Goal: Task Accomplishment & Management: Use online tool/utility

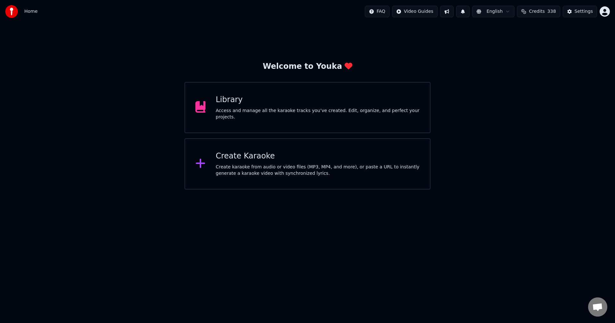
click at [338, 96] on div "Library Access and manage all the karaoke tracks you’ve created. Edit, organize…" at bounding box center [307, 107] width 246 height 51
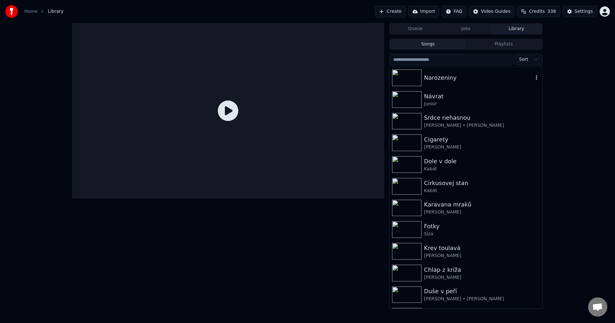
click at [466, 80] on div "Narozeniny" at bounding box center [478, 77] width 109 height 9
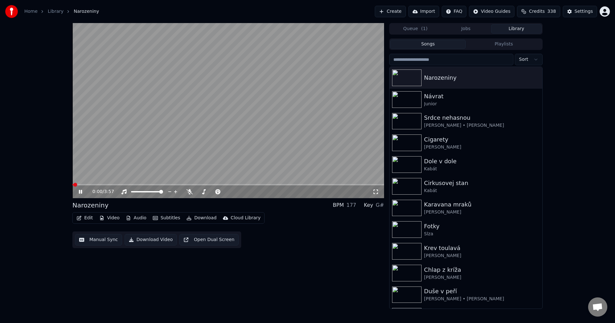
click at [89, 242] on button "Manual Sync" at bounding box center [98, 240] width 47 height 12
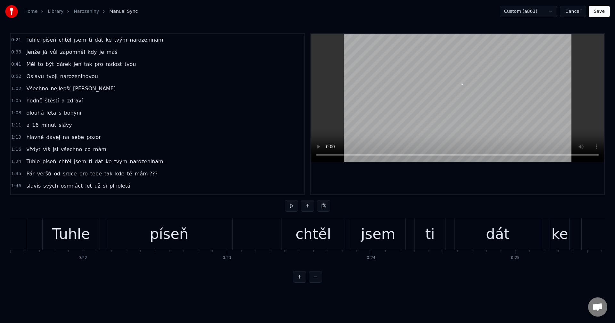
scroll to position [0, 3082]
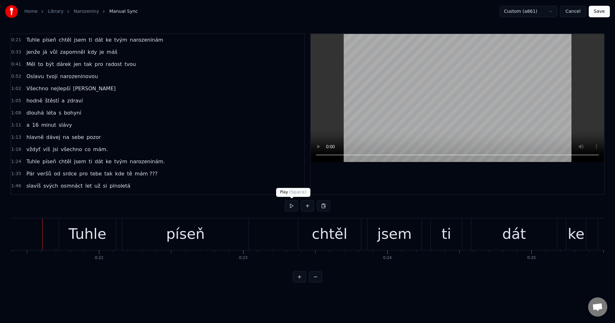
click at [288, 208] on button at bounding box center [291, 206] width 13 height 12
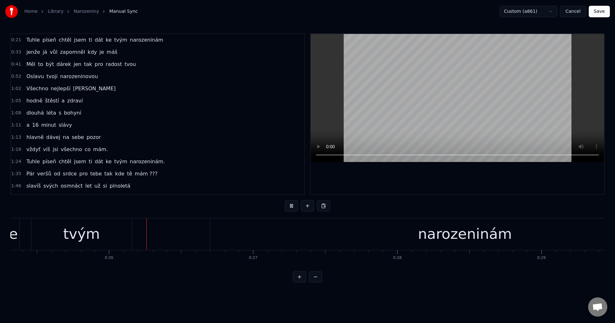
scroll to position [0, 3649]
click at [288, 208] on button at bounding box center [291, 206] width 13 height 12
click at [574, 11] on button "Cancel" at bounding box center [573, 12] width 26 height 12
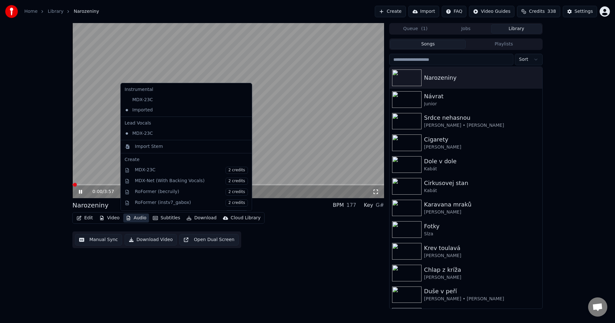
click at [134, 220] on button "Audio" at bounding box center [136, 218] width 26 height 9
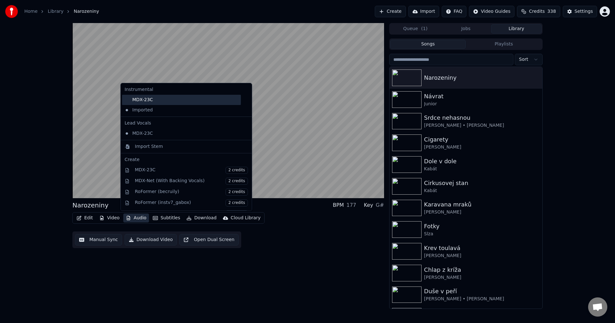
click at [156, 101] on div "MDX-23C" at bounding box center [181, 100] width 119 height 10
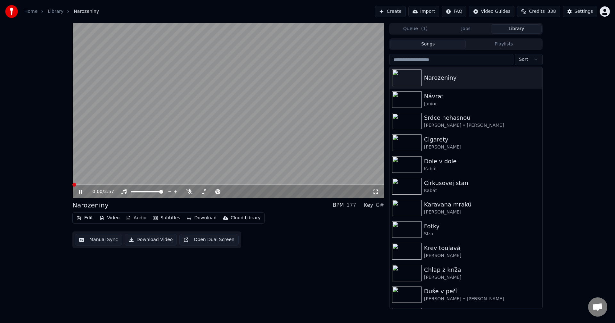
click at [81, 193] on icon at bounding box center [84, 191] width 15 height 5
click at [101, 240] on button "Manual Sync" at bounding box center [98, 240] width 47 height 12
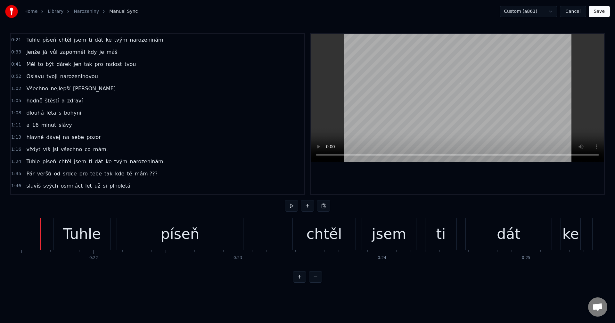
scroll to position [0, 3085]
click at [286, 207] on button at bounding box center [291, 206] width 13 height 12
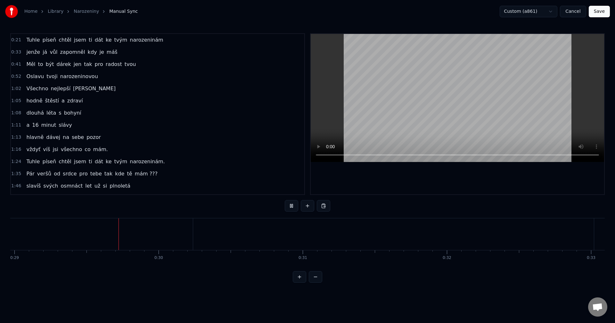
scroll to position [0, 4186]
click at [289, 206] on button at bounding box center [291, 206] width 13 height 12
click at [136, 237] on div "Tuhle píseň chtěl jsem ti dát ke tvým narozeninám" at bounding box center [86, 234] width 1229 height 32
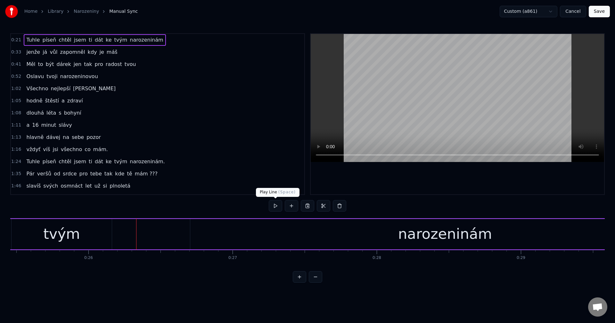
click at [273, 208] on button at bounding box center [275, 206] width 13 height 12
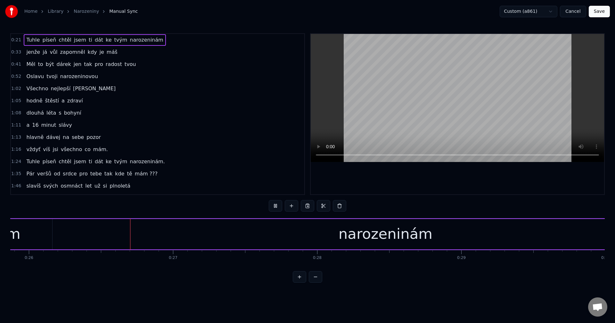
scroll to position [0, 3739]
click at [275, 207] on button at bounding box center [275, 206] width 13 height 12
click at [277, 208] on button at bounding box center [275, 206] width 13 height 12
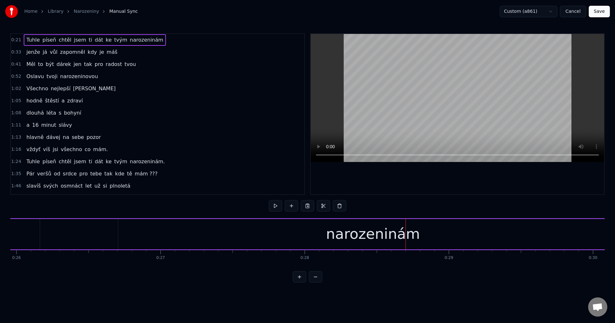
click at [382, 232] on div "narozeninám" at bounding box center [373, 234] width 94 height 22
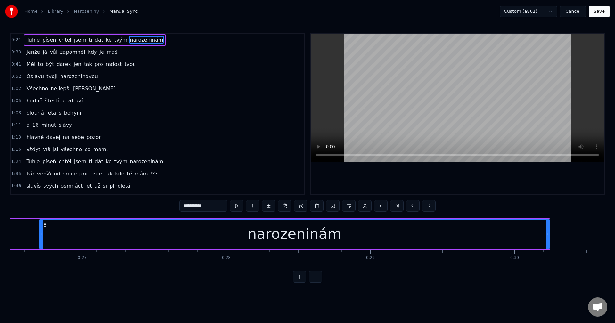
scroll to position [0, 3838]
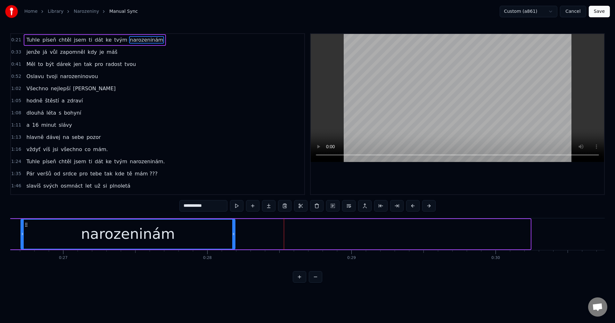
drag, startPoint x: 529, startPoint y: 234, endPoint x: 234, endPoint y: 243, distance: 295.4
click at [234, 243] on div at bounding box center [233, 234] width 3 height 29
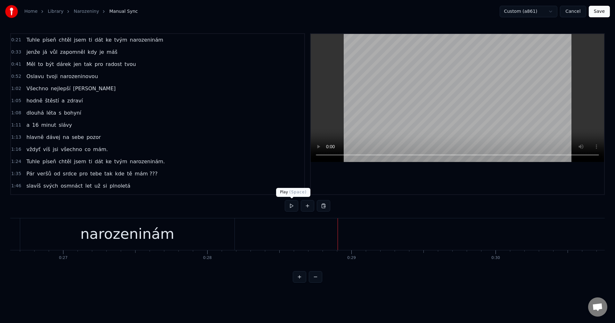
click at [294, 210] on button at bounding box center [291, 206] width 13 height 12
click at [291, 209] on button at bounding box center [291, 206] width 13 height 12
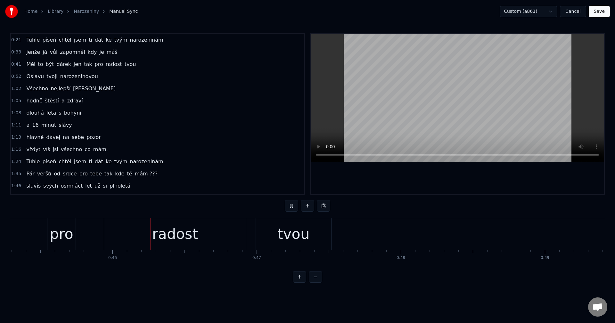
scroll to position [0, 6536]
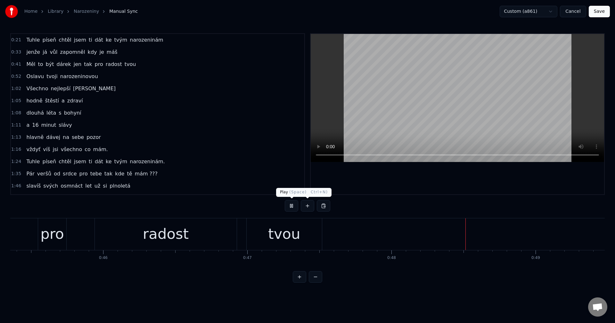
click at [296, 208] on button at bounding box center [291, 206] width 13 height 12
click at [214, 238] on div "radost" at bounding box center [166, 234] width 142 height 32
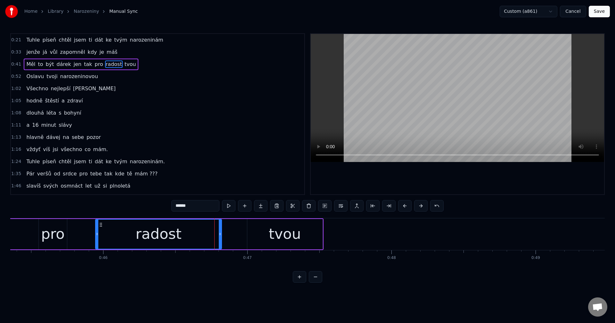
drag, startPoint x: 236, startPoint y: 235, endPoint x: 219, endPoint y: 238, distance: 16.9
click at [219, 238] on div at bounding box center [220, 234] width 3 height 29
click at [272, 234] on div "tvou" at bounding box center [285, 234] width 32 height 22
type input "****"
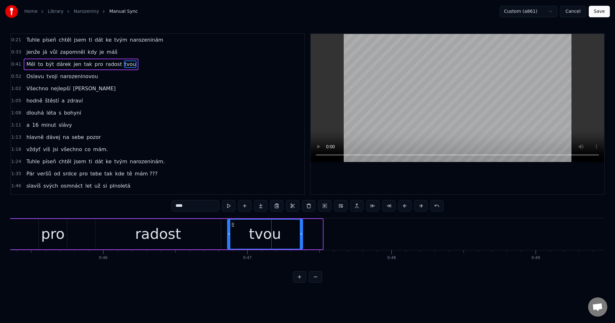
drag, startPoint x: 252, startPoint y: 225, endPoint x: 232, endPoint y: 228, distance: 20.1
click at [232, 228] on div "tvou" at bounding box center [265, 234] width 75 height 29
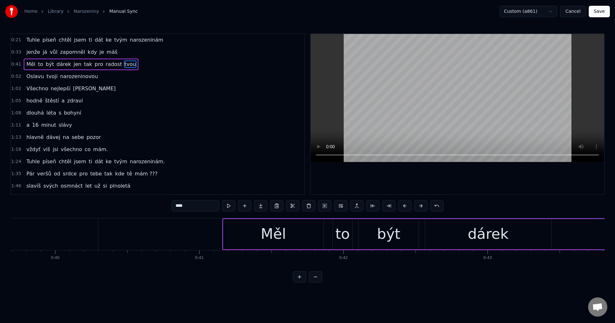
scroll to position [0, 5738]
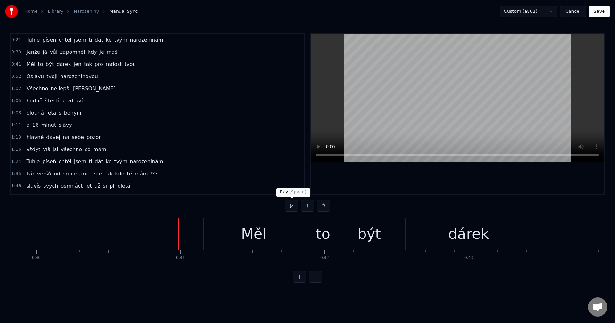
click at [294, 207] on button at bounding box center [291, 206] width 13 height 12
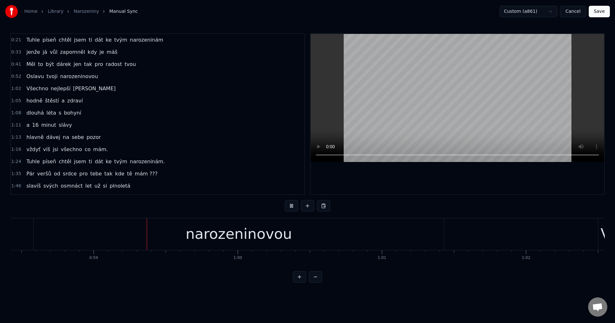
scroll to position [0, 8428]
click at [295, 209] on button at bounding box center [291, 206] width 13 height 12
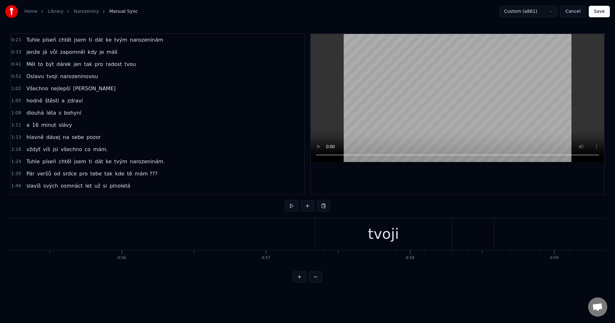
scroll to position [0, 7902]
click at [383, 236] on div "tvoji" at bounding box center [440, 234] width 136 height 32
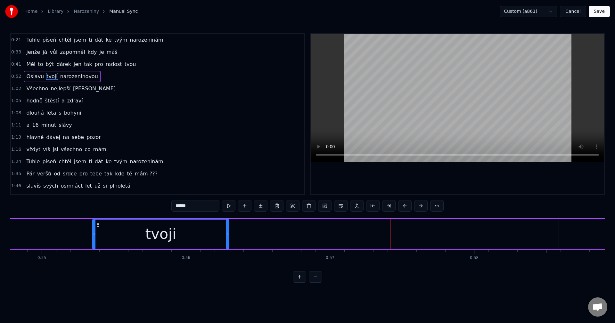
scroll to position [0, 7880]
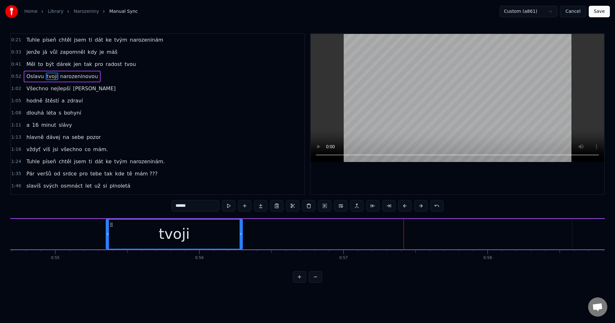
drag, startPoint x: 377, startPoint y: 223, endPoint x: 98, endPoint y: 237, distance: 279.3
click at [106, 237] on div "tvoji" at bounding box center [174, 234] width 136 height 29
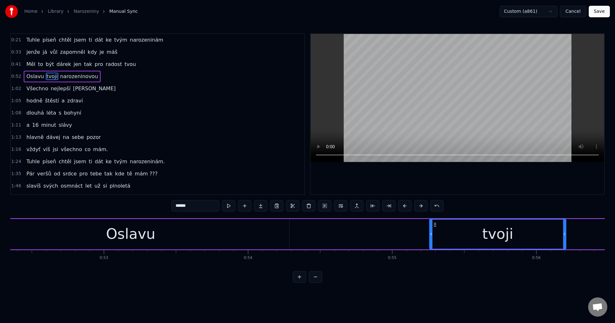
scroll to position [0, 7544]
click at [221, 238] on div "Oslavu" at bounding box center [130, 234] width 317 height 30
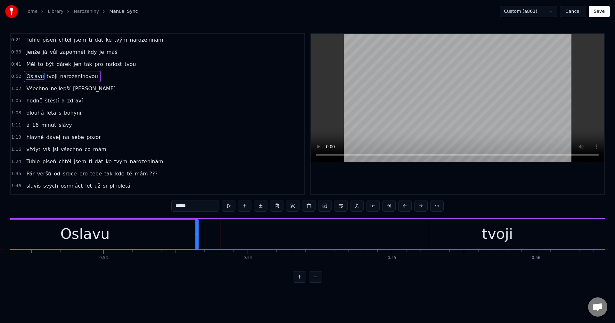
drag, startPoint x: 288, startPoint y: 235, endPoint x: 320, endPoint y: 232, distance: 32.4
click at [197, 237] on div at bounding box center [196, 234] width 3 height 29
click at [459, 232] on div "tvoji" at bounding box center [497, 234] width 136 height 30
type input "*****"
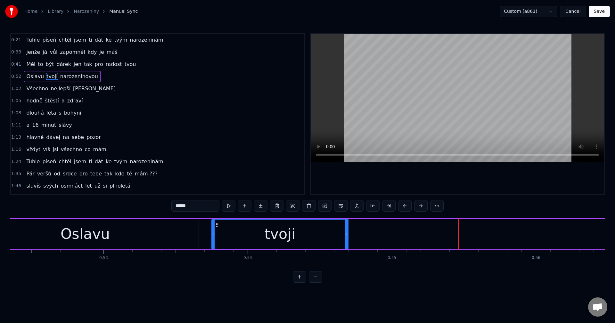
drag, startPoint x: 436, startPoint y: 225, endPoint x: 218, endPoint y: 236, distance: 218.1
click at [218, 236] on div "tvoji" at bounding box center [280, 234] width 136 height 29
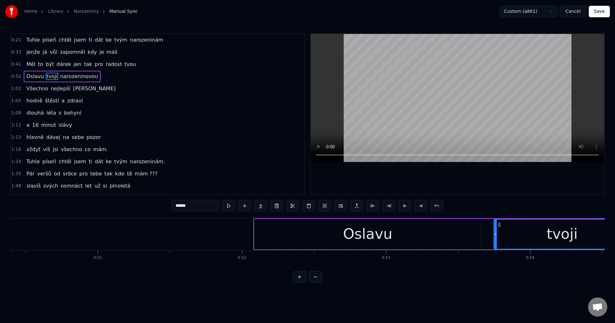
scroll to position [0, 7281]
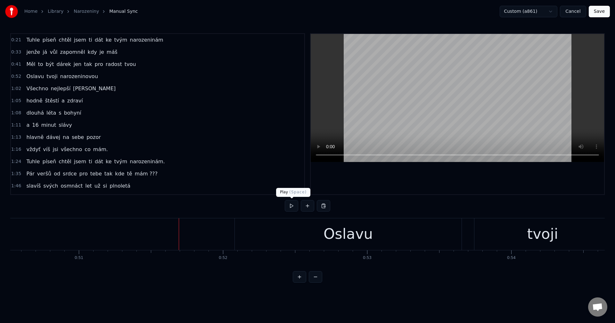
click at [291, 210] on button at bounding box center [291, 206] width 13 height 12
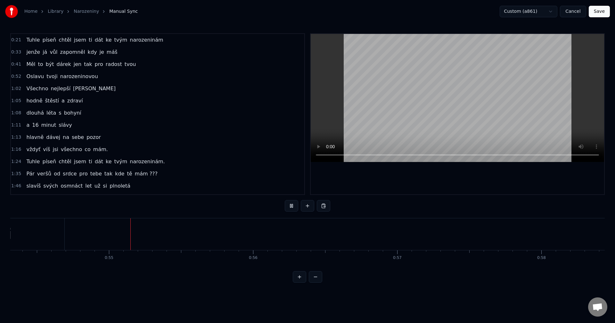
scroll to position [0, 7842]
click at [286, 205] on button at bounding box center [291, 206] width 13 height 12
click at [219, 238] on div "narozeninovou" at bounding box center [281, 234] width 410 height 32
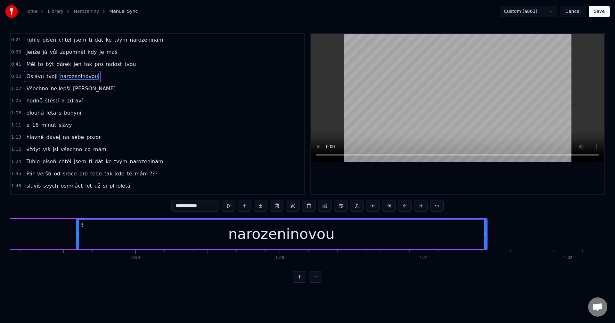
click at [161, 272] on div "0:21 Tuhle píseň chtěl jsem ti dát ke tvým narozeninám 0:33 jenže já vůl zapomn…" at bounding box center [307, 157] width 594 height 249
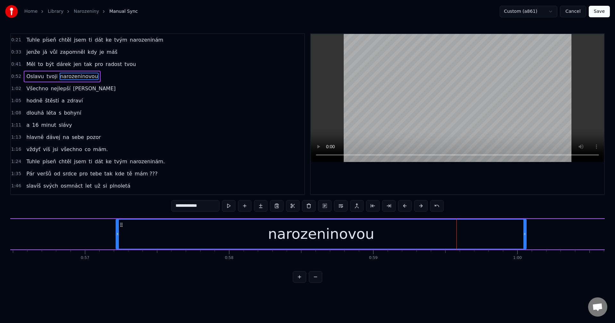
scroll to position [0, 8134]
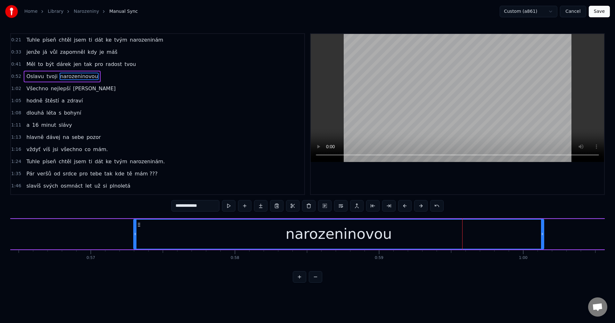
drag, startPoint x: 293, startPoint y: 227, endPoint x: 136, endPoint y: 233, distance: 157.7
click at [139, 235] on div "narozeninovou" at bounding box center [339, 234] width 410 height 29
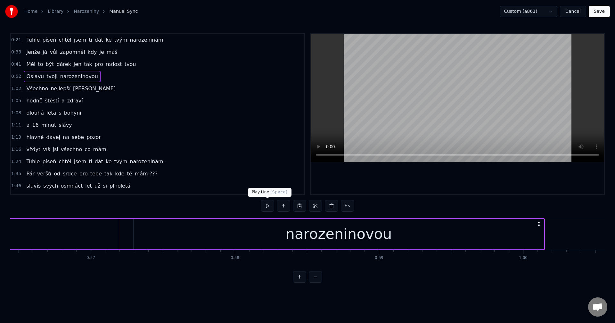
click at [269, 208] on button at bounding box center [267, 206] width 13 height 12
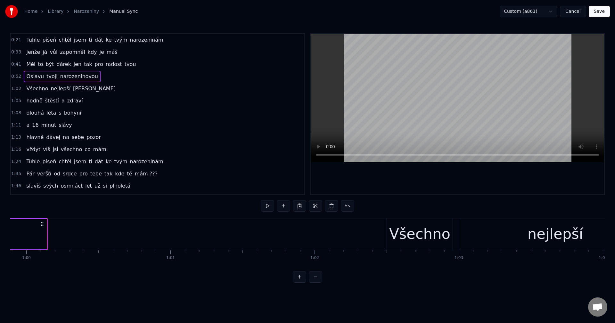
scroll to position [0, 8635]
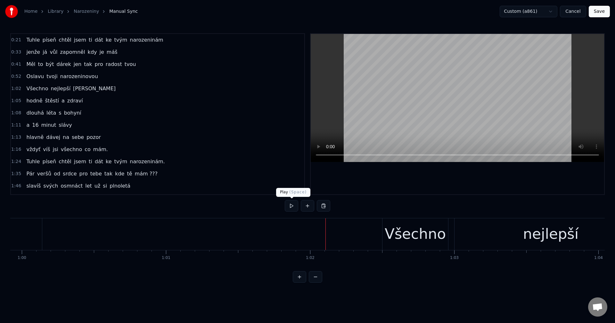
click at [292, 208] on button at bounding box center [291, 206] width 13 height 12
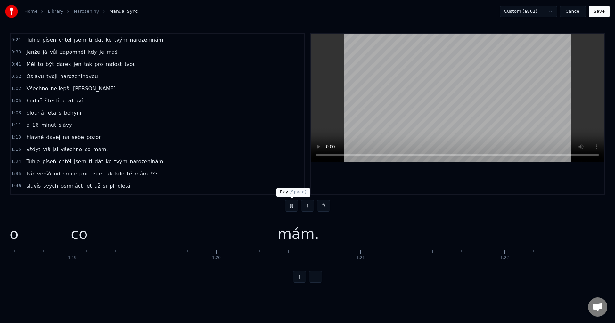
scroll to position [0, 11334]
click at [290, 211] on button at bounding box center [291, 206] width 13 height 12
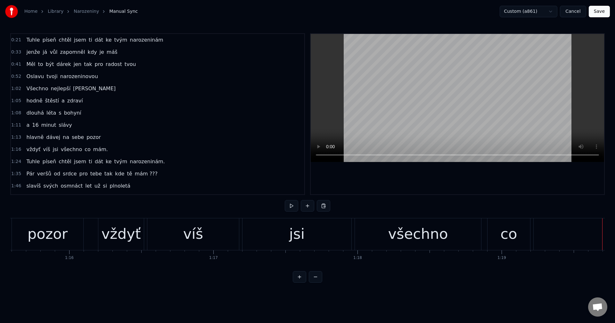
scroll to position [0, 10930]
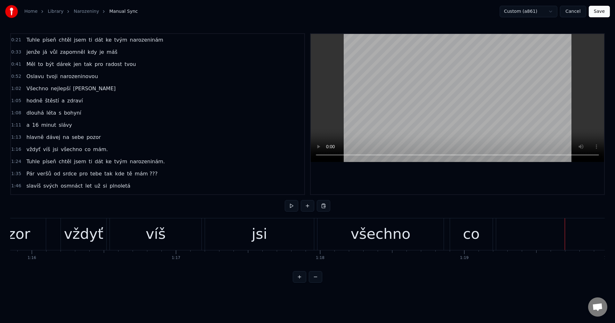
click at [268, 238] on div "jsi" at bounding box center [259, 234] width 109 height 32
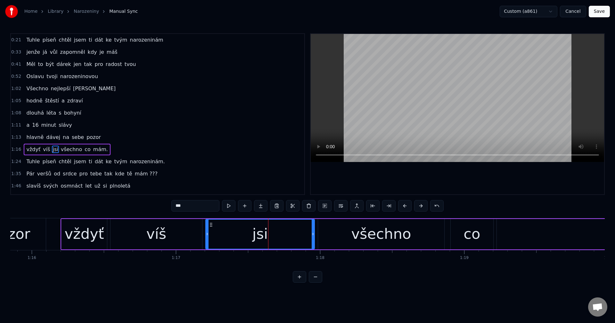
scroll to position [35, 0]
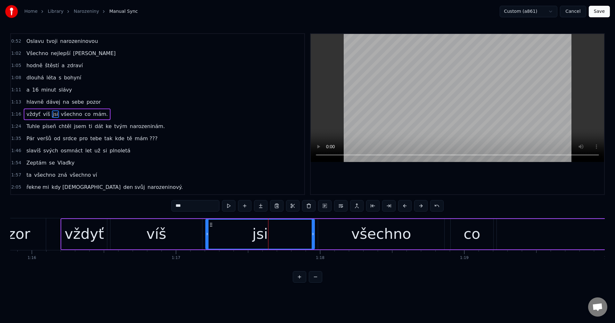
drag, startPoint x: 214, startPoint y: 238, endPoint x: 250, endPoint y: 237, distance: 35.9
click at [250, 237] on div "jsi" at bounding box center [260, 234] width 108 height 29
drag, startPoint x: 208, startPoint y: 234, endPoint x: 269, endPoint y: 235, distance: 61.2
click at [269, 235] on icon at bounding box center [268, 234] width 3 height 5
click at [251, 230] on div "vždyť víš jsi všechno co mám." at bounding box center [474, 234] width 826 height 32
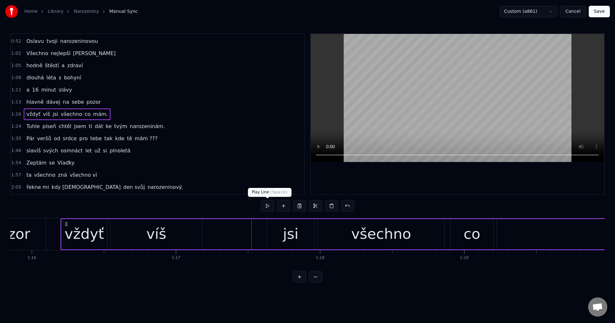
click at [268, 210] on button at bounding box center [267, 206] width 13 height 12
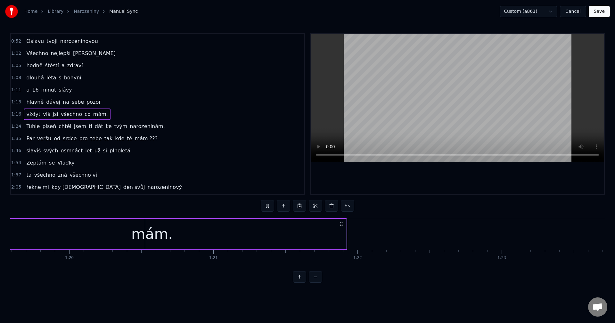
scroll to position [0, 11485]
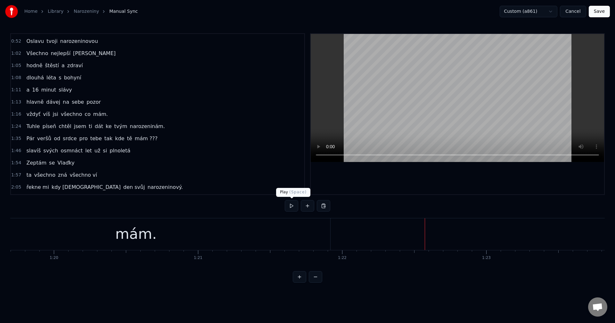
click at [293, 208] on button at bounding box center [291, 206] width 13 height 12
click at [284, 208] on div "0:21 Tuhle píseň chtěl jsem ti dát ke tvým narozeninám 0:33 jenže já vůl zapomn…" at bounding box center [307, 157] width 594 height 249
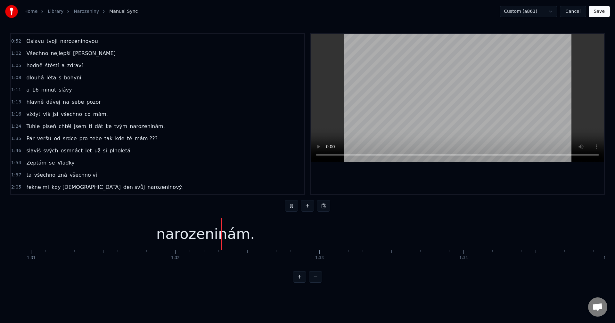
click at [234, 231] on div "narozeninám." at bounding box center [205, 234] width 99 height 22
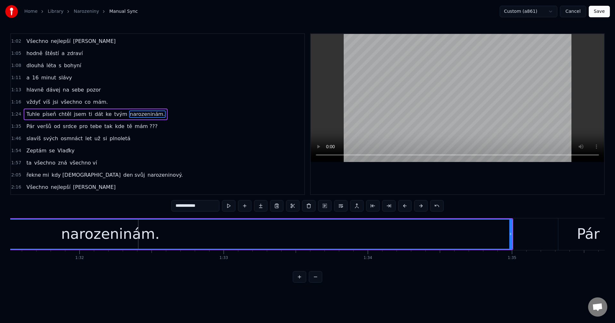
scroll to position [0, 13226]
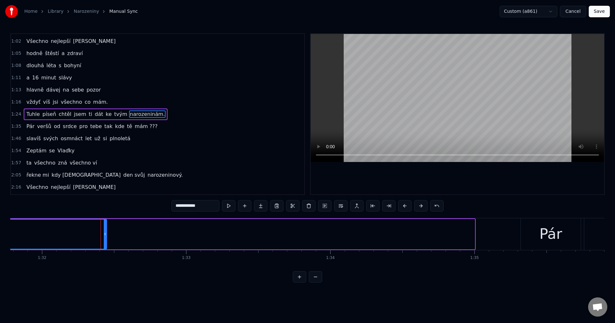
drag, startPoint x: 473, startPoint y: 235, endPoint x: 116, endPoint y: 251, distance: 357.1
click at [106, 247] on div at bounding box center [105, 234] width 3 height 29
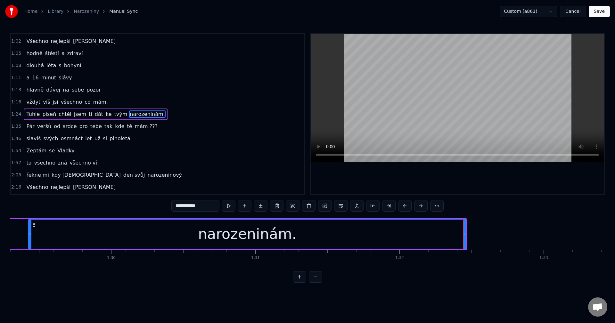
scroll to position [0, 12887]
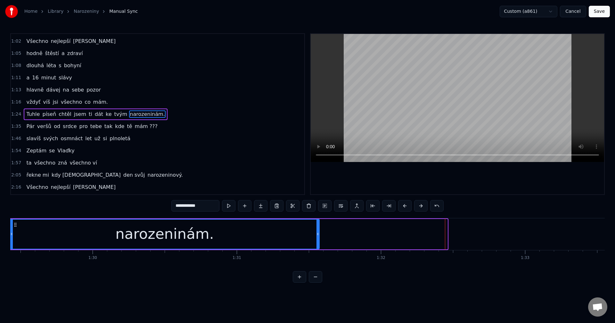
drag, startPoint x: 446, startPoint y: 234, endPoint x: 318, endPoint y: 240, distance: 128.2
click at [318, 240] on div at bounding box center [317, 234] width 3 height 29
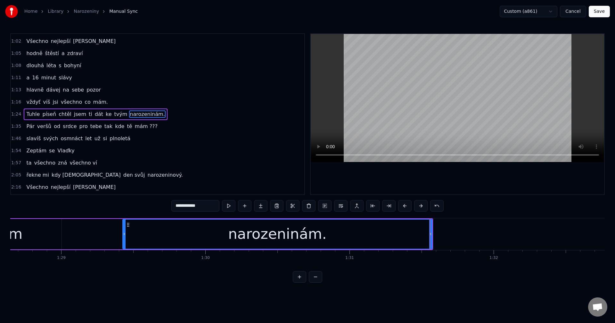
scroll to position [0, 12699]
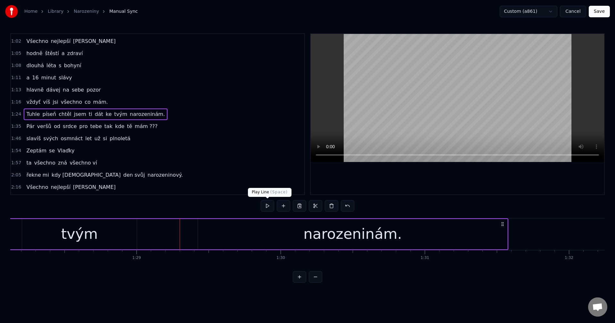
click at [272, 207] on button at bounding box center [267, 206] width 13 height 12
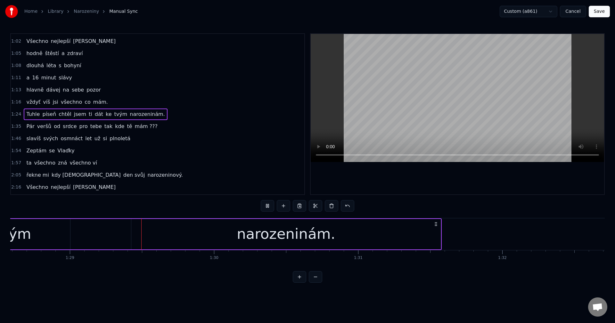
scroll to position [0, 12775]
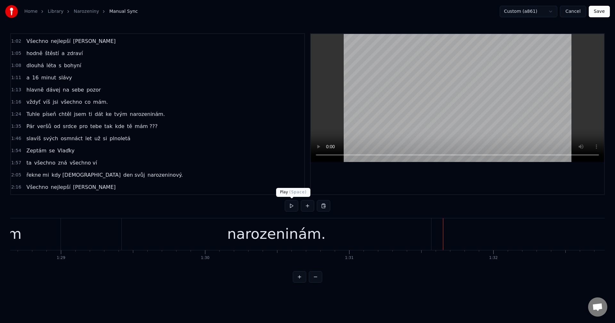
click at [291, 208] on button at bounding box center [291, 206] width 13 height 12
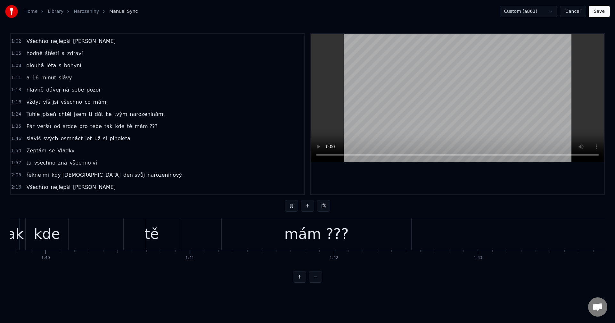
scroll to position [0, 14389]
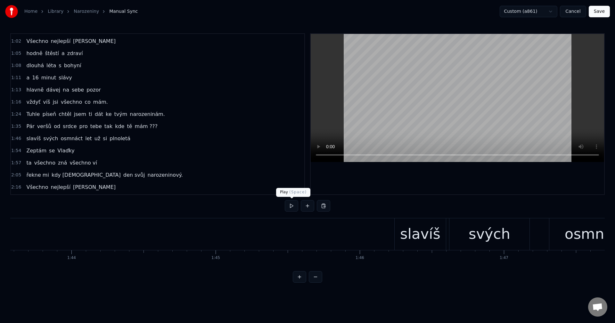
click at [291, 208] on button at bounding box center [291, 206] width 13 height 12
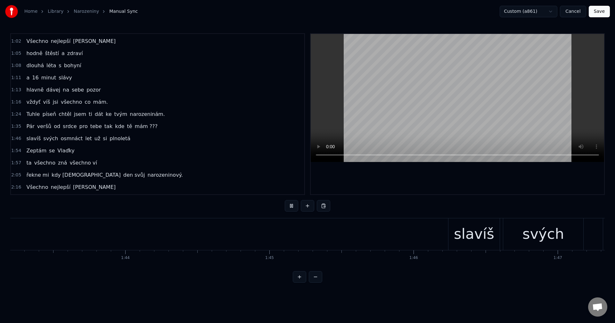
scroll to position [0, 14823]
click at [272, 272] on div "0:21 Tuhle píseň chtěl jsem ti dát ke tvým narozeninám 0:33 jenže já vůl zapomn…" at bounding box center [307, 157] width 594 height 249
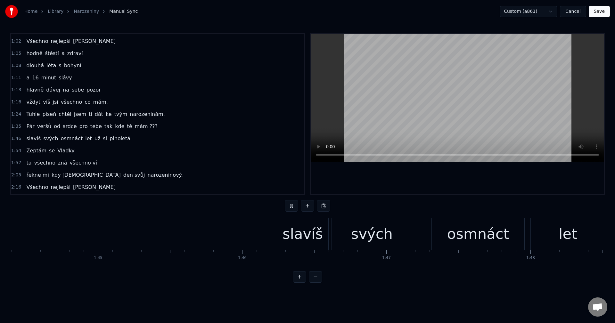
scroll to position [0, 15091]
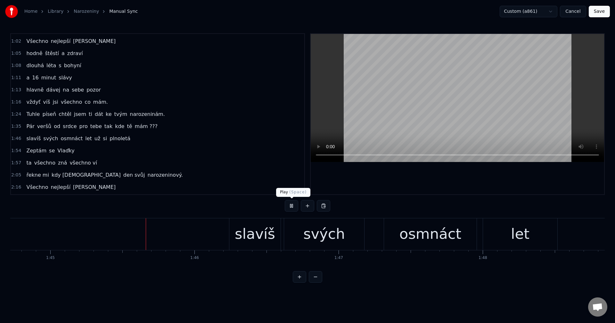
drag, startPoint x: 290, startPoint y: 207, endPoint x: 292, endPoint y: 211, distance: 4.9
click at [290, 209] on button at bounding box center [291, 206] width 13 height 12
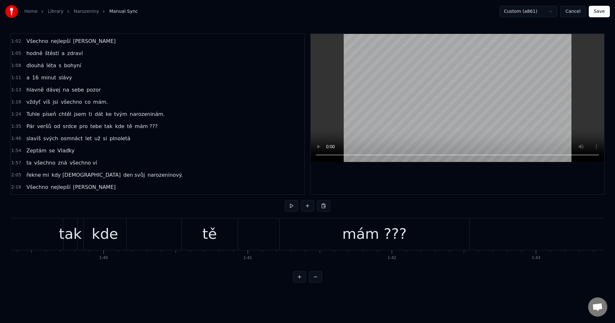
scroll to position [0, 14336]
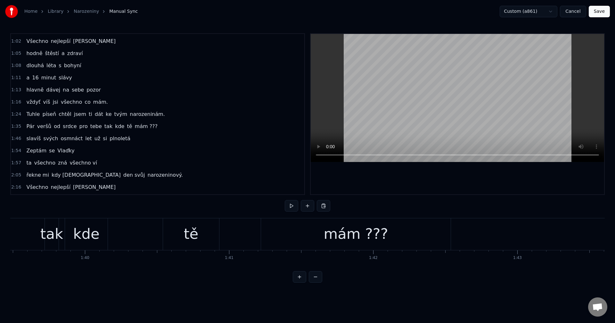
click at [278, 240] on div "mám ???" at bounding box center [356, 234] width 190 height 32
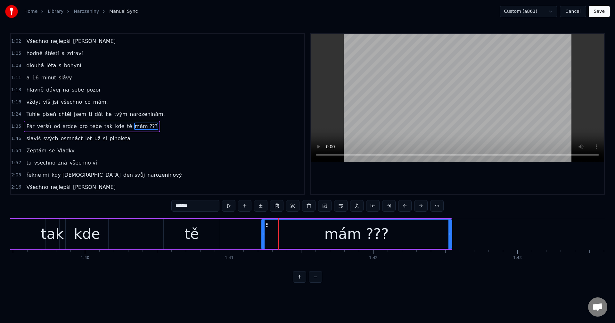
scroll to position [60, 0]
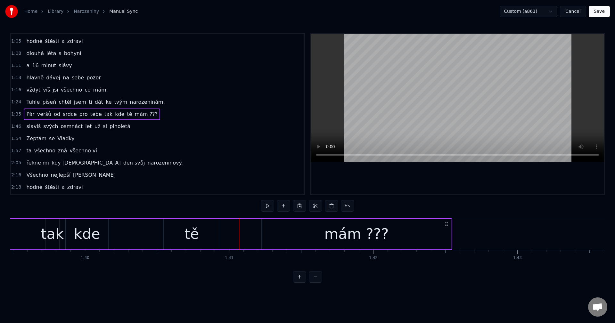
click at [436, 234] on div "mám ???" at bounding box center [357, 234] width 190 height 30
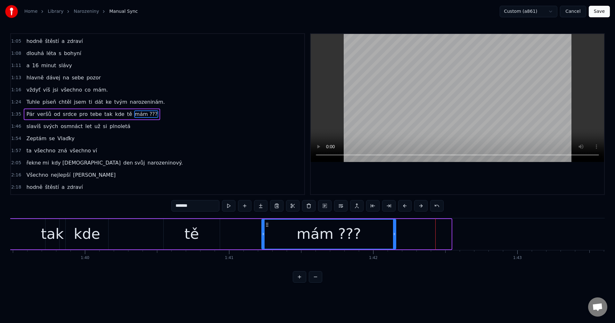
drag, startPoint x: 449, startPoint y: 234, endPoint x: 390, endPoint y: 235, distance: 59.3
click at [393, 235] on icon at bounding box center [394, 234] width 3 height 5
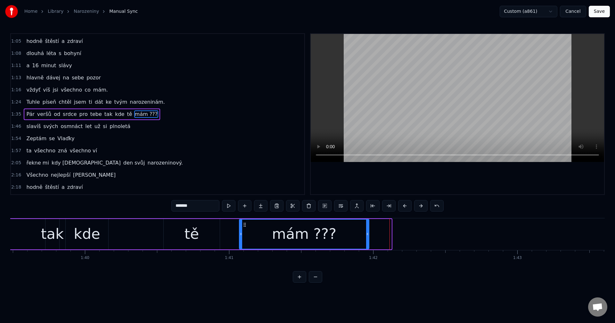
drag, startPoint x: 264, startPoint y: 226, endPoint x: 242, endPoint y: 228, distance: 21.9
click at [242, 228] on div "mám ???" at bounding box center [304, 234] width 129 height 29
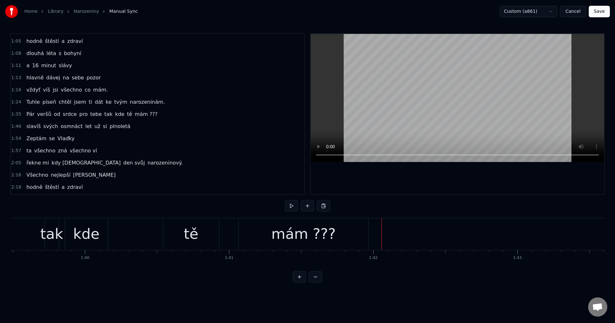
click at [293, 214] on div "0:21 Tuhle píseň chtěl jsem ti dát ke tvým narozeninám 0:33 jenže já vůl zapomn…" at bounding box center [307, 157] width 594 height 249
click at [289, 211] on button at bounding box center [291, 206] width 13 height 12
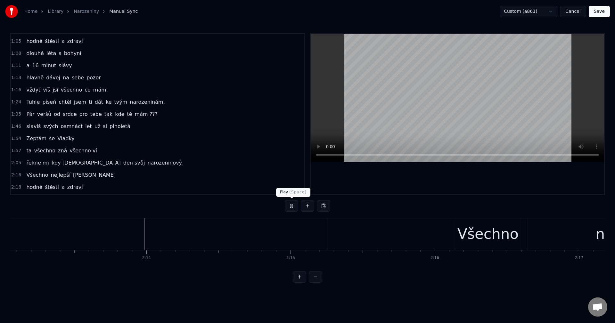
scroll to position [0, 19183]
click at [288, 205] on button at bounding box center [291, 206] width 13 height 12
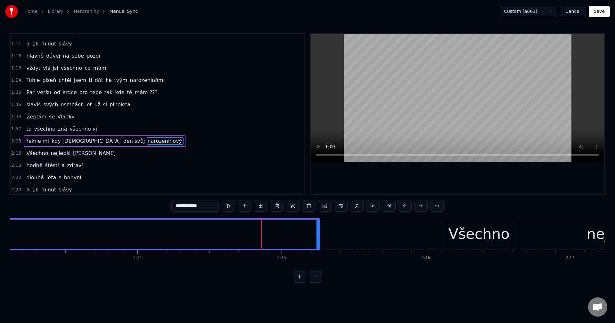
scroll to position [108, 0]
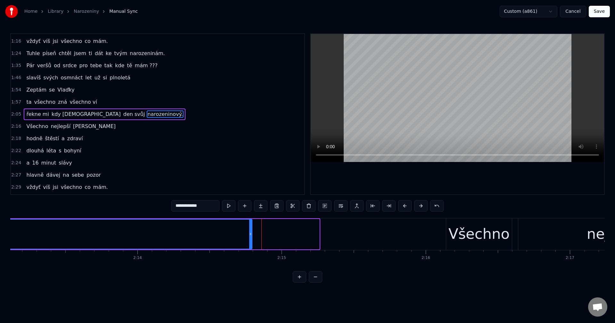
drag, startPoint x: 318, startPoint y: 236, endPoint x: 246, endPoint y: 238, distance: 71.8
click at [249, 239] on div at bounding box center [250, 234] width 3 height 29
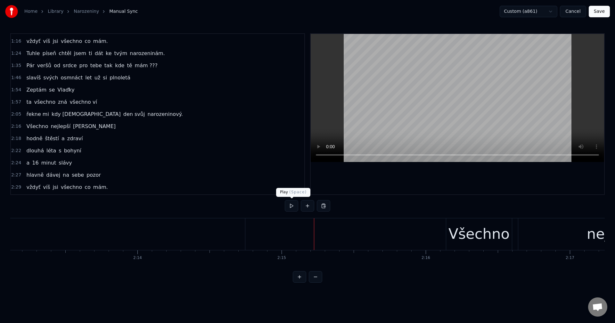
click at [293, 209] on button at bounding box center [291, 206] width 13 height 12
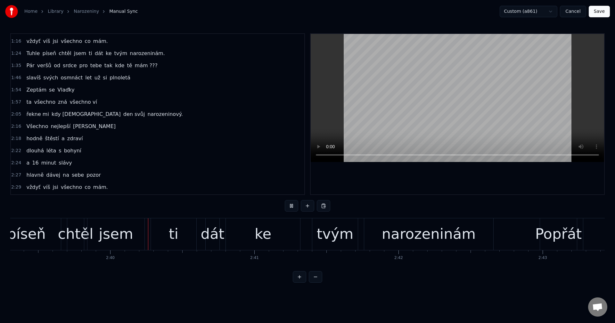
scroll to position [0, 22966]
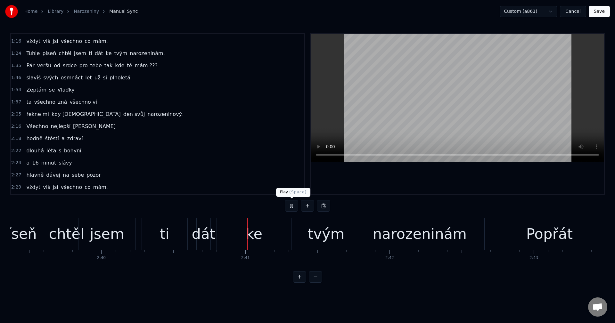
click at [290, 207] on button at bounding box center [291, 206] width 13 height 12
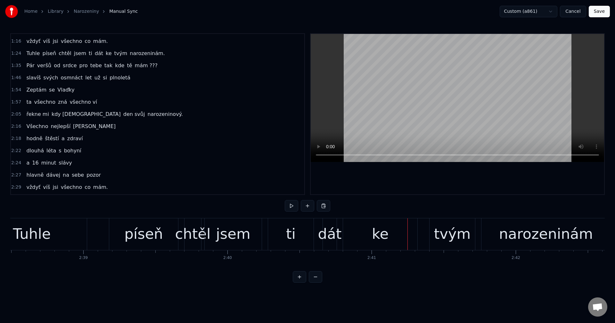
scroll to position [0, 22689]
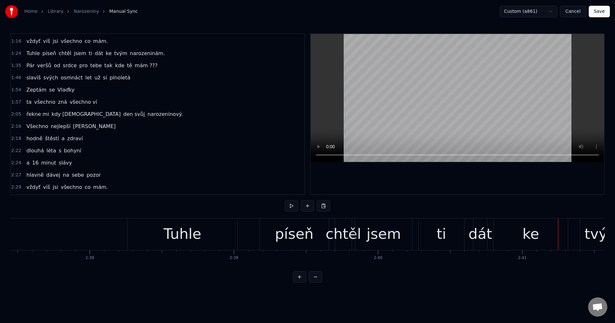
click at [188, 293] on html "Home Library Narozeniny Manual Sync Custom (a861) Cancel Save 0:21 Tuhle píseň …" at bounding box center [307, 146] width 615 height 293
click at [261, 235] on div "píseň" at bounding box center [294, 234] width 69 height 32
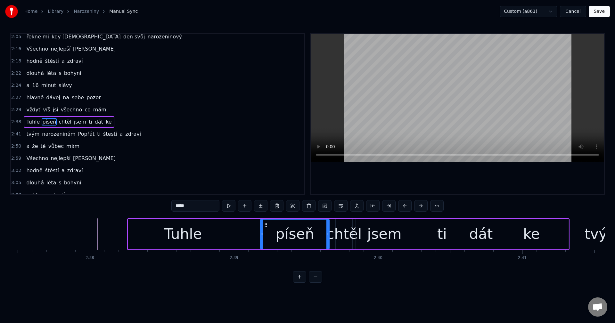
scroll to position [193, 0]
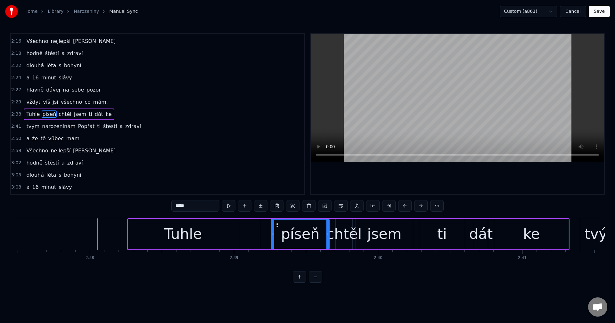
drag, startPoint x: 262, startPoint y: 232, endPoint x: 276, endPoint y: 231, distance: 13.5
click at [274, 231] on div at bounding box center [273, 234] width 3 height 29
click at [212, 238] on div "Tuhle" at bounding box center [183, 234] width 110 height 30
type input "*****"
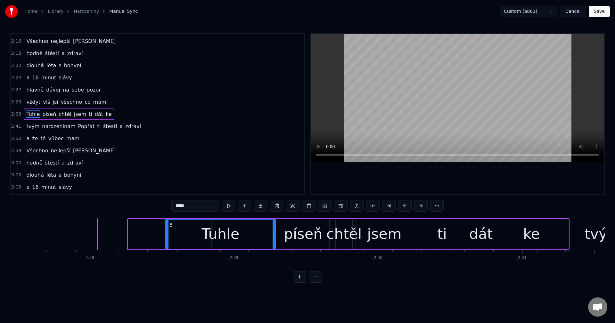
drag, startPoint x: 134, startPoint y: 225, endPoint x: 171, endPoint y: 222, distance: 37.0
click at [172, 221] on div "Tuhle" at bounding box center [220, 234] width 109 height 29
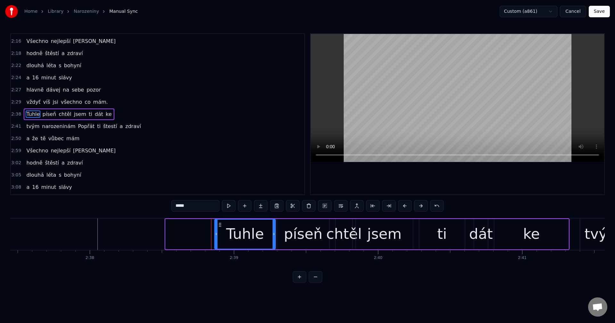
drag, startPoint x: 166, startPoint y: 232, endPoint x: 225, endPoint y: 232, distance: 58.9
click at [217, 232] on icon at bounding box center [216, 234] width 3 height 5
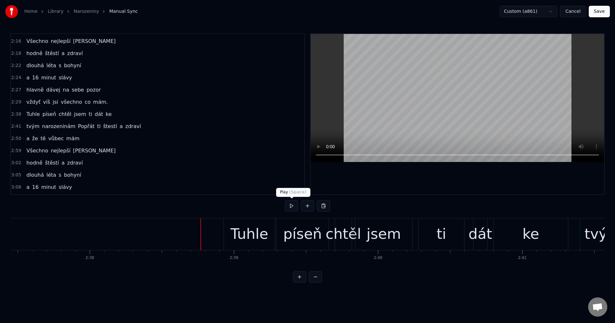
click at [291, 205] on button at bounding box center [291, 206] width 13 height 12
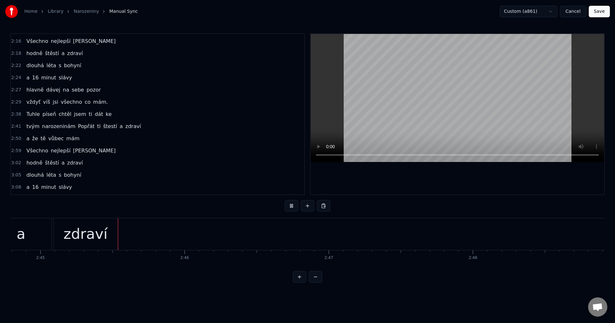
scroll to position [0, 23758]
click at [290, 210] on button at bounding box center [291, 206] width 13 height 12
click at [291, 208] on button at bounding box center [291, 206] width 13 height 12
click at [288, 207] on button at bounding box center [291, 206] width 13 height 12
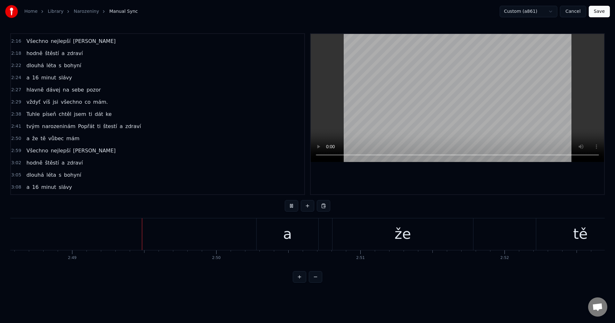
scroll to position [0, 24309]
click at [297, 208] on button at bounding box center [291, 206] width 13 height 12
click at [314, 226] on div "mám" at bounding box center [292, 234] width 352 height 32
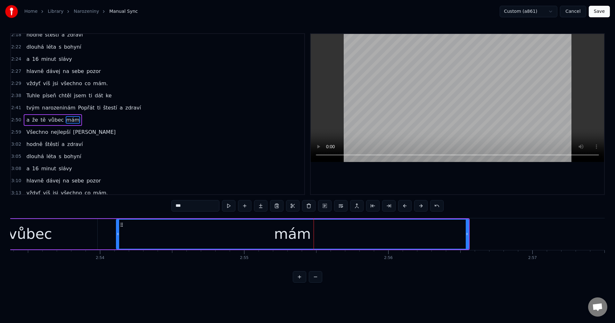
scroll to position [218, 0]
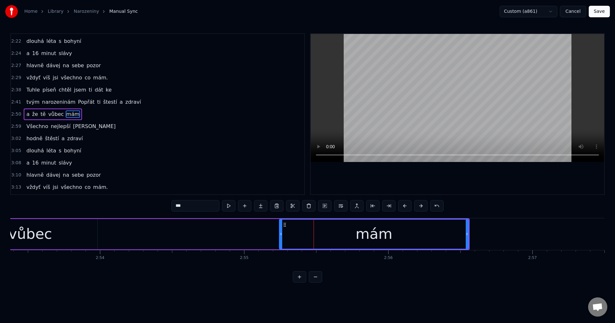
drag, startPoint x: 119, startPoint y: 233, endPoint x: 283, endPoint y: 232, distance: 164.0
click at [282, 233] on icon at bounding box center [281, 234] width 3 height 5
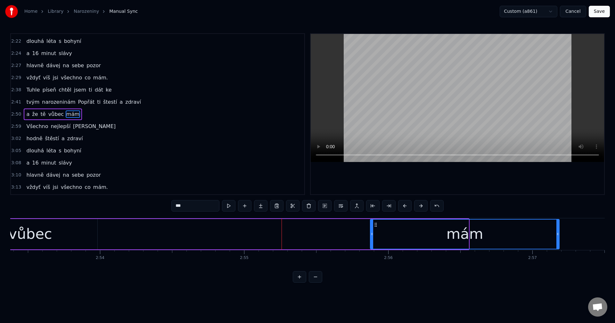
drag, startPoint x: 284, startPoint y: 224, endPoint x: 375, endPoint y: 227, distance: 90.7
click at [375, 227] on icon at bounding box center [375, 224] width 5 height 5
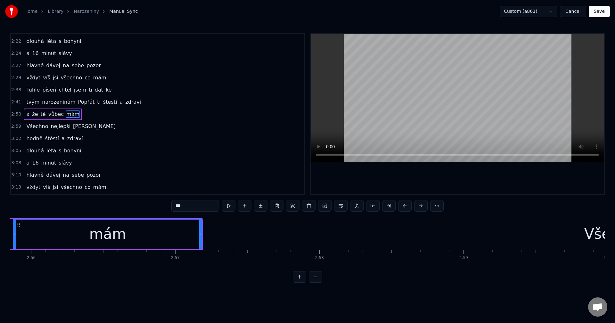
scroll to position [0, 25342]
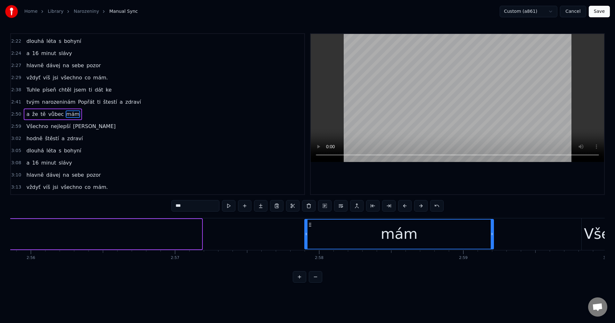
drag, startPoint x: 19, startPoint y: 224, endPoint x: 311, endPoint y: 238, distance: 292.1
click at [311, 238] on div "mám" at bounding box center [399, 234] width 188 height 29
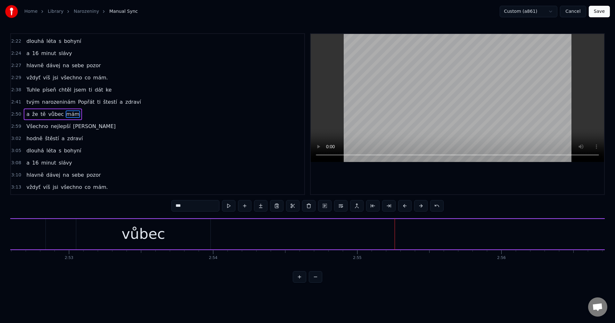
scroll to position [0, 24834]
click at [199, 240] on div "vůbec" at bounding box center [181, 234] width 44 height 22
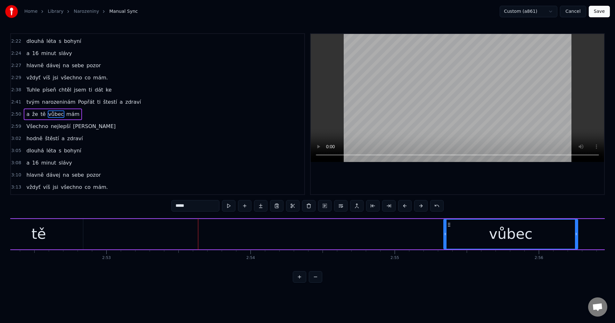
drag, startPoint x: 120, startPoint y: 224, endPoint x: 449, endPoint y: 236, distance: 329.1
click at [449, 236] on div "vůbec" at bounding box center [511, 234] width 134 height 29
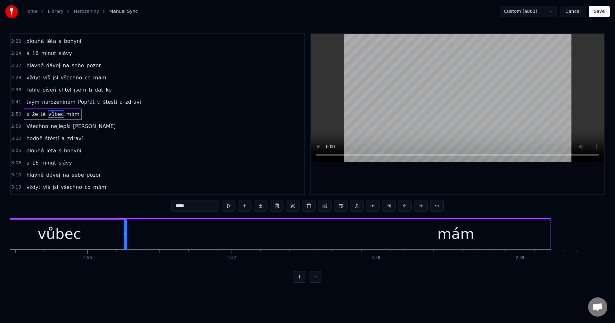
scroll to position [0, 25248]
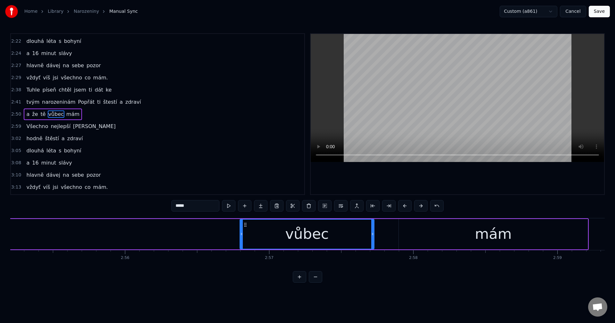
drag, startPoint x: 36, startPoint y: 224, endPoint x: 246, endPoint y: 232, distance: 210.8
click at [246, 232] on div "vůbec" at bounding box center [307, 234] width 134 height 29
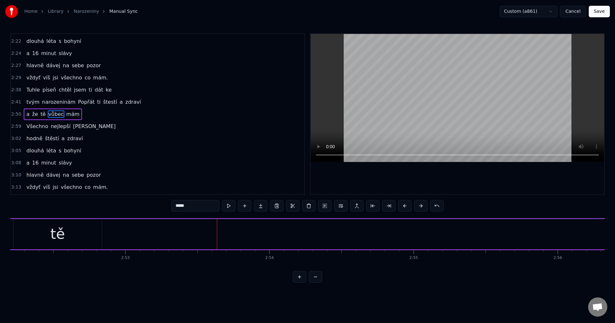
scroll to position [0, 24684]
click at [195, 235] on div "tě" at bounding box center [189, 234] width 14 height 22
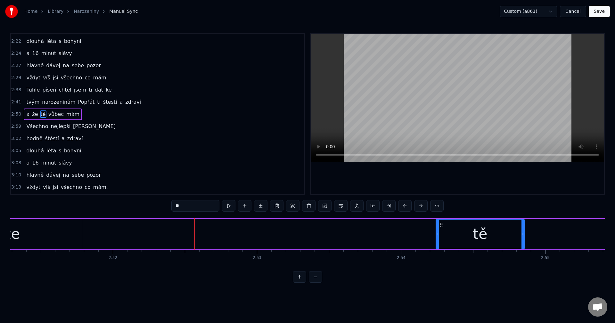
drag, startPoint x: 151, startPoint y: 223, endPoint x: 448, endPoint y: 240, distance: 297.9
click at [454, 232] on div "tě" at bounding box center [480, 234] width 88 height 29
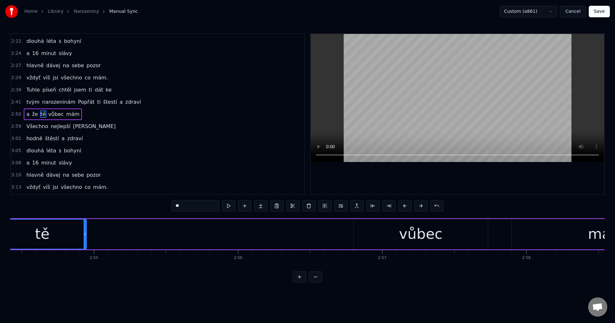
scroll to position [0, 25022]
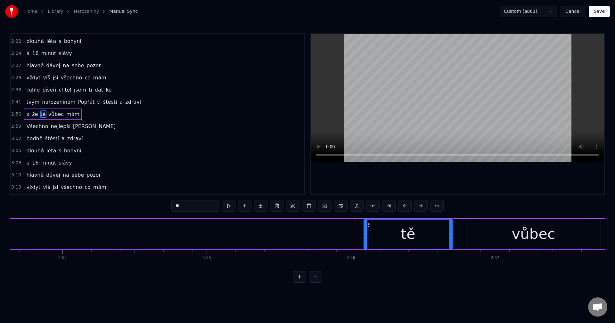
drag, startPoint x: 115, startPoint y: 225, endPoint x: 370, endPoint y: 237, distance: 254.5
click at [370, 237] on div "tě" at bounding box center [408, 234] width 88 height 29
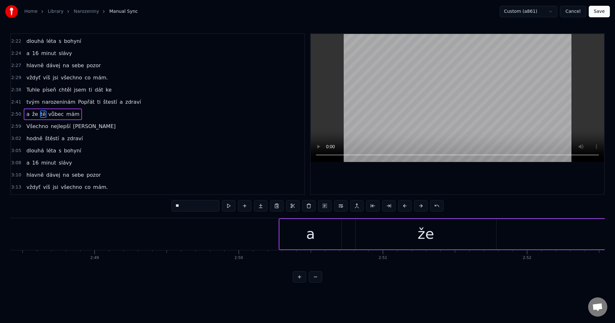
scroll to position [0, 24288]
click at [465, 227] on div "že" at bounding box center [407, 234] width 141 height 30
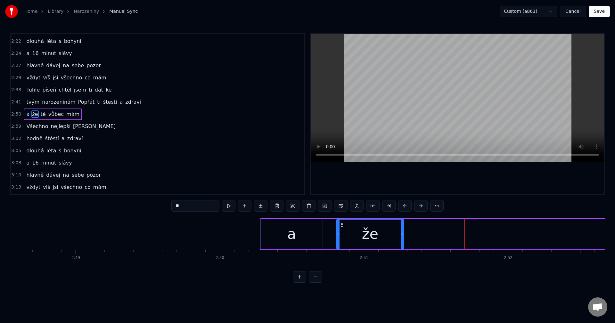
drag, startPoint x: 466, startPoint y: 233, endPoint x: 389, endPoint y: 232, distance: 76.9
click at [401, 232] on icon at bounding box center [402, 234] width 3 height 5
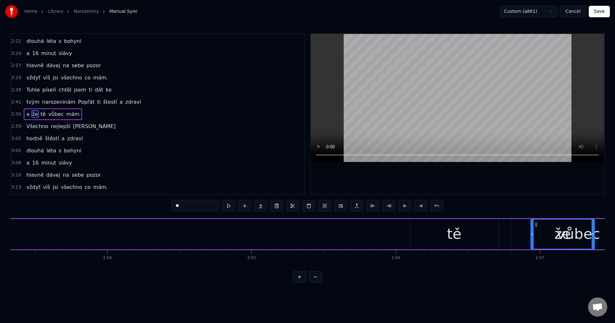
scroll to position [0, 24988]
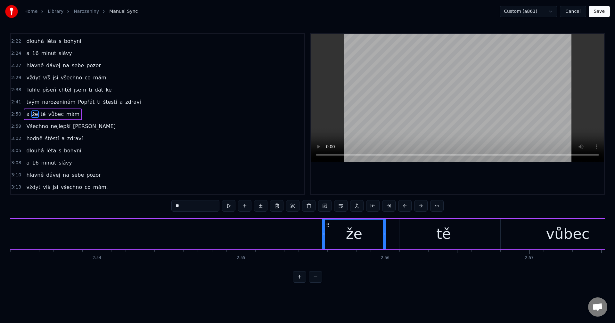
drag, startPoint x: 342, startPoint y: 225, endPoint x: 329, endPoint y: 238, distance: 18.8
click at [329, 238] on div "že" at bounding box center [353, 234] width 63 height 29
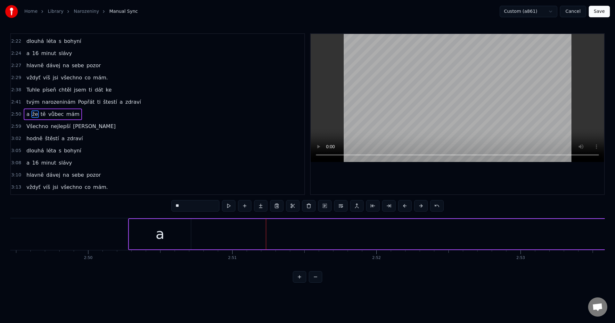
scroll to position [0, 24420]
click at [177, 235] on div "a" at bounding box center [160, 234] width 62 height 30
type input "*"
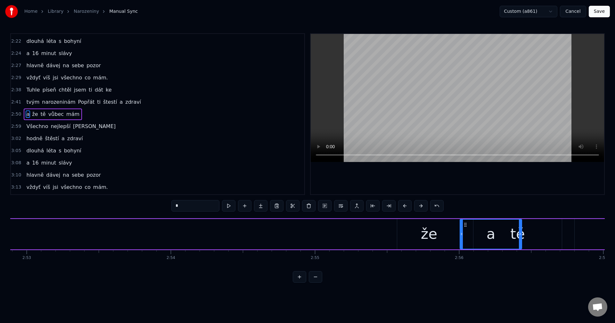
scroll to position [0, 24914]
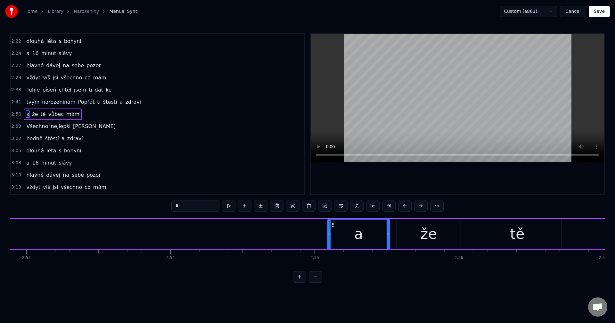
drag, startPoint x: 134, startPoint y: 225, endPoint x: 333, endPoint y: 245, distance: 199.9
click at [333, 245] on div "a" at bounding box center [358, 234] width 61 height 29
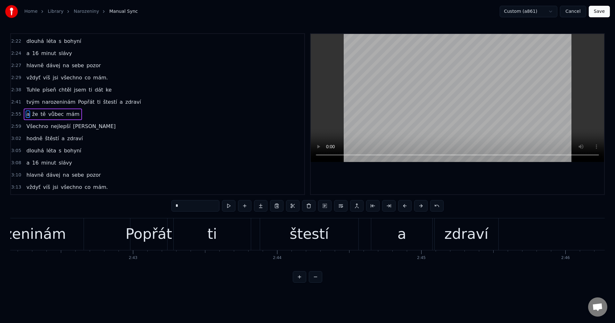
scroll to position [0, 22990]
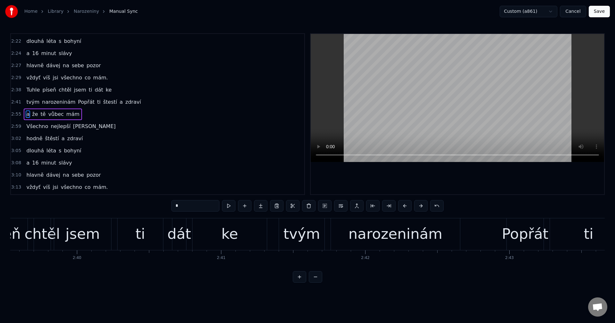
click at [469, 232] on div "tvým narozeninám Popřát ti štestí a zdraví" at bounding box center [578, 234] width 598 height 32
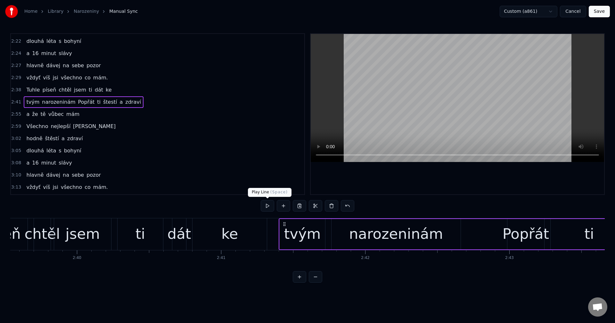
click at [268, 207] on button at bounding box center [267, 206] width 13 height 12
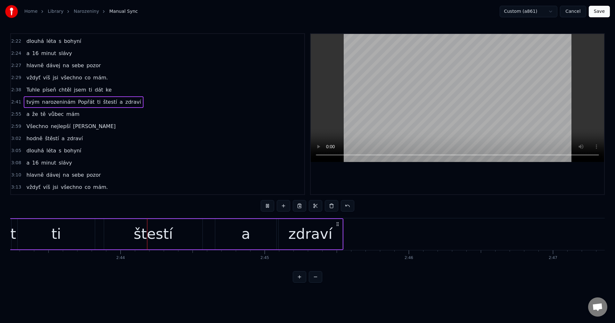
scroll to position [0, 23534]
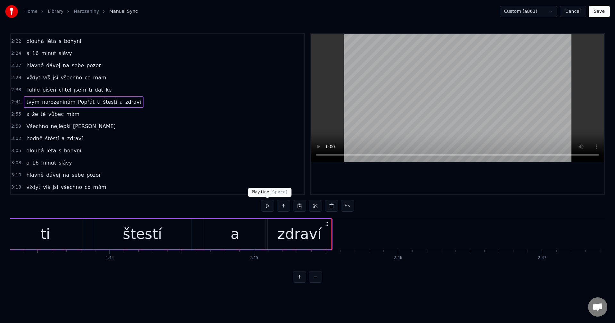
click at [266, 206] on button at bounding box center [267, 206] width 13 height 12
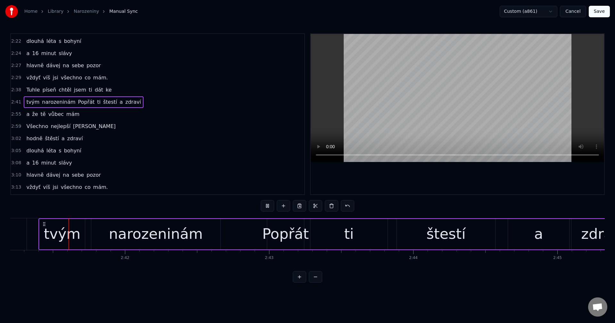
scroll to position [0, 23229]
click at [270, 206] on button at bounding box center [267, 206] width 13 height 12
click at [288, 239] on div "Popřát" at bounding box center [287, 234] width 46 height 22
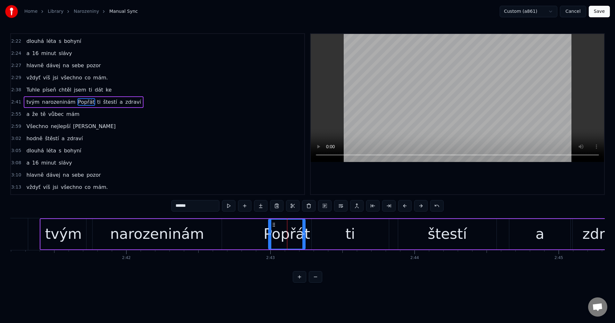
scroll to position [206, 0]
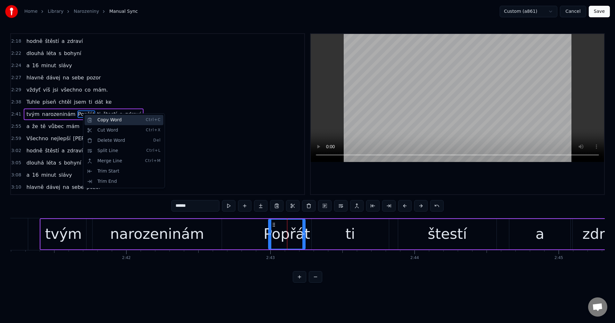
drag, startPoint x: 117, startPoint y: 123, endPoint x: 145, endPoint y: 142, distance: 33.7
click at [117, 123] on div "Copy Word Ctrl+C" at bounding box center [124, 120] width 79 height 10
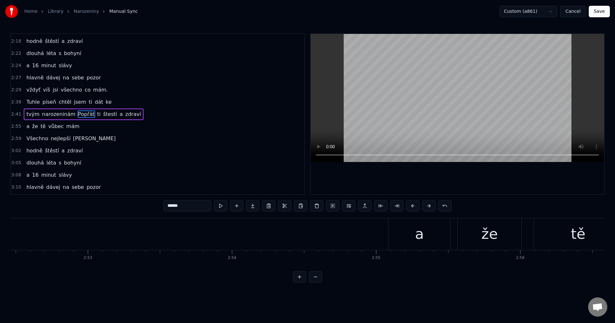
scroll to position [0, 24853]
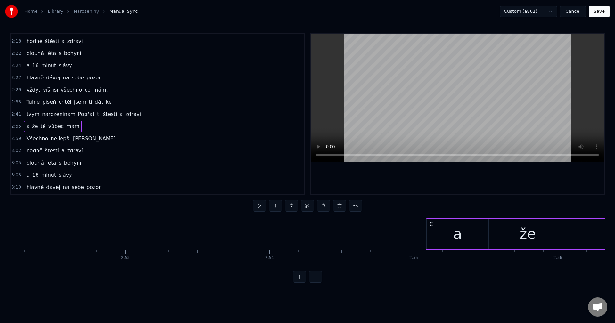
scroll to position [0, 24966]
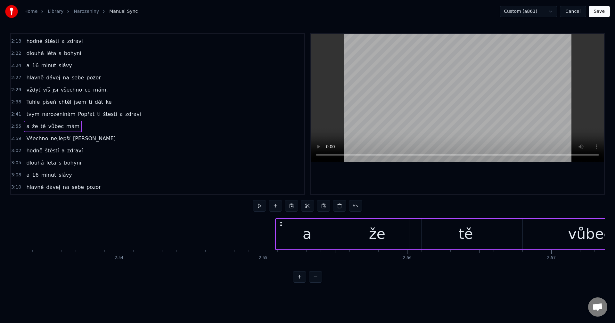
click at [343, 237] on div "a že tě vůbec mám" at bounding box center [573, 234] width 596 height 32
click at [322, 207] on button at bounding box center [323, 206] width 13 height 12
click at [348, 234] on div "že" at bounding box center [377, 234] width 64 height 30
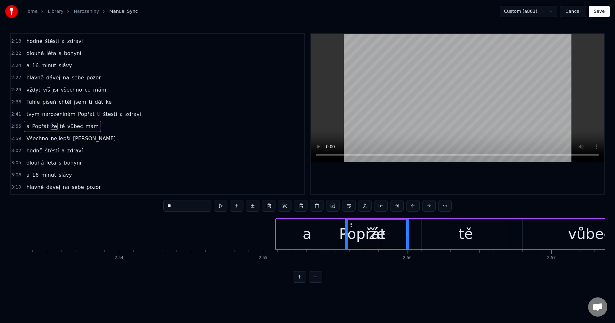
scroll to position [218, 0]
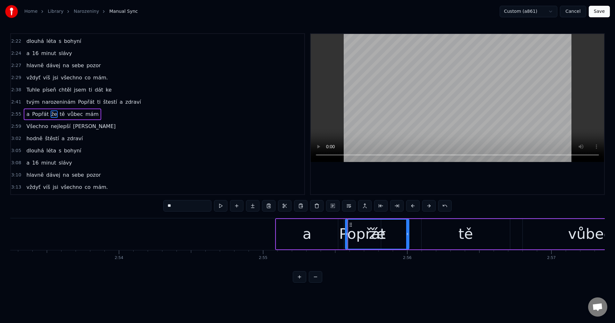
click at [355, 232] on div "že" at bounding box center [377, 234] width 63 height 29
click at [336, 232] on div "a" at bounding box center [307, 234] width 62 height 30
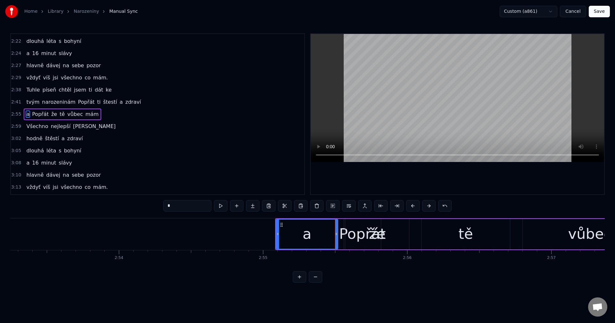
click at [343, 232] on div "Popřát" at bounding box center [362, 234] width 46 height 22
type input "******"
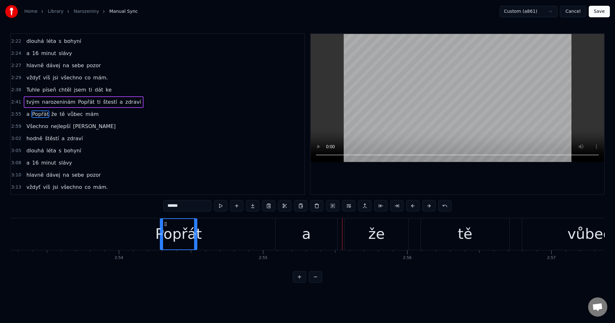
drag, startPoint x: 350, startPoint y: 223, endPoint x: 167, endPoint y: 226, distance: 183.2
click at [167, 226] on icon at bounding box center [165, 224] width 5 height 5
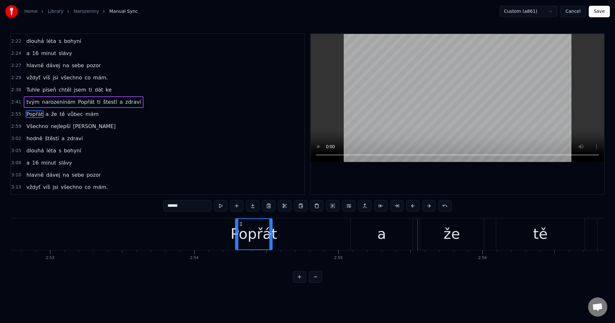
scroll to position [0, 24758]
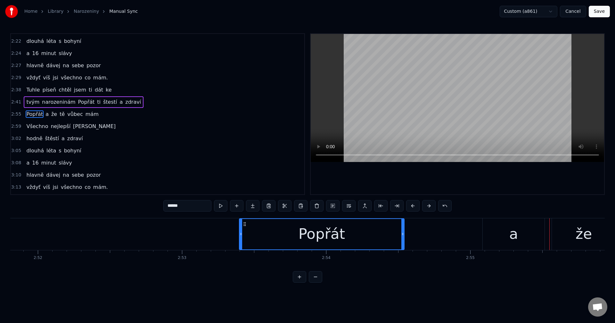
drag, startPoint x: 368, startPoint y: 231, endPoint x: 274, endPoint y: 231, distance: 93.5
click at [240, 229] on div at bounding box center [241, 234] width 3 height 30
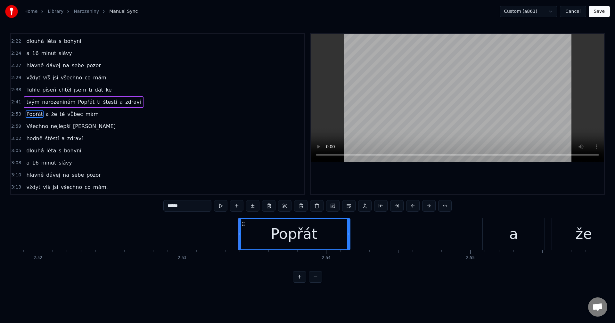
drag, startPoint x: 402, startPoint y: 233, endPoint x: 333, endPoint y: 236, distance: 68.9
click at [347, 235] on icon at bounding box center [348, 234] width 3 height 5
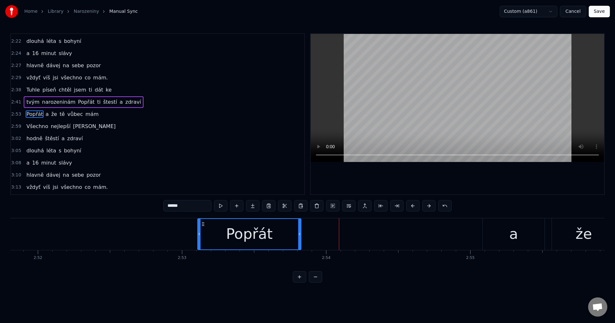
drag, startPoint x: 243, startPoint y: 224, endPoint x: 203, endPoint y: 230, distance: 40.8
click at [203, 230] on div "Popřát" at bounding box center [249, 234] width 103 height 30
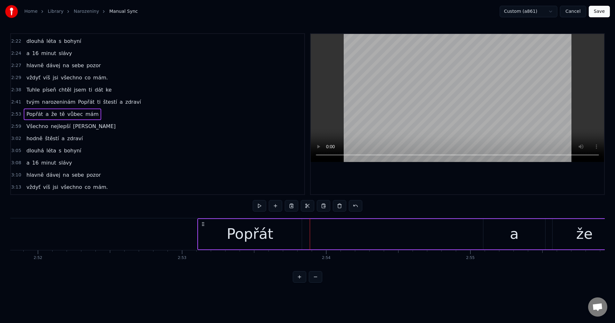
click at [275, 205] on button at bounding box center [275, 206] width 13 height 12
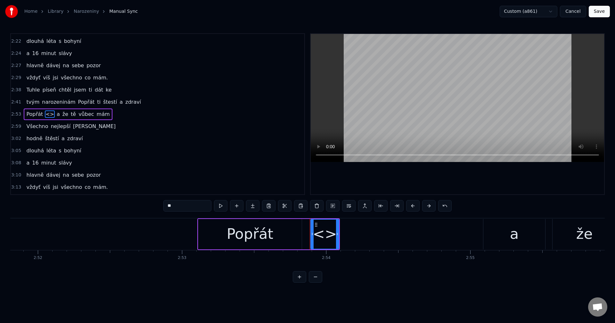
drag, startPoint x: 188, startPoint y: 210, endPoint x: 108, endPoint y: 212, distance: 80.7
click at [108, 212] on div "0:21 Tuhle píseň chtěl jsem ti dát ke tvým narozeninám 0:33 jenže já vůl zapomn…" at bounding box center [307, 157] width 594 height 249
type input "**"
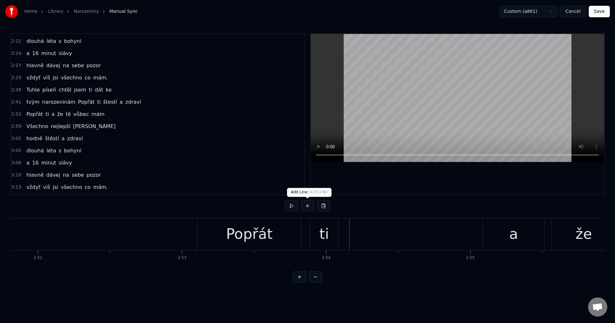
click at [306, 207] on button at bounding box center [307, 206] width 13 height 12
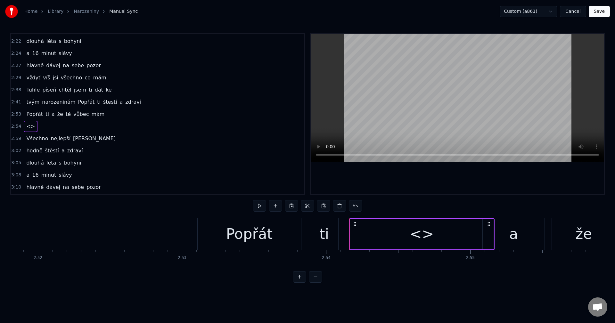
click at [378, 239] on div "<>" at bounding box center [421, 234] width 143 height 30
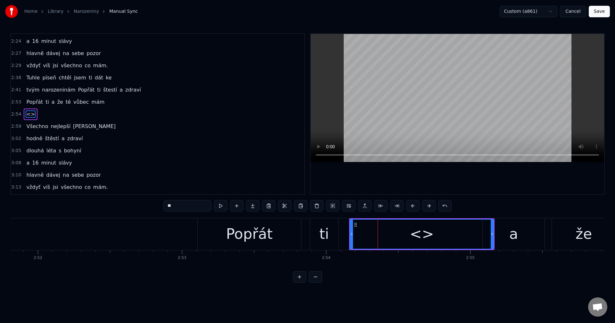
drag, startPoint x: 162, startPoint y: 209, endPoint x: 91, endPoint y: 207, distance: 70.5
click at [94, 207] on div "0:21 Tuhle píseň chtěl jsem ti dát ke tvým narozeninám 0:33 jenže já vůl zapomn…" at bounding box center [307, 157] width 594 height 249
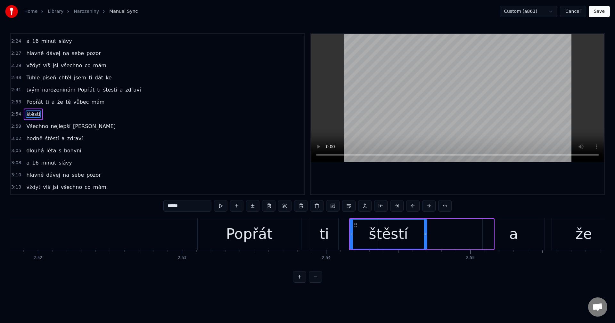
drag, startPoint x: 491, startPoint y: 236, endPoint x: 371, endPoint y: 240, distance: 119.5
click at [425, 239] on div at bounding box center [425, 234] width 3 height 29
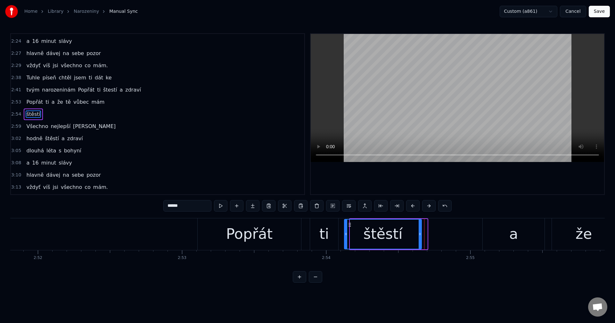
drag, startPoint x: 355, startPoint y: 225, endPoint x: 349, endPoint y: 227, distance: 5.9
click at [349, 227] on icon at bounding box center [349, 224] width 5 height 5
click at [443, 272] on div "0:21 Tuhle píseň chtěl jsem ti dát ke tvým narozeninám 0:33 jenže já vůl zapomn…" at bounding box center [307, 157] width 594 height 249
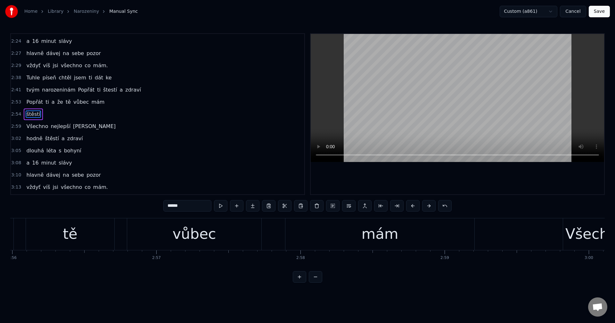
scroll to position [0, 25380]
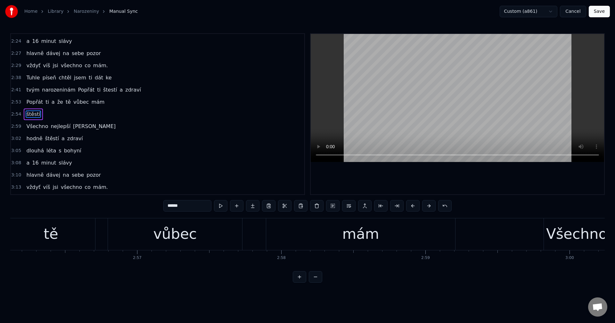
click at [378, 241] on div "mám" at bounding box center [360, 234] width 189 height 32
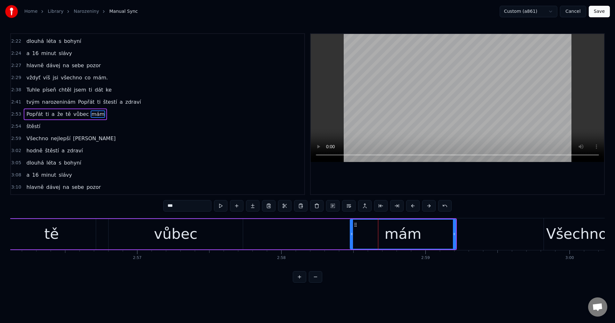
drag, startPoint x: 276, startPoint y: 235, endPoint x: 296, endPoint y: 237, distance: 19.7
click at [351, 236] on icon at bounding box center [351, 234] width 3 height 5
click at [200, 239] on div "vůbec" at bounding box center [176, 234] width 134 height 30
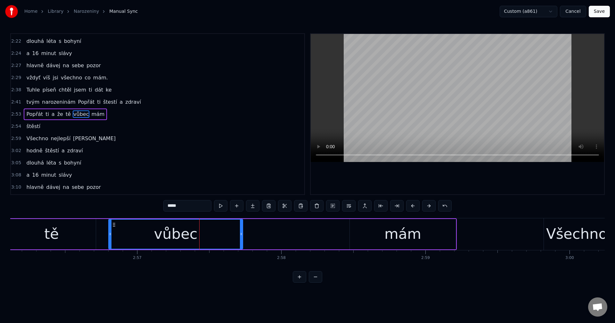
click at [112, 236] on div "vůbec" at bounding box center [176, 234] width 134 height 29
drag, startPoint x: 112, startPoint y: 235, endPoint x: 167, endPoint y: 232, distance: 54.9
click at [166, 232] on icon at bounding box center [166, 234] width 3 height 5
drag, startPoint x: 181, startPoint y: 223, endPoint x: 230, endPoint y: 223, distance: 49.0
click at [233, 223] on div "vůbec" at bounding box center [203, 234] width 77 height 29
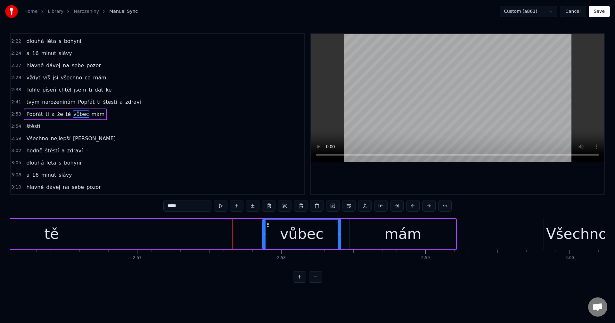
drag, startPoint x: 170, startPoint y: 224, endPoint x: 268, endPoint y: 227, distance: 98.0
click at [268, 227] on div "vůbec" at bounding box center [301, 234] width 77 height 29
drag, startPoint x: 62, startPoint y: 232, endPoint x: 65, endPoint y: 236, distance: 4.8
click at [62, 232] on div "tě" at bounding box center [51, 234] width 88 height 30
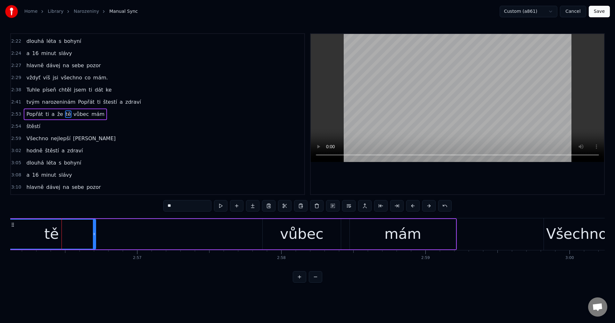
scroll to position [0, 25135]
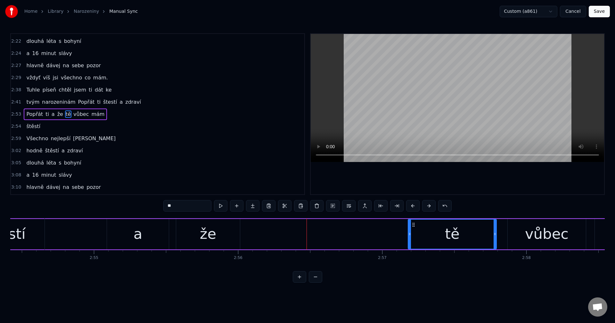
drag, startPoint x: 264, startPoint y: 224, endPoint x: 415, endPoint y: 225, distance: 150.5
click at [416, 225] on icon at bounding box center [413, 224] width 5 height 5
click at [209, 238] on div "že" at bounding box center [208, 234] width 16 height 22
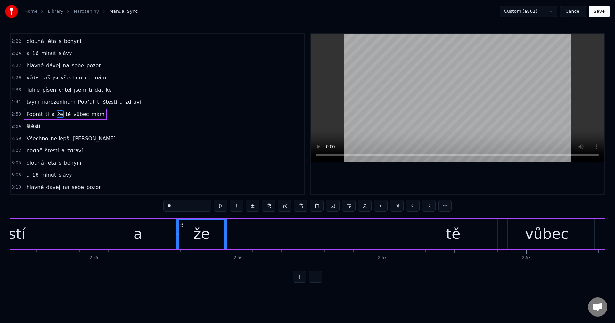
drag, startPoint x: 239, startPoint y: 232, endPoint x: 204, endPoint y: 231, distance: 34.9
click at [225, 233] on icon at bounding box center [225, 234] width 3 height 5
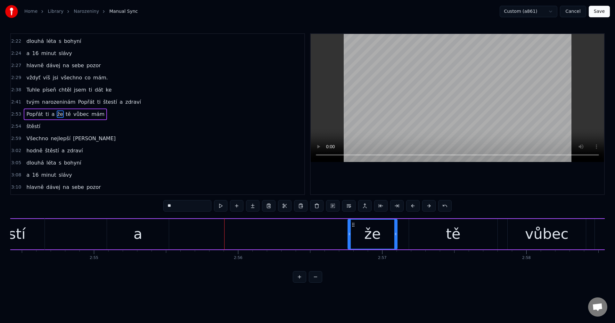
drag, startPoint x: 191, startPoint y: 222, endPoint x: 347, endPoint y: 229, distance: 155.8
click at [354, 227] on div "že" at bounding box center [372, 234] width 49 height 29
click at [150, 237] on div "a" at bounding box center [138, 234] width 62 height 30
type input "*"
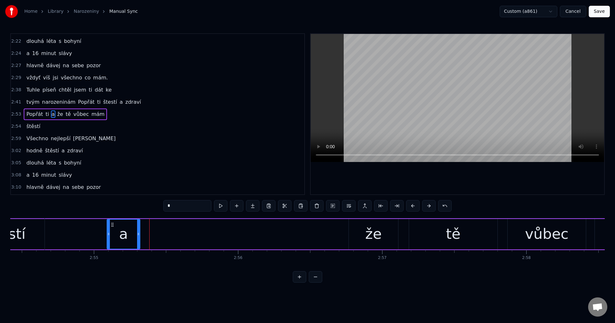
drag, startPoint x: 166, startPoint y: 234, endPoint x: 137, endPoint y: 233, distance: 28.8
click at [137, 233] on icon at bounding box center [138, 234] width 3 height 5
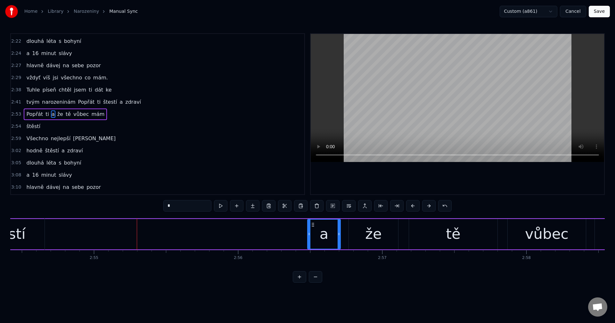
drag, startPoint x: 119, startPoint y: 225, endPoint x: 314, endPoint y: 228, distance: 194.7
click at [314, 228] on div "a" at bounding box center [324, 234] width 32 height 29
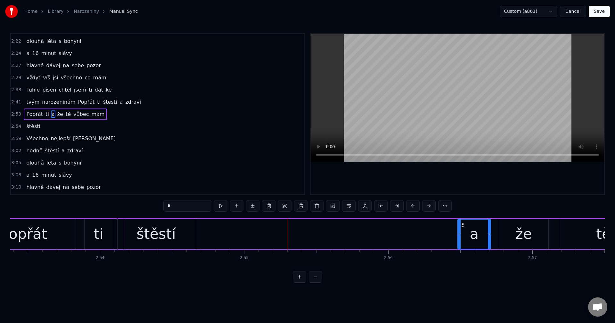
scroll to position [0, 24966]
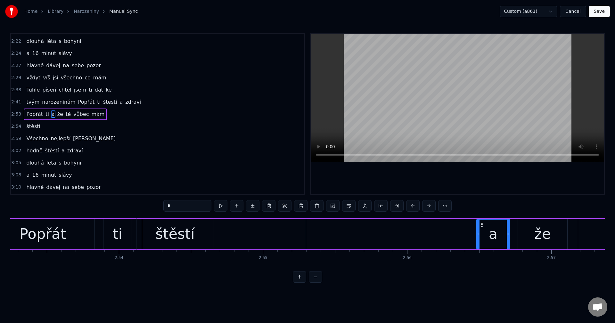
click at [229, 235] on div "Popřát ti a že tě vůbec mám" at bounding box center [430, 234] width 881 height 32
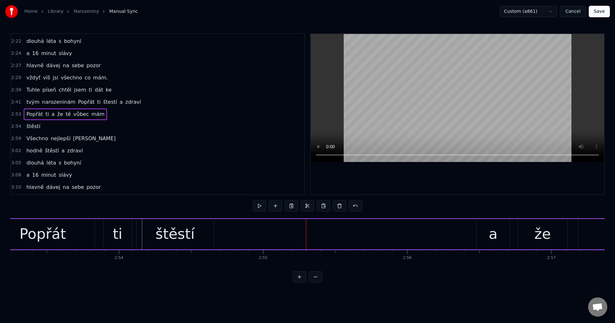
click at [228, 234] on div "Popřát ti a že tě vůbec mám" at bounding box center [430, 234] width 881 height 32
click at [278, 209] on button at bounding box center [275, 206] width 13 height 12
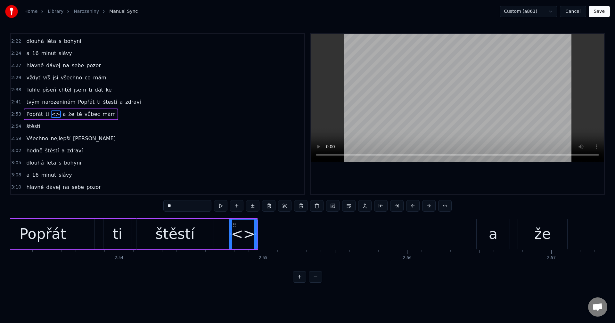
drag, startPoint x: 166, startPoint y: 209, endPoint x: 149, endPoint y: 210, distance: 16.7
click at [150, 210] on div "0:21 Tuhle píseň chtěl jsem ti dát ke tvým narozeninám 0:33 jenže já vůl zapomn…" at bounding box center [307, 157] width 594 height 249
type input "*"
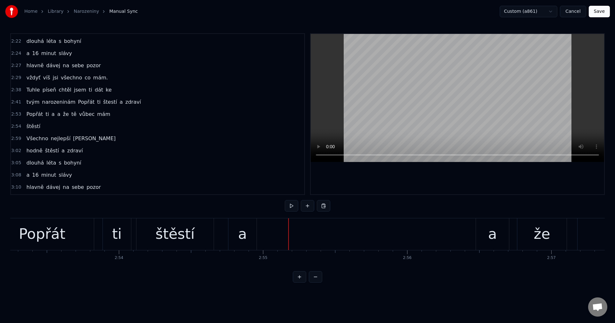
click at [241, 232] on div "a" at bounding box center [242, 234] width 9 height 22
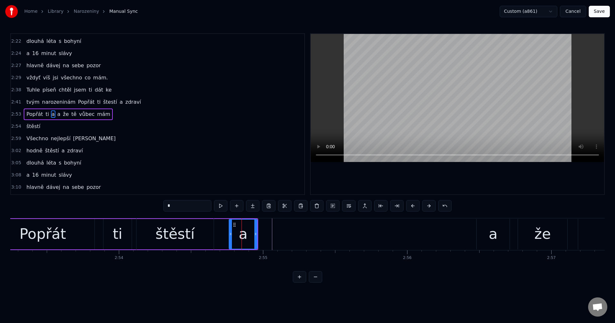
click at [256, 237] on div at bounding box center [255, 234] width 3 height 29
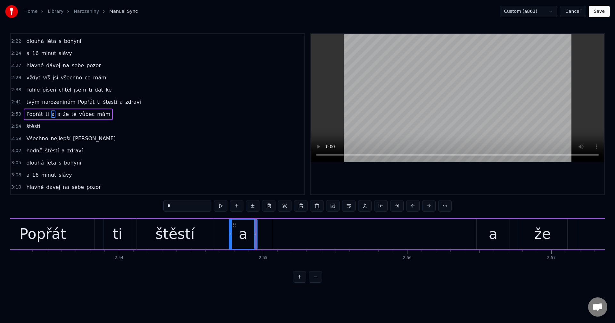
click at [223, 238] on div "Popřát ti a a že tě vůbec mám" at bounding box center [430, 234] width 881 height 32
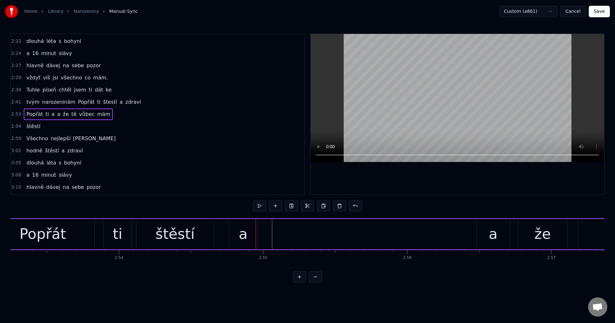
click at [292, 235] on div "Popřát ti a a že tě vůbec mám" at bounding box center [430, 234] width 881 height 32
click at [218, 235] on div "Popřát ti a a že tě vůbec mám" at bounding box center [430, 234] width 881 height 32
click at [283, 238] on div "Popřát ti a a že tě vůbec mám" at bounding box center [430, 234] width 881 height 32
click at [273, 209] on button at bounding box center [275, 206] width 13 height 12
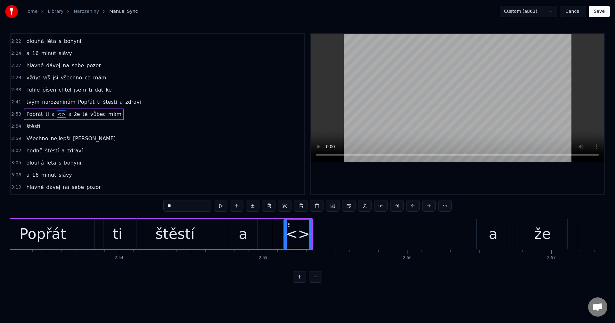
drag, startPoint x: 176, startPoint y: 205, endPoint x: 130, endPoint y: 208, distance: 45.9
click at [130, 208] on div "0:21 Tuhle píseň chtěl jsem ti dát ke tvým narozeninám 0:33 jenže já vůl zapomn…" at bounding box center [307, 157] width 594 height 249
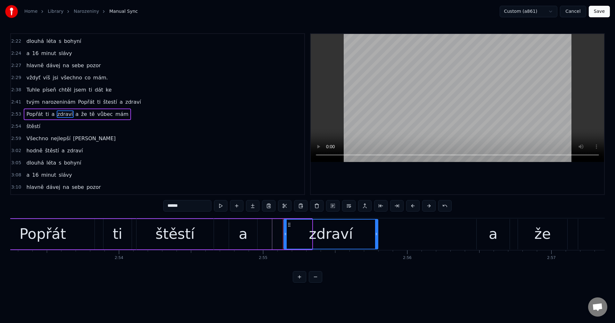
drag, startPoint x: 311, startPoint y: 234, endPoint x: 317, endPoint y: 229, distance: 7.8
click at [377, 235] on icon at bounding box center [376, 234] width 3 height 5
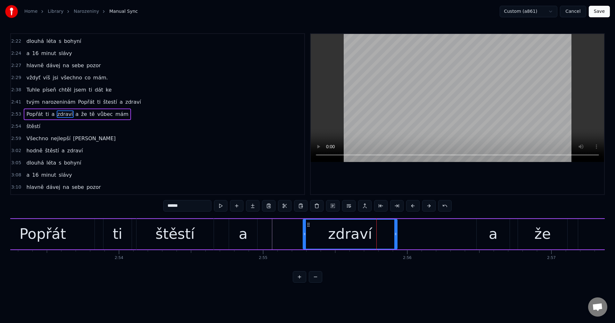
drag, startPoint x: 291, startPoint y: 226, endPoint x: 310, endPoint y: 226, distance: 19.2
click at [310, 226] on icon at bounding box center [308, 224] width 5 height 5
click at [196, 237] on div "štěstí" at bounding box center [174, 234] width 77 height 32
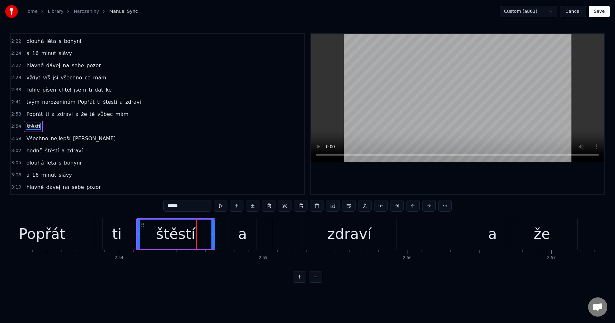
scroll to position [230, 0]
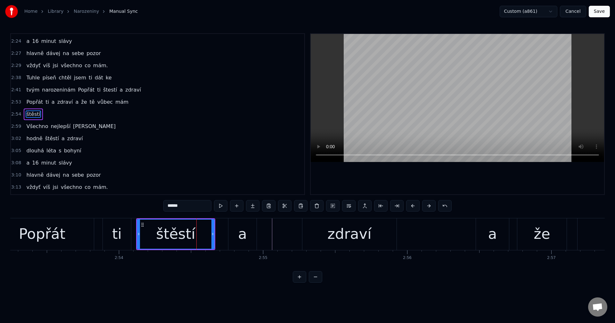
click at [117, 235] on div "ti" at bounding box center [117, 234] width 10 height 22
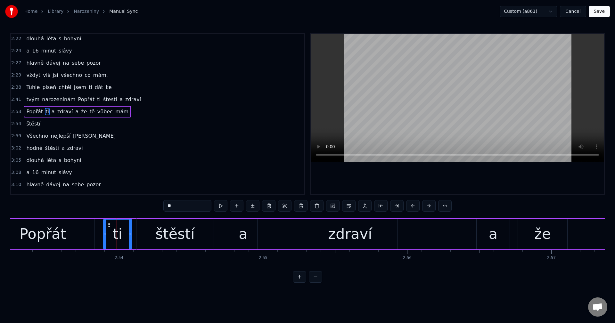
scroll to position [218, 0]
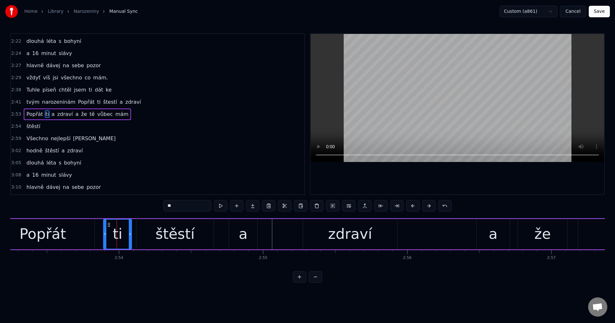
click at [164, 240] on div "štěstí" at bounding box center [174, 234] width 39 height 22
type input "******"
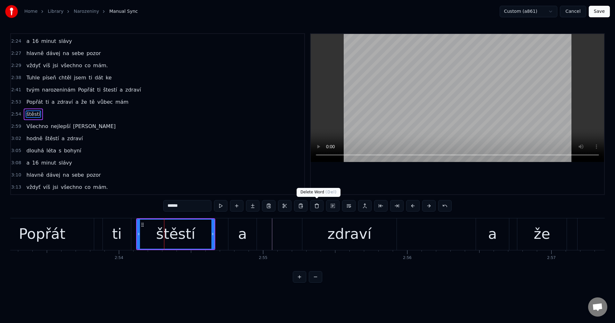
click at [316, 208] on button at bounding box center [316, 206] width 13 height 12
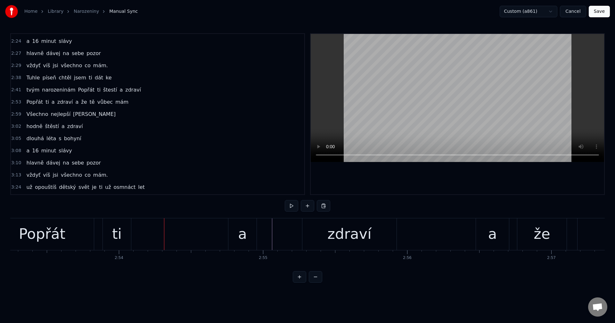
click at [143, 236] on div "[PERSON_NAME] ti a zdraví a že tě vůbec mám" at bounding box center [430, 234] width 881 height 32
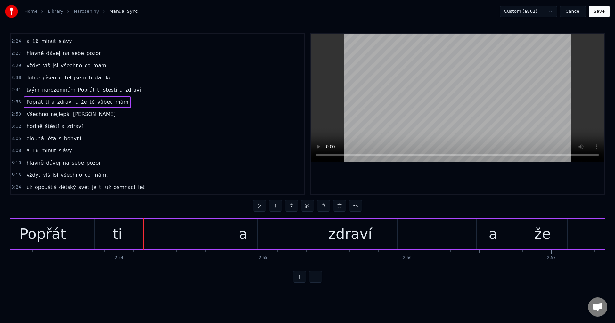
click at [143, 236] on div at bounding box center [143, 234] width 0 height 32
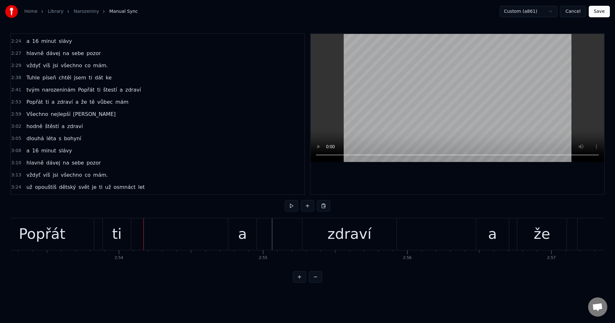
click at [140, 236] on div "[PERSON_NAME] ti a zdraví a že tě vůbec mám" at bounding box center [430, 234] width 881 height 32
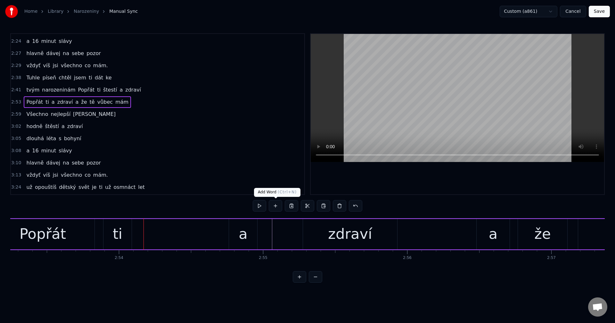
click at [275, 205] on button at bounding box center [275, 206] width 13 height 12
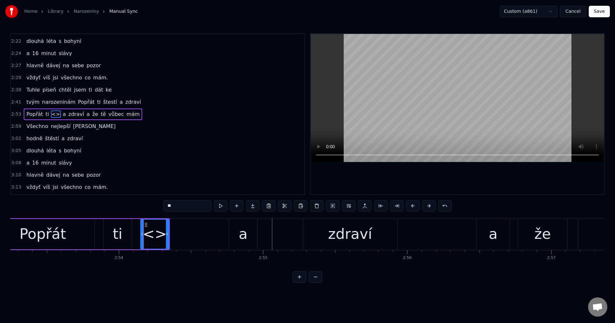
drag, startPoint x: 175, startPoint y: 203, endPoint x: 110, endPoint y: 208, distance: 65.5
click at [137, 201] on div "0:21 Tuhle píseň chtěl jsem ti dát ke tvým narozeninám 0:33 jenže já vůl zapomn…" at bounding box center [307, 157] width 594 height 249
type input "*"
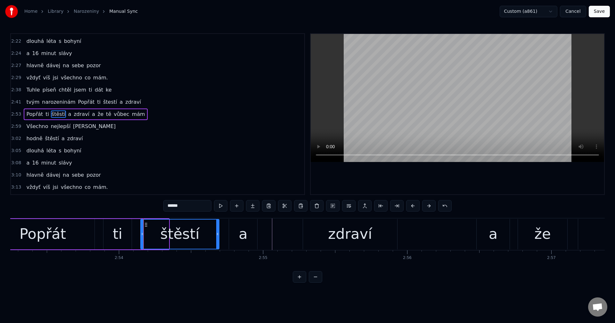
drag, startPoint x: 166, startPoint y: 234, endPoint x: 216, endPoint y: 229, distance: 50.5
click at [216, 229] on div at bounding box center [217, 234] width 3 height 29
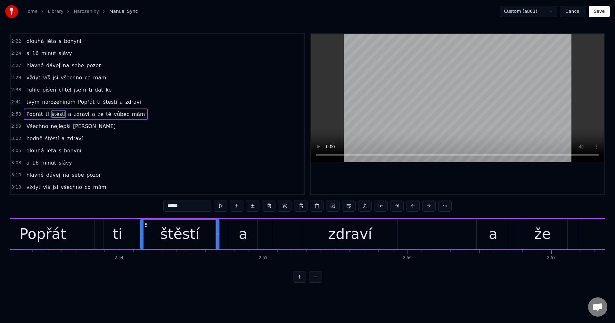
type input "******"
click at [286, 231] on div "Popřát ti štěstí a zdraví a že tě vůbec mám" at bounding box center [430, 234] width 881 height 32
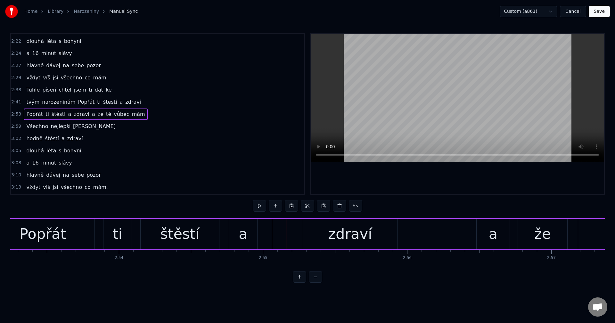
click at [47, 102] on span "narozeninám" at bounding box center [58, 101] width 35 height 7
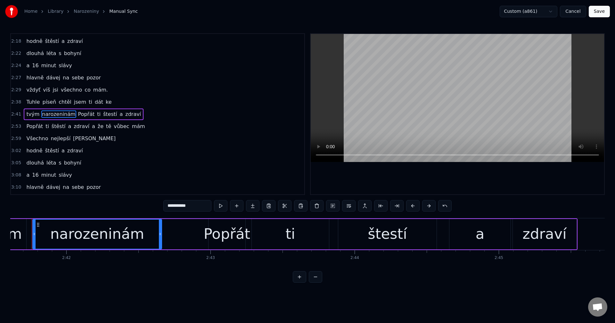
scroll to position [0, 23278]
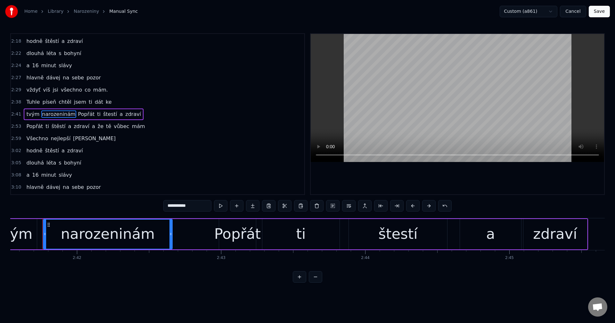
click at [228, 239] on div "Popřát" at bounding box center [237, 234] width 46 height 22
type input "******"
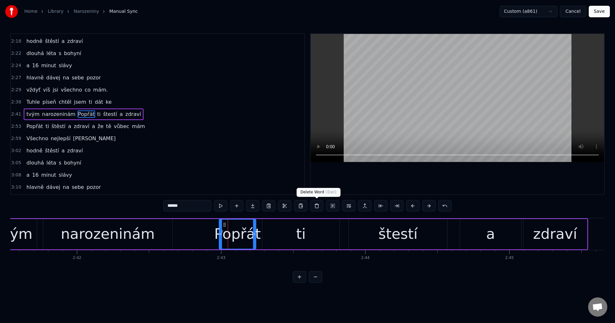
click at [312, 208] on button at bounding box center [316, 206] width 13 height 12
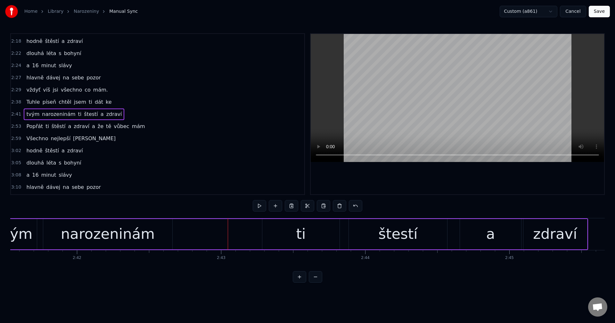
click at [291, 231] on div "ti" at bounding box center [300, 234] width 77 height 30
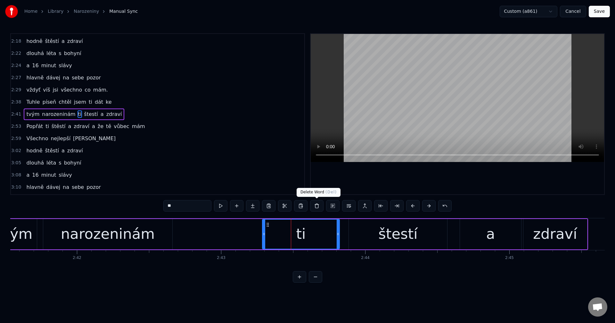
click at [317, 210] on button at bounding box center [316, 206] width 13 height 12
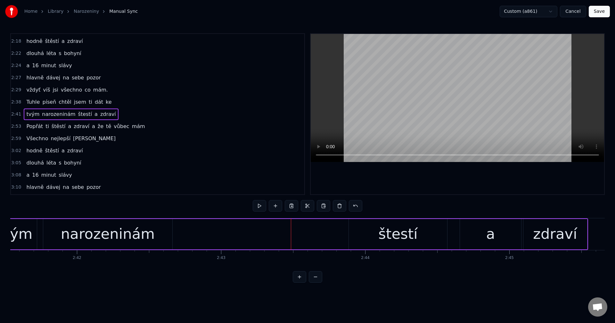
click at [362, 233] on div "štestí" at bounding box center [398, 234] width 98 height 30
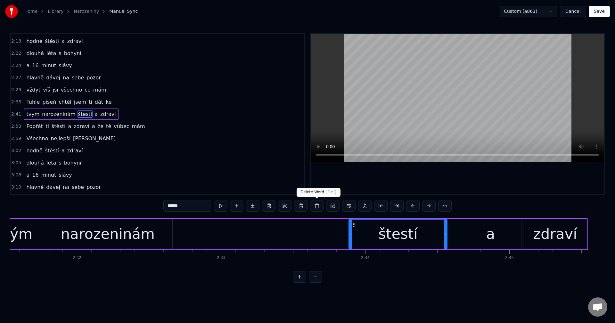
click at [314, 206] on button at bounding box center [316, 206] width 13 height 12
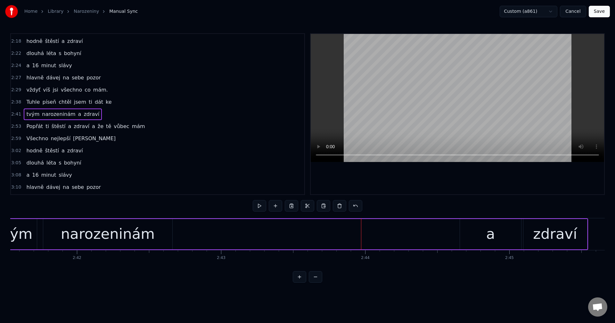
click at [474, 238] on div "a" at bounding box center [490, 234] width 61 height 30
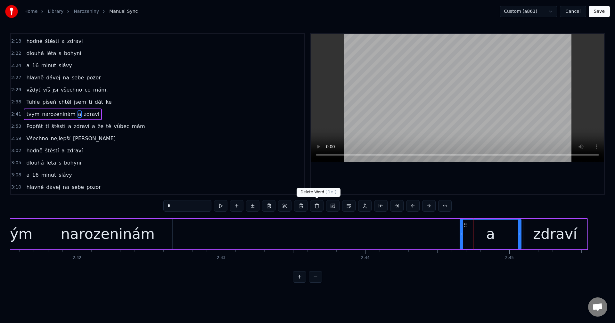
click at [319, 207] on button at bounding box center [316, 206] width 13 height 12
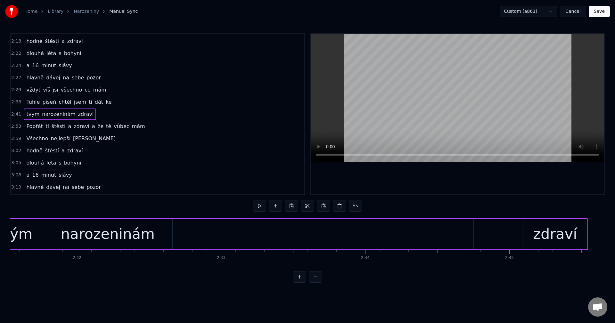
click at [546, 230] on div "zdraví" at bounding box center [555, 234] width 44 height 22
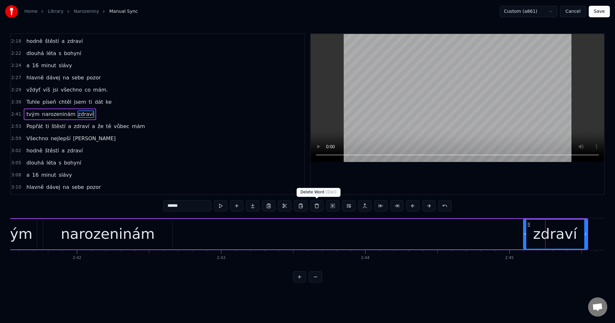
click at [318, 206] on button at bounding box center [316, 206] width 13 height 12
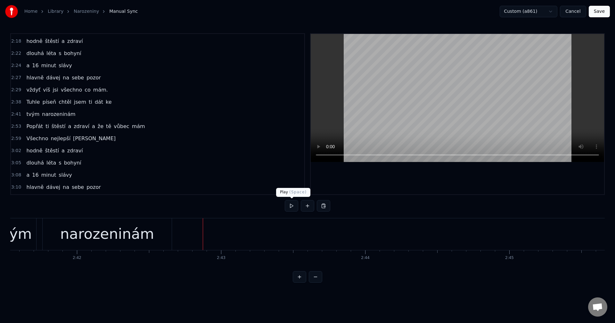
click at [288, 208] on button at bounding box center [291, 206] width 13 height 12
click at [289, 207] on button at bounding box center [291, 206] width 13 height 12
click at [147, 229] on div "narozeninám" at bounding box center [107, 234] width 94 height 22
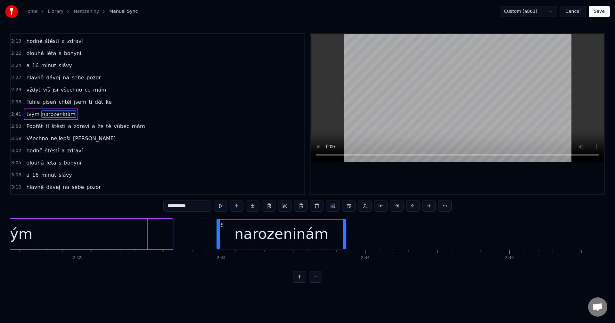
drag, startPoint x: 50, startPoint y: 224, endPoint x: 223, endPoint y: 227, distance: 173.3
click at [223, 227] on div "narozeninám" at bounding box center [281, 234] width 128 height 29
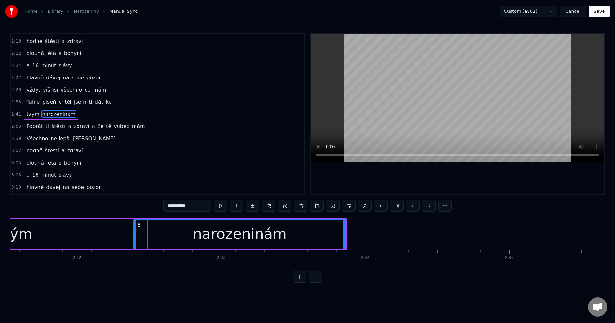
drag, startPoint x: 218, startPoint y: 239, endPoint x: 167, endPoint y: 254, distance: 53.1
click at [134, 237] on div at bounding box center [135, 234] width 3 height 29
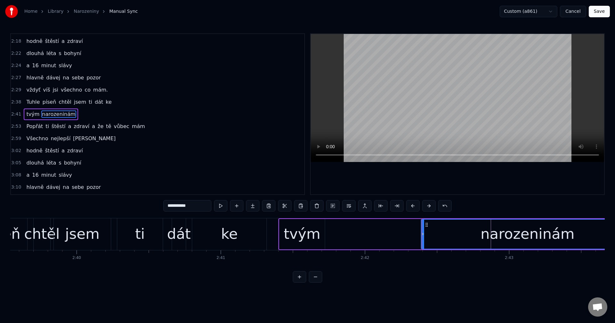
scroll to position [0, 22971]
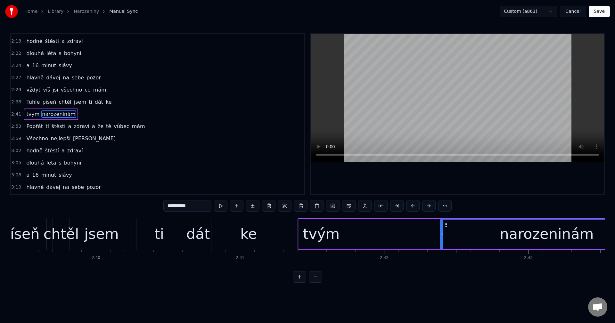
click at [346, 237] on div "tvým narozeninám" at bounding box center [475, 234] width 356 height 32
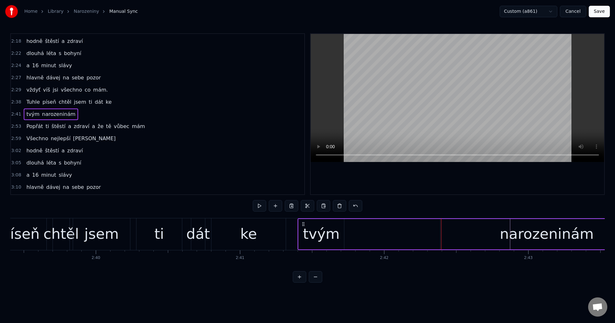
click at [346, 232] on div "tvým narozeninám" at bounding box center [475, 234] width 356 height 32
drag, startPoint x: 304, startPoint y: 225, endPoint x: 312, endPoint y: 224, distance: 7.7
click at [312, 224] on icon at bounding box center [310, 224] width 5 height 5
click at [197, 120] on div "2:53 Popřát ti štěstí a zdraví a že tě vůbec mám" at bounding box center [157, 126] width 293 height 12
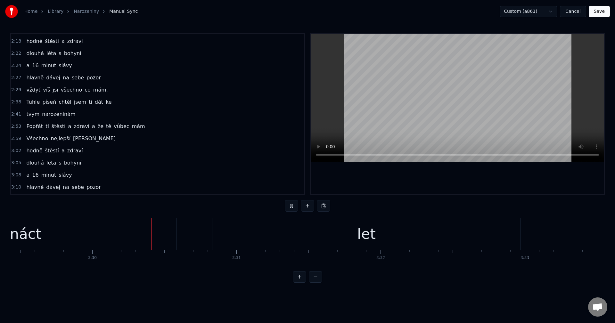
scroll to position [0, 30189]
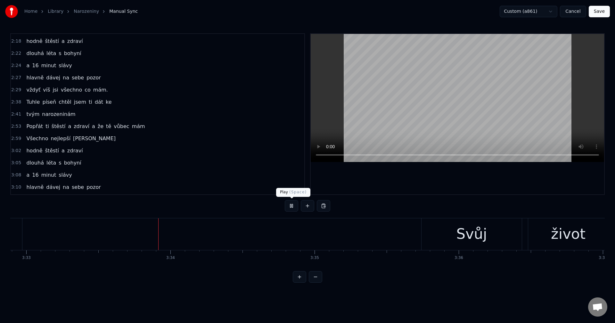
click at [290, 203] on button at bounding box center [291, 206] width 13 height 12
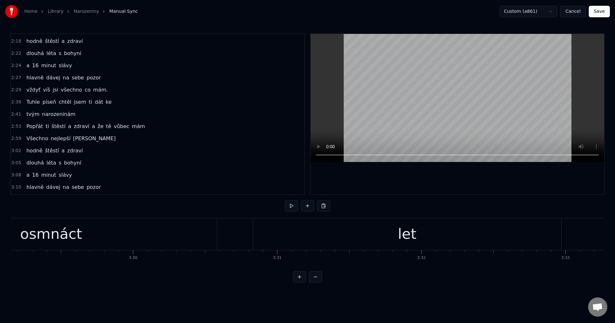
scroll to position [0, 29970]
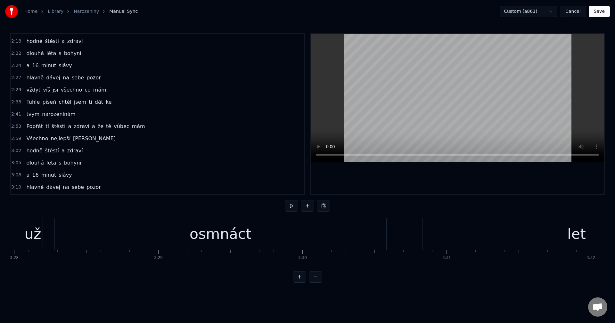
click at [310, 239] on div "osmnáct" at bounding box center [220, 234] width 331 height 32
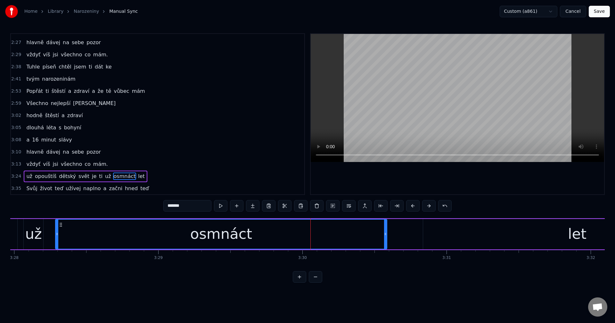
scroll to position [241, 0]
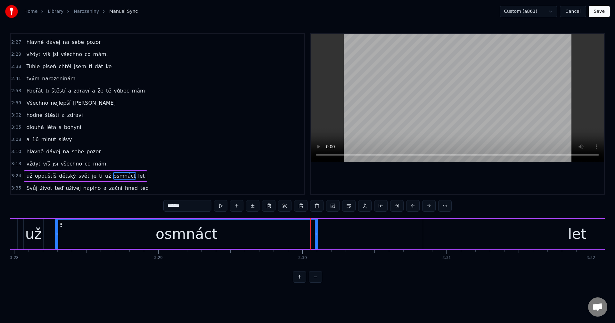
drag, startPoint x: 385, startPoint y: 236, endPoint x: 322, endPoint y: 235, distance: 62.1
click at [316, 236] on icon at bounding box center [316, 234] width 3 height 5
click at [449, 226] on div "let" at bounding box center [577, 234] width 308 height 30
type input "***"
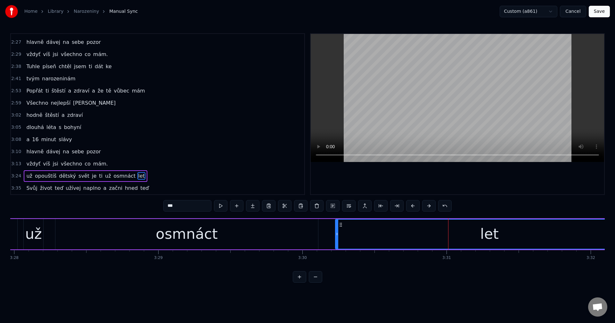
drag, startPoint x: 428, startPoint y: 224, endPoint x: 337, endPoint y: 231, distance: 91.1
click at [337, 231] on div "let" at bounding box center [489, 234] width 307 height 29
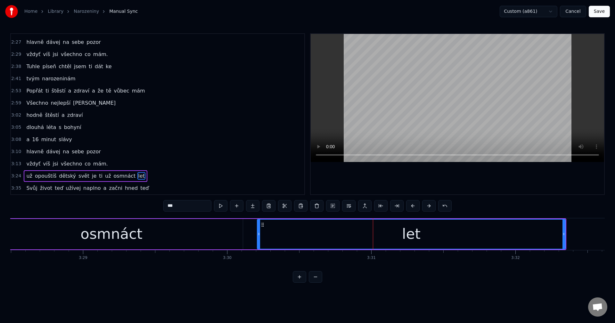
scroll to position [0, 30064]
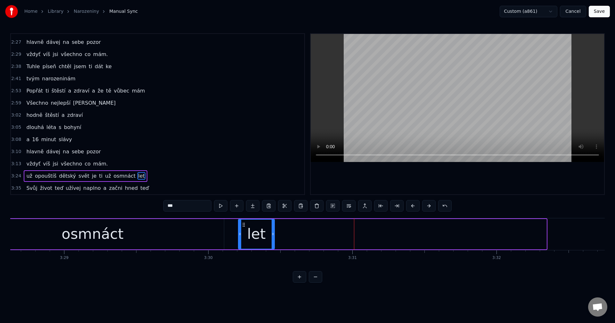
drag, startPoint x: 545, startPoint y: 237, endPoint x: 273, endPoint y: 236, distance: 271.9
click at [273, 236] on div at bounding box center [273, 234] width 3 height 29
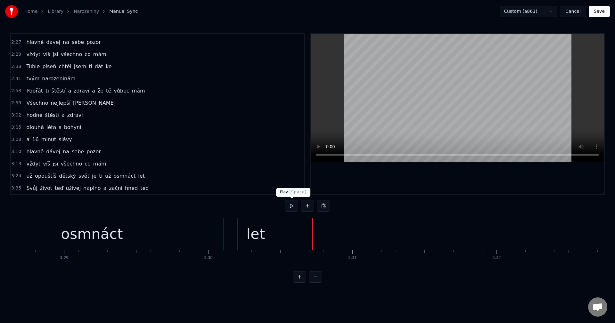
click at [292, 207] on button at bounding box center [291, 206] width 13 height 12
click at [149, 237] on div "osmnáct" at bounding box center [92, 234] width 263 height 32
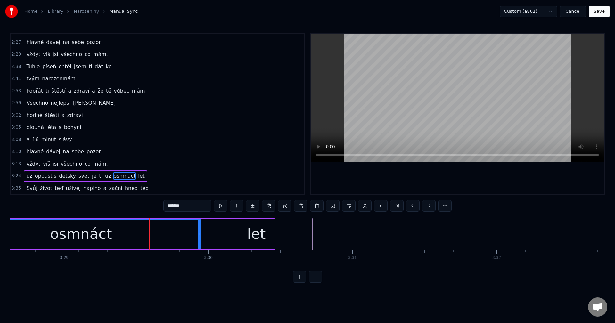
drag, startPoint x: 221, startPoint y: 234, endPoint x: 198, endPoint y: 233, distance: 23.4
click at [198, 233] on icon at bounding box center [199, 234] width 3 height 5
click at [259, 232] on div "let" at bounding box center [256, 234] width 19 height 22
type input "***"
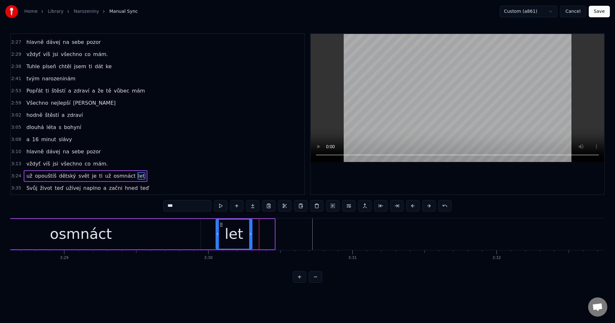
drag, startPoint x: 243, startPoint y: 226, endPoint x: 216, endPoint y: 227, distance: 27.9
click at [219, 227] on icon at bounding box center [221, 224] width 5 height 5
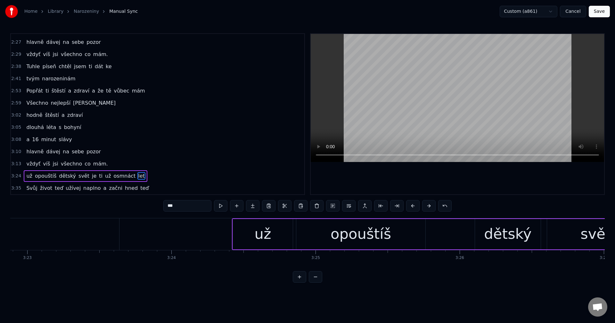
scroll to position [0, 29161]
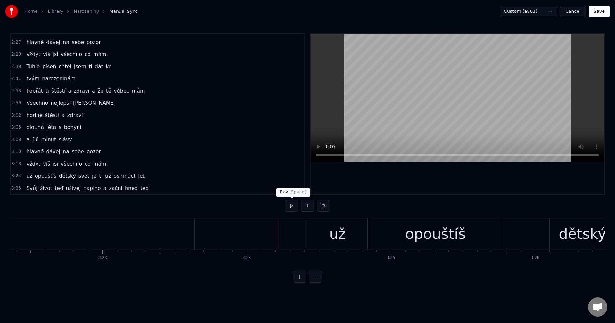
click at [295, 206] on button at bounding box center [291, 206] width 13 height 12
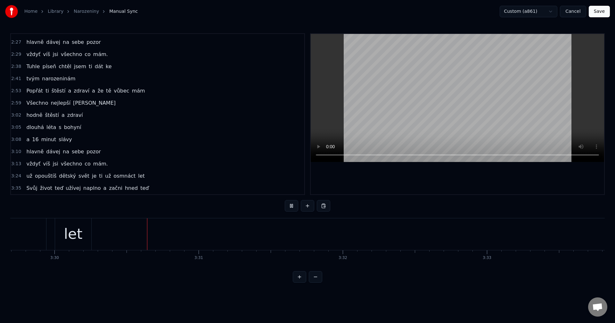
scroll to position [0, 30227]
click at [292, 202] on button at bounding box center [291, 206] width 13 height 12
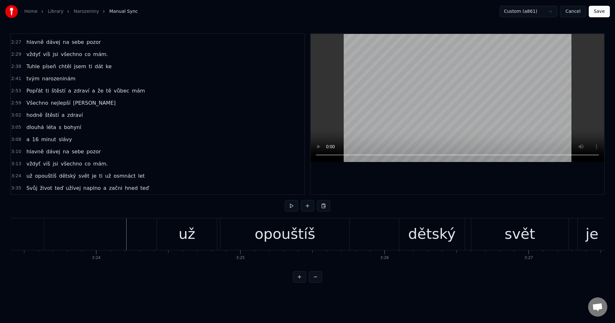
scroll to position [0, 29274]
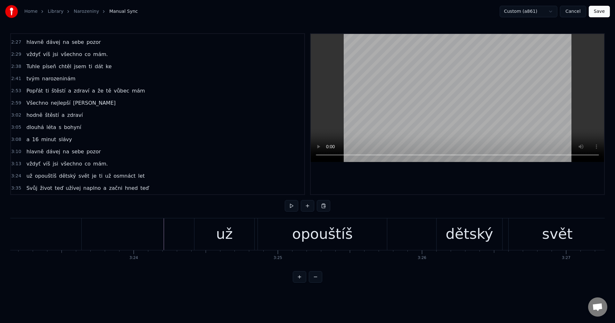
click at [216, 229] on div "už" at bounding box center [224, 234] width 60 height 32
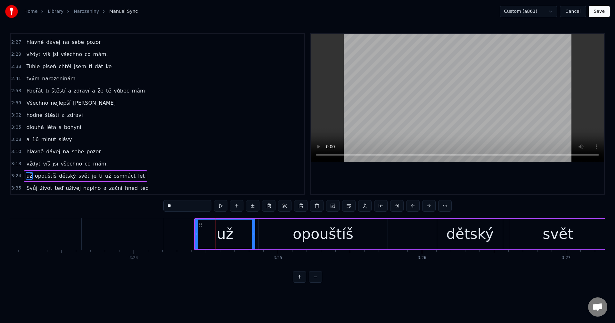
drag, startPoint x: 167, startPoint y: 208, endPoint x: 150, endPoint y: 209, distance: 17.0
click at [150, 209] on div "0:21 Tuhle píseň chtěl jsem ti dát ke tvým narozeninám 0:33 jenže já vůl zapomn…" at bounding box center [307, 157] width 594 height 249
type input "**"
drag, startPoint x: 401, startPoint y: 277, endPoint x: 396, endPoint y: 276, distance: 5.5
click at [401, 277] on div "0:21 Tuhle píseň chtěl jsem ti dát ke tvým narozeninám 0:33 jenže já vůl zapomn…" at bounding box center [307, 157] width 594 height 249
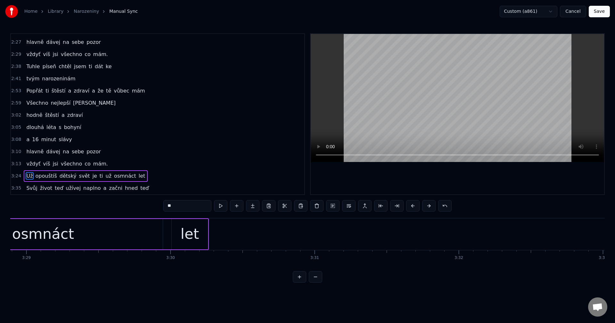
scroll to position [0, 30045]
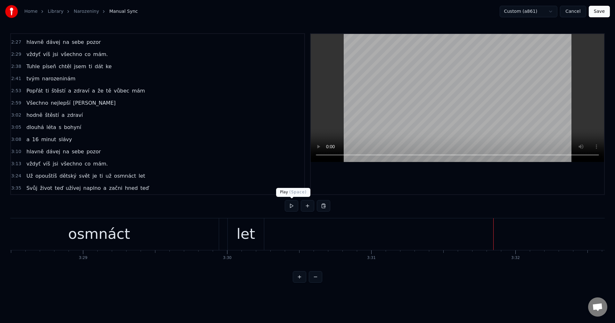
click at [291, 208] on button at bounding box center [291, 206] width 13 height 12
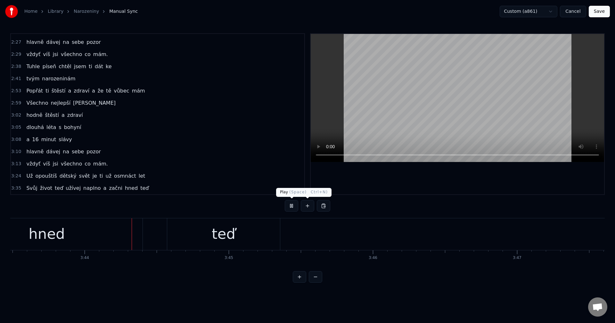
scroll to position [0, 32212]
click at [294, 208] on button at bounding box center [291, 206] width 13 height 12
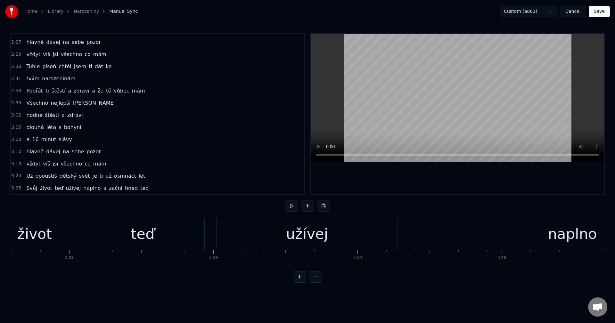
scroll to position [0, 31193]
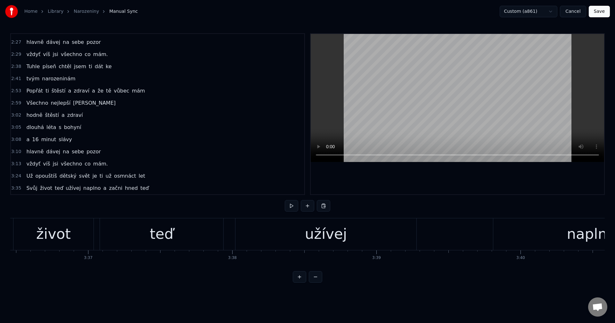
click at [331, 238] on div "užívej" at bounding box center [326, 234] width 42 height 22
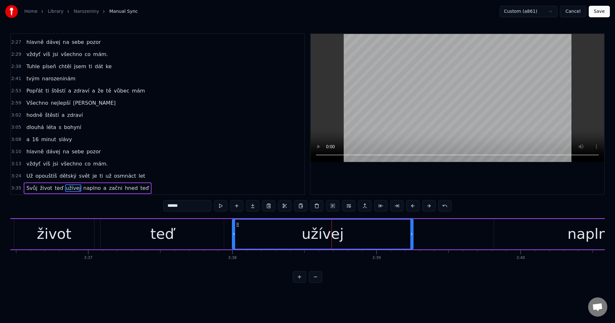
drag, startPoint x: 239, startPoint y: 225, endPoint x: 225, endPoint y: 228, distance: 14.7
click at [237, 226] on icon at bounding box center [237, 224] width 5 height 5
click at [194, 230] on div "teď" at bounding box center [162, 234] width 123 height 30
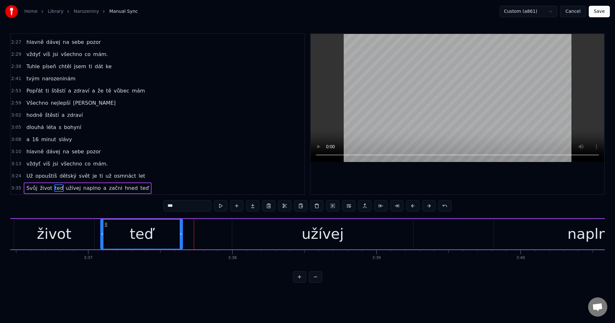
drag, startPoint x: 221, startPoint y: 235, endPoint x: 240, endPoint y: 233, distance: 18.4
click at [181, 235] on icon at bounding box center [181, 234] width 3 height 5
click at [258, 231] on div "užívej" at bounding box center [322, 234] width 181 height 30
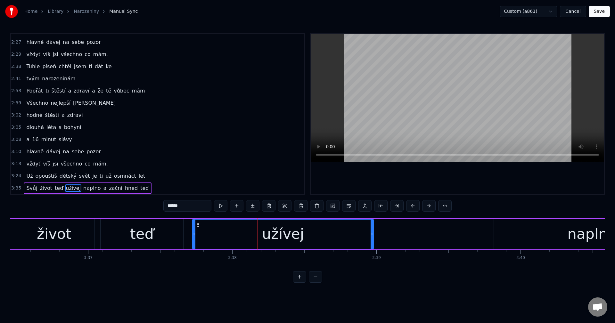
drag, startPoint x: 237, startPoint y: 225, endPoint x: 198, endPoint y: 230, distance: 40.0
click at [198, 230] on div "užívej" at bounding box center [283, 234] width 180 height 29
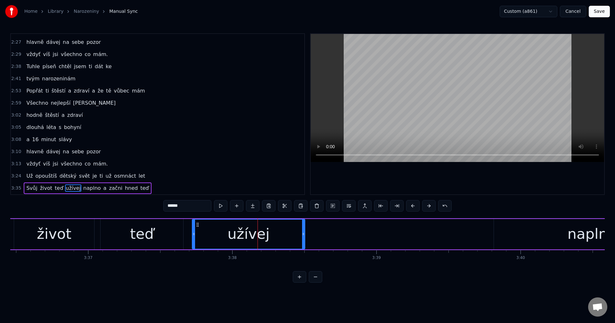
drag, startPoint x: 371, startPoint y: 233, endPoint x: 303, endPoint y: 236, distance: 68.3
click at [303, 236] on icon at bounding box center [303, 234] width 3 height 5
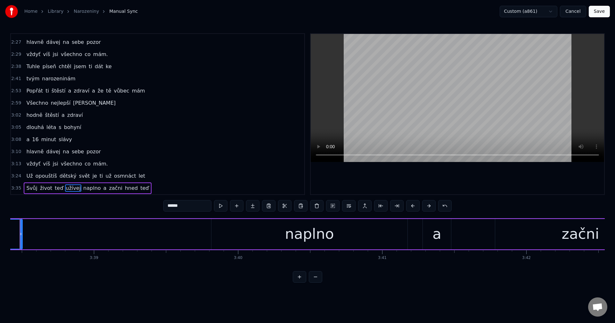
scroll to position [0, 31419]
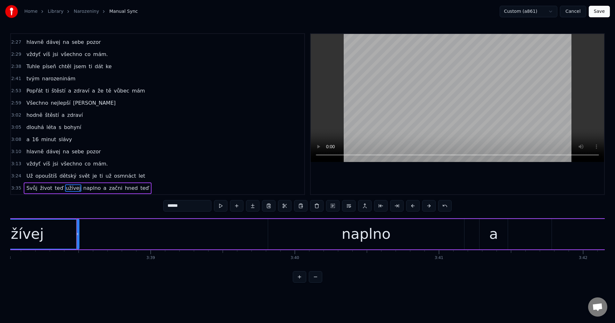
click at [368, 229] on div "naplno" at bounding box center [365, 234] width 49 height 22
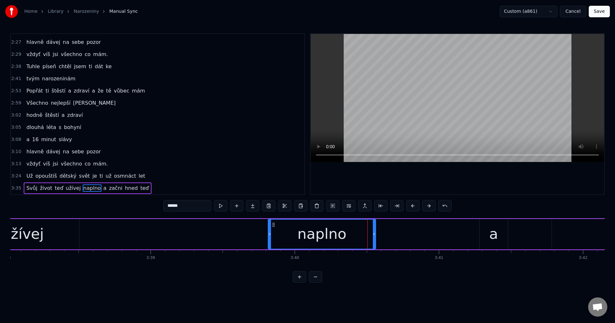
drag, startPoint x: 463, startPoint y: 233, endPoint x: 369, endPoint y: 234, distance: 94.8
click at [374, 234] on icon at bounding box center [374, 234] width 3 height 5
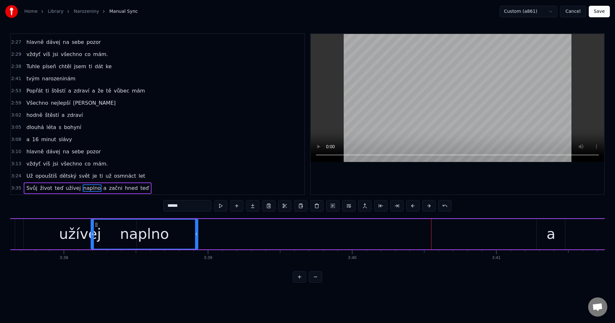
scroll to position [0, 31356]
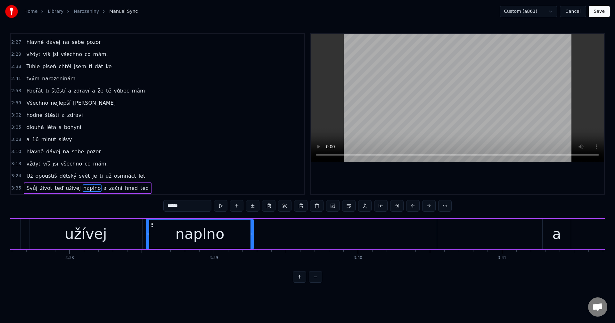
drag, startPoint x: 273, startPoint y: 224, endPoint x: 151, endPoint y: 231, distance: 121.9
click at [151, 231] on div "naplno" at bounding box center [200, 234] width 106 height 29
click at [115, 236] on div "užívej" at bounding box center [85, 234] width 113 height 30
type input "******"
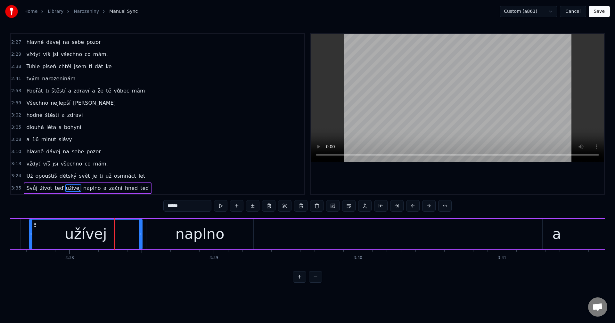
click at [296, 237] on div "Svůj život teď užívej naplno a začni hned teď" at bounding box center [437, 234] width 1387 height 32
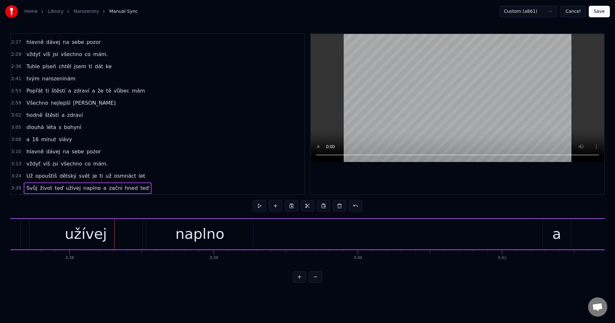
click at [548, 233] on div "a" at bounding box center [556, 234] width 28 height 30
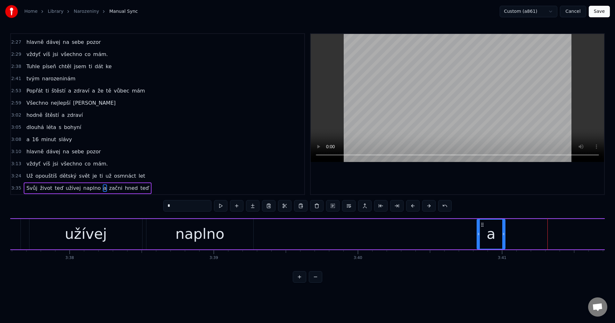
drag, startPoint x: 542, startPoint y: 225, endPoint x: 482, endPoint y: 229, distance: 59.4
click at [482, 229] on div "a" at bounding box center [491, 234] width 28 height 29
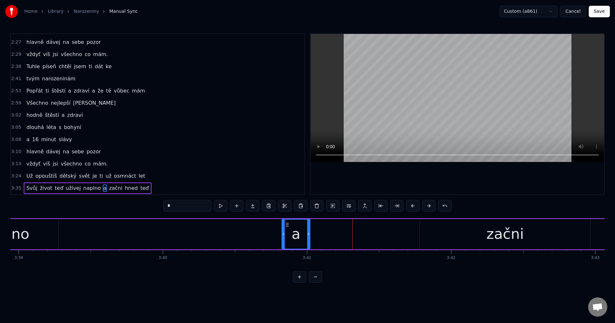
scroll to position [0, 31663]
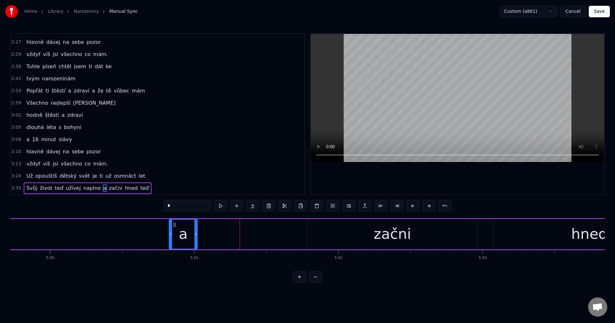
click at [150, 232] on div "Svůj život teď užívej naplno a začni hned teď" at bounding box center [129, 234] width 1387 height 32
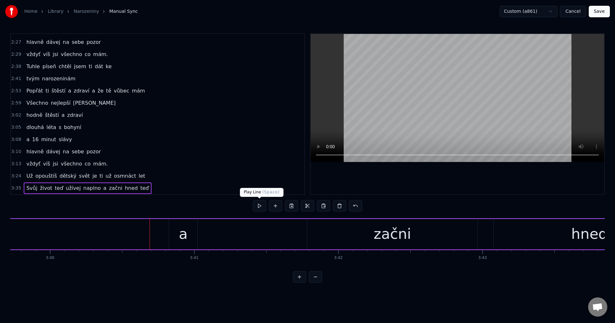
click at [260, 206] on button at bounding box center [259, 206] width 13 height 12
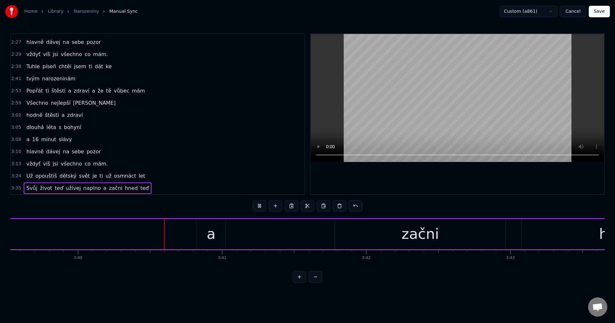
scroll to position [0, 31673]
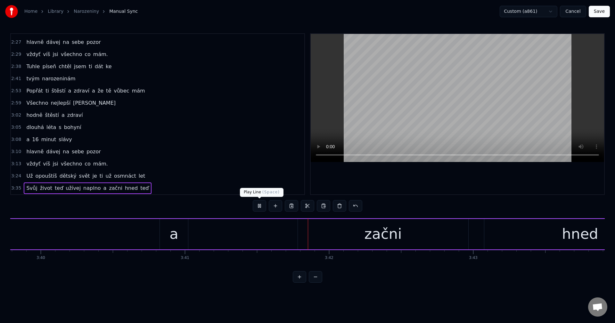
click at [261, 204] on button at bounding box center [259, 206] width 13 height 12
click at [336, 236] on div "začni" at bounding box center [383, 234] width 170 height 30
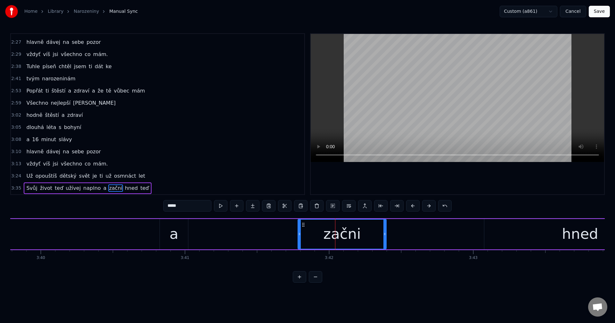
drag, startPoint x: 466, startPoint y: 235, endPoint x: 384, endPoint y: 235, distance: 82.0
click at [384, 235] on icon at bounding box center [384, 234] width 3 height 5
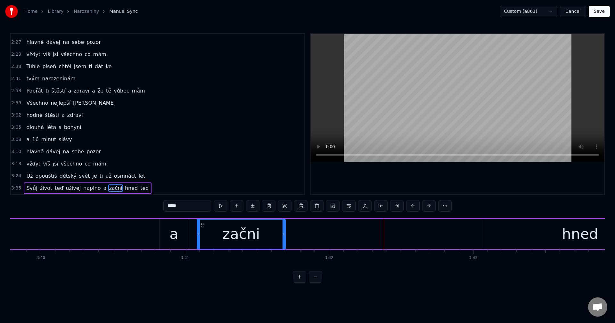
drag, startPoint x: 302, startPoint y: 224, endPoint x: 201, endPoint y: 229, distance: 101.0
click at [201, 229] on div "začni" at bounding box center [241, 234] width 88 height 29
click at [521, 233] on div "hned" at bounding box center [579, 234] width 191 height 30
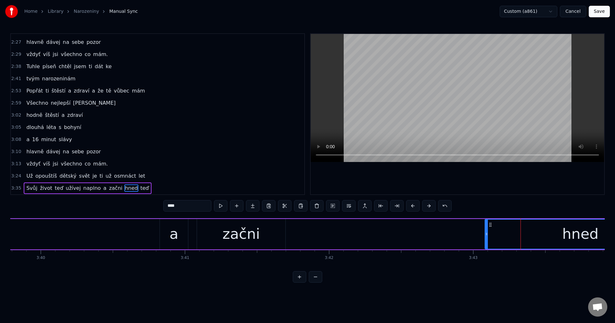
click at [488, 234] on icon at bounding box center [486, 234] width 3 height 5
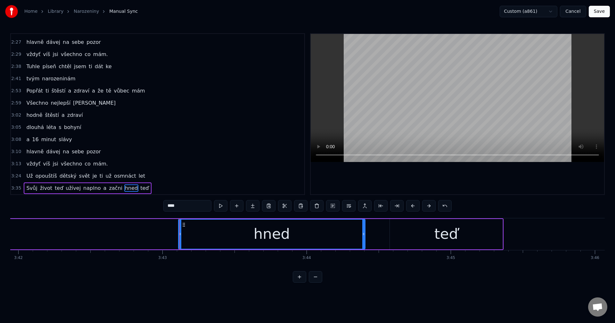
scroll to position [0, 31927]
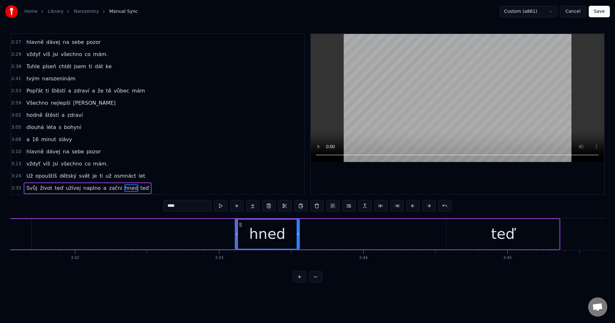
drag, startPoint x: 419, startPoint y: 232, endPoint x: 302, endPoint y: 241, distance: 117.2
click at [299, 240] on div at bounding box center [298, 234] width 3 height 29
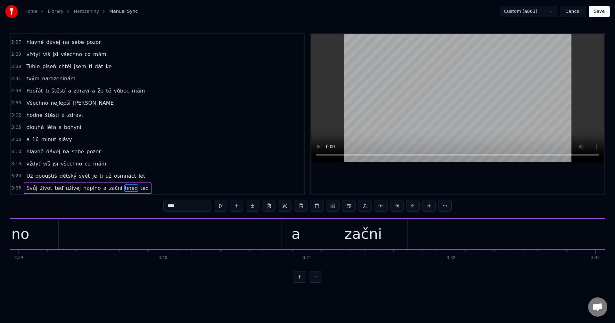
scroll to position [0, 31663]
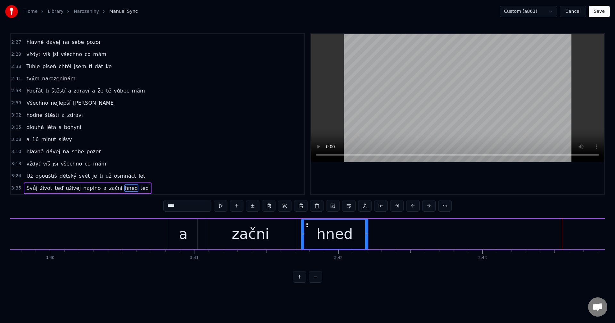
drag, startPoint x: 502, startPoint y: 224, endPoint x: 306, endPoint y: 234, distance: 196.2
click at [306, 234] on div "hned" at bounding box center [335, 234] width 66 height 29
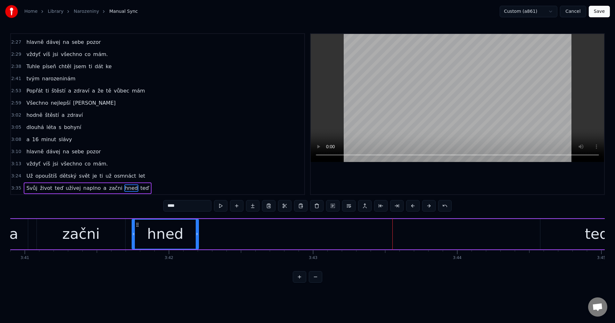
scroll to position [0, 31964]
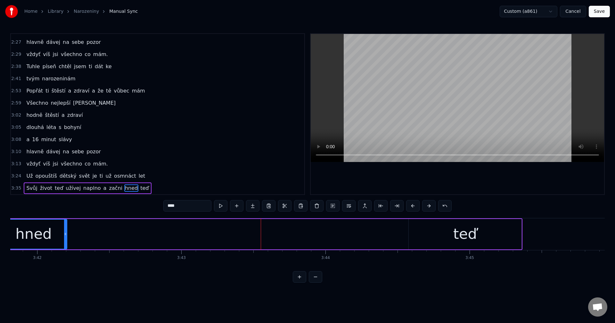
click at [468, 235] on div "teď" at bounding box center [465, 234] width 24 height 22
type input "***"
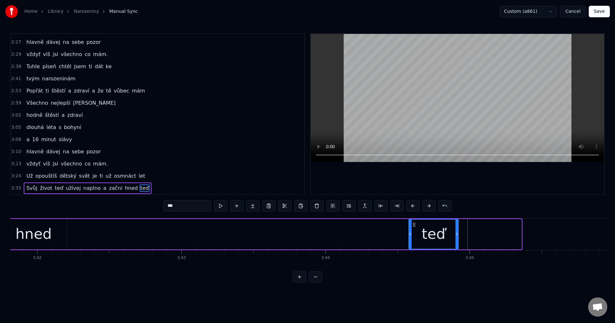
drag, startPoint x: 519, startPoint y: 236, endPoint x: 456, endPoint y: 240, distance: 63.2
click at [456, 240] on div at bounding box center [456, 234] width 3 height 29
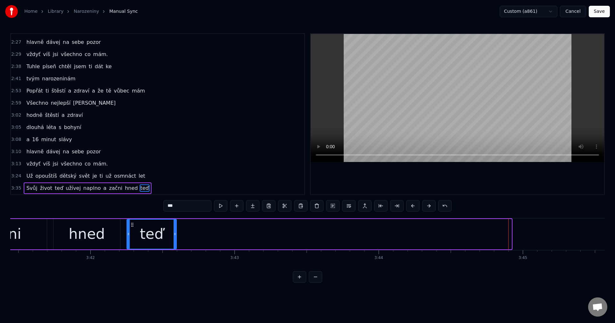
scroll to position [0, 31909]
drag, startPoint x: 413, startPoint y: 224, endPoint x: 134, endPoint y: 237, distance: 280.2
click at [134, 237] on div "teď" at bounding box center [153, 234] width 49 height 29
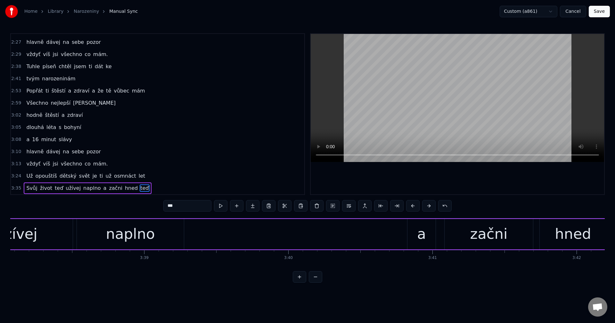
scroll to position [0, 31389]
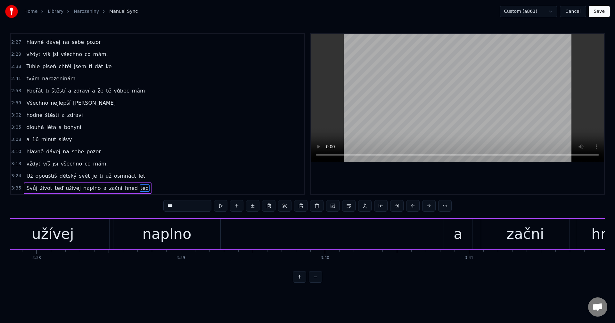
click at [380, 232] on div "Svůj život teď užívej naplno a začni hned teď" at bounding box center [205, 234] width 989 height 32
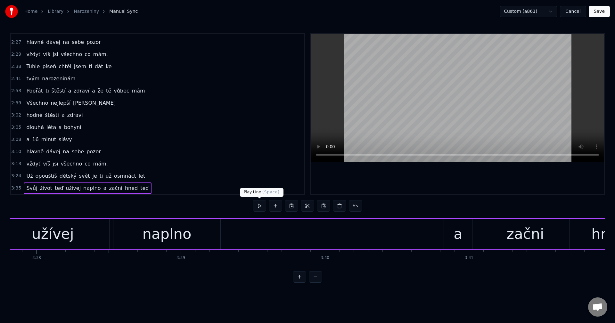
click at [263, 209] on button at bounding box center [259, 206] width 13 height 12
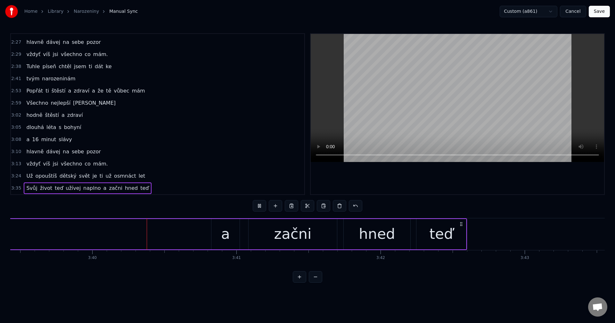
scroll to position [0, 31632]
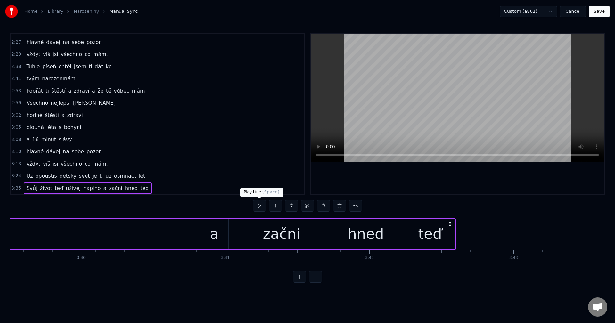
click at [262, 208] on button at bounding box center [259, 206] width 13 height 12
click at [215, 235] on div "a" at bounding box center [214, 234] width 9 height 22
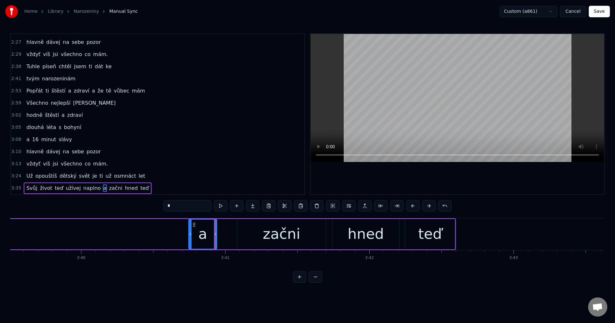
drag, startPoint x: 206, startPoint y: 225, endPoint x: 191, endPoint y: 226, distance: 15.1
click at [191, 226] on icon at bounding box center [193, 224] width 5 height 5
click at [260, 226] on div "začni" at bounding box center [281, 234] width 88 height 30
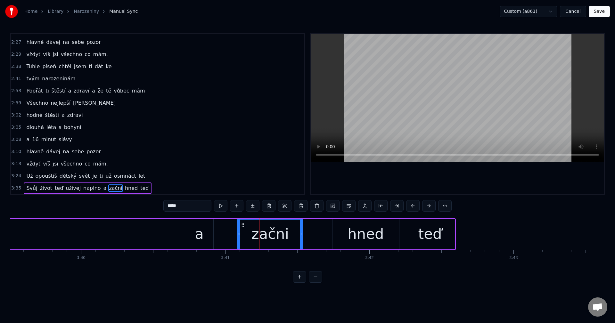
drag, startPoint x: 324, startPoint y: 236, endPoint x: 302, endPoint y: 236, distance: 22.7
click at [302, 236] on icon at bounding box center [301, 234] width 3 height 5
drag, startPoint x: 243, startPoint y: 225, endPoint x: 224, endPoint y: 226, distance: 18.3
click at [224, 226] on icon at bounding box center [224, 224] width 5 height 5
click at [337, 226] on div "hned" at bounding box center [365, 234] width 67 height 30
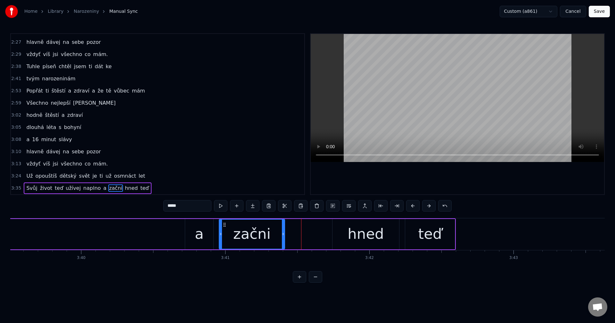
type input "****"
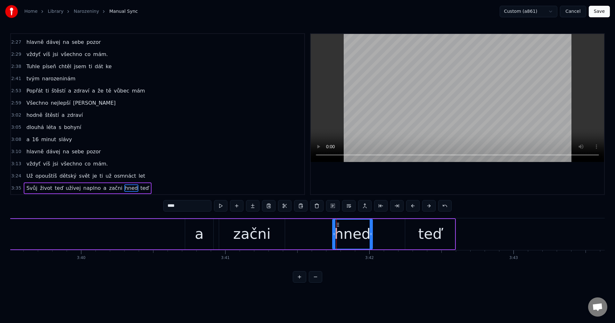
drag, startPoint x: 397, startPoint y: 234, endPoint x: 371, endPoint y: 235, distance: 26.6
click at [371, 235] on icon at bounding box center [371, 234] width 3 height 5
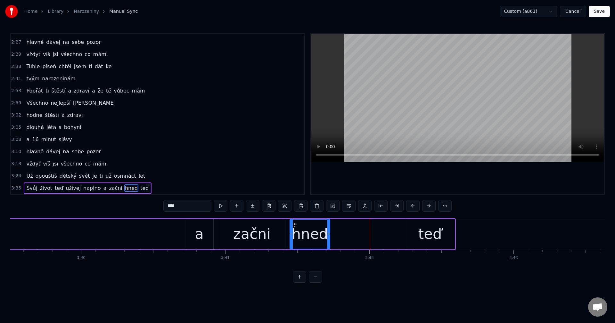
drag, startPoint x: 337, startPoint y: 224, endPoint x: 310, endPoint y: 227, distance: 27.3
click at [295, 227] on icon at bounding box center [295, 224] width 5 height 5
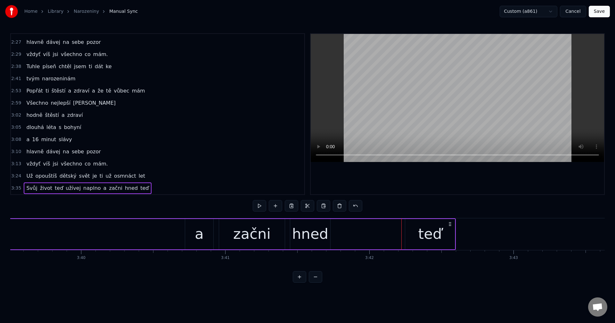
click at [409, 227] on div "teď" at bounding box center [430, 234] width 50 height 30
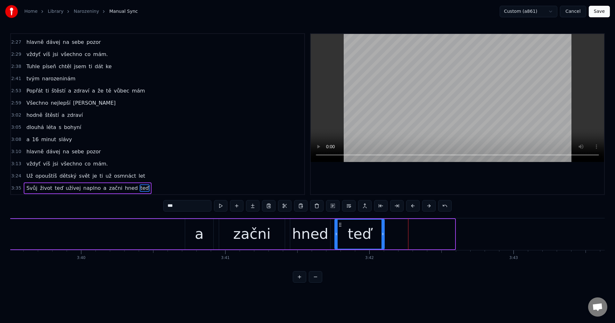
drag, startPoint x: 410, startPoint y: 225, endPoint x: 340, endPoint y: 230, distance: 70.6
click at [340, 230] on div "teď" at bounding box center [359, 234] width 49 height 29
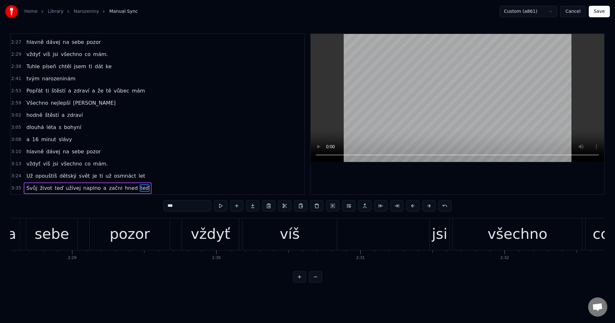
scroll to position [0, 21165]
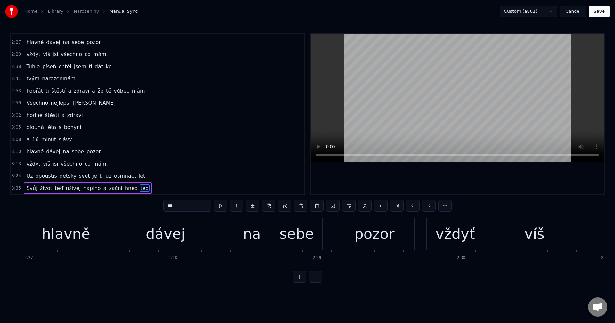
click at [29, 94] on span "Popřát" at bounding box center [35, 90] width 18 height 7
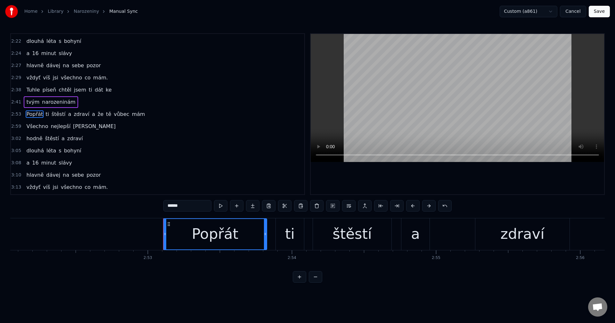
scroll to position [0, 24913]
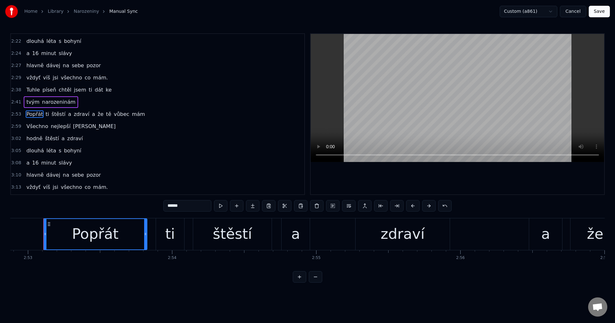
click at [31, 88] on span "Tuhle" at bounding box center [33, 89] width 15 height 7
type input "*****"
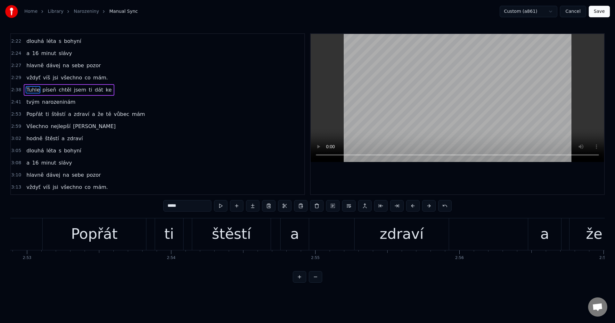
scroll to position [196, 0]
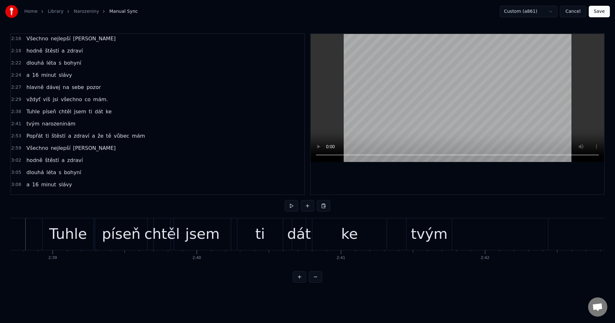
scroll to position [0, 22853]
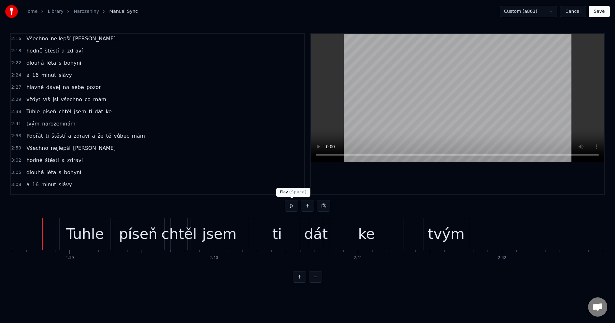
click at [290, 212] on div at bounding box center [307, 206] width 45 height 13
click at [293, 208] on button at bounding box center [291, 206] width 13 height 12
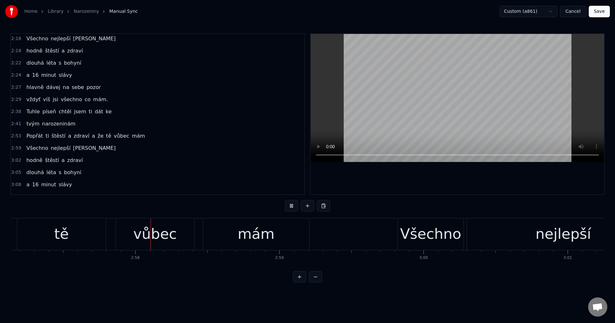
scroll to position [0, 25535]
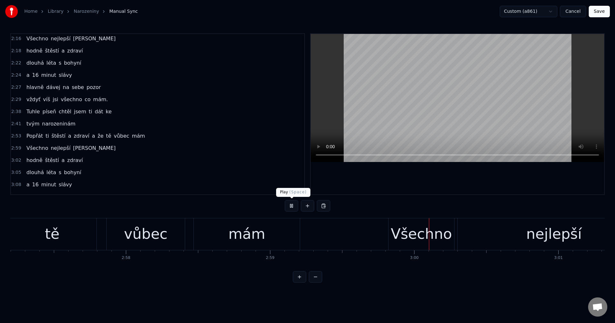
click at [290, 208] on button at bounding box center [291, 206] width 13 height 12
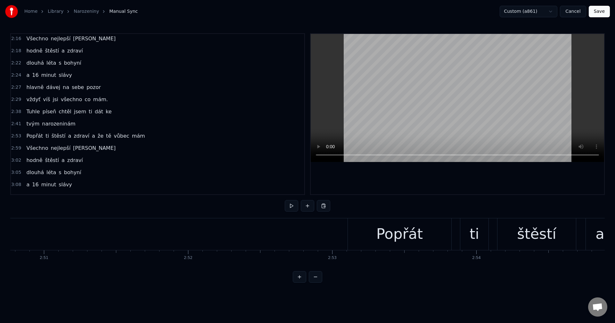
scroll to position [0, 24533]
click at [431, 225] on div "Popřát" at bounding box center [474, 234] width 103 height 32
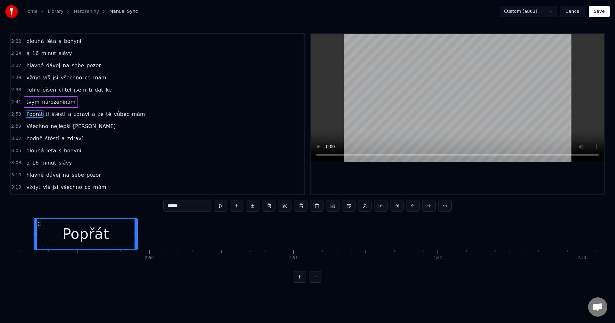
scroll to position [0, 24358]
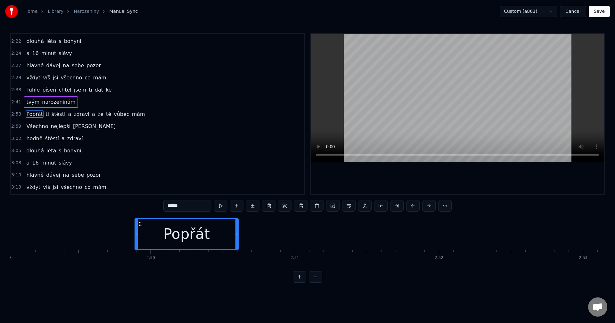
drag, startPoint x: 428, startPoint y: 224, endPoint x: 140, endPoint y: 243, distance: 288.8
click at [140, 243] on div "Popřát" at bounding box center [186, 234] width 103 height 30
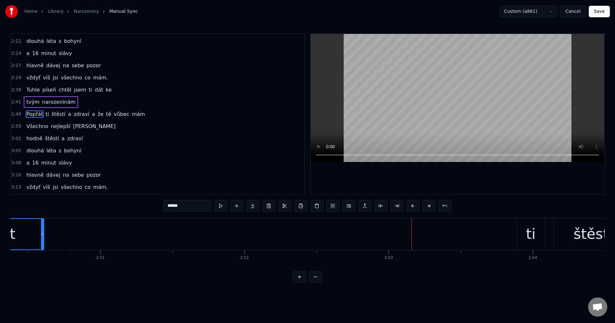
scroll to position [0, 24570]
click at [507, 234] on div "ti" at bounding box center [512, 234] width 28 height 32
type input "**"
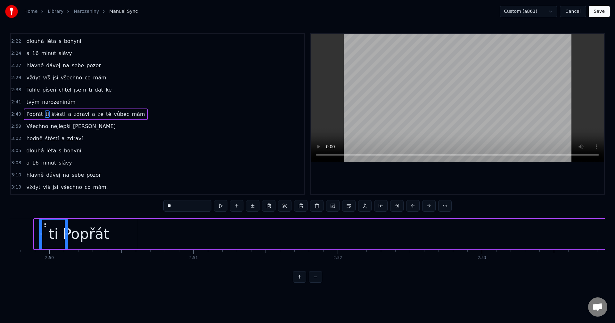
scroll to position [0, 24440]
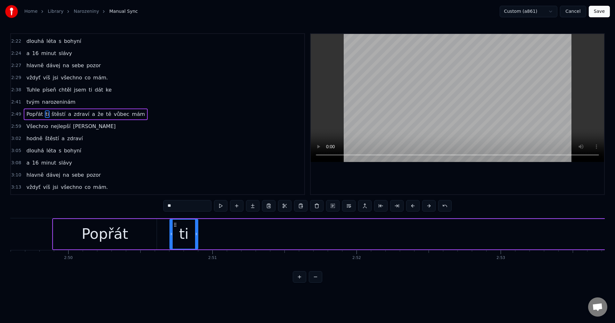
drag, startPoint x: 504, startPoint y: 223, endPoint x: 178, endPoint y: 244, distance: 327.0
click at [176, 244] on div "ti" at bounding box center [184, 234] width 28 height 29
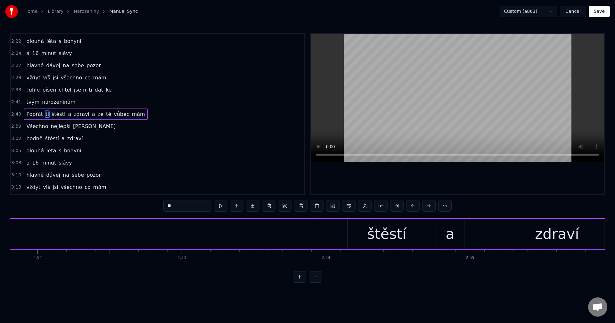
scroll to position [0, 24684]
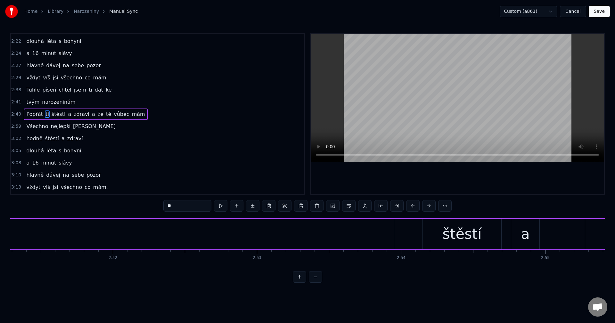
click at [420, 231] on div "Popřát ti štěstí a zdraví a že tě vůbec mám" at bounding box center [481, 234] width 1344 height 32
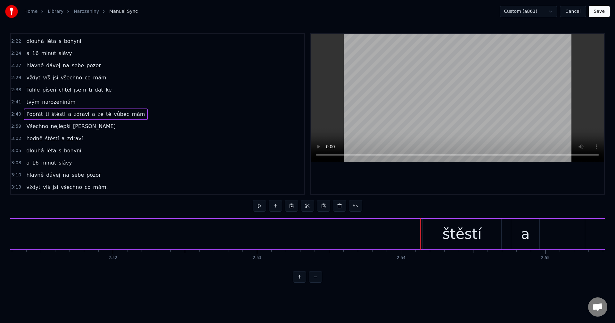
click at [436, 232] on div "štěstí" at bounding box center [462, 234] width 78 height 30
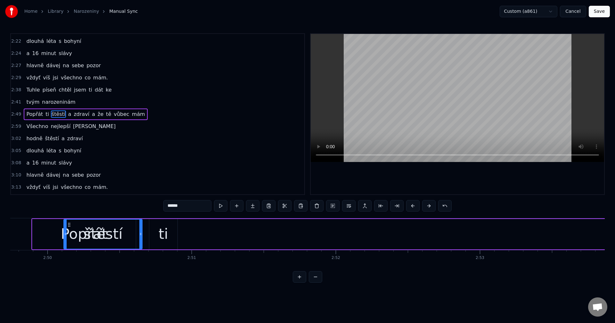
scroll to position [0, 24432]
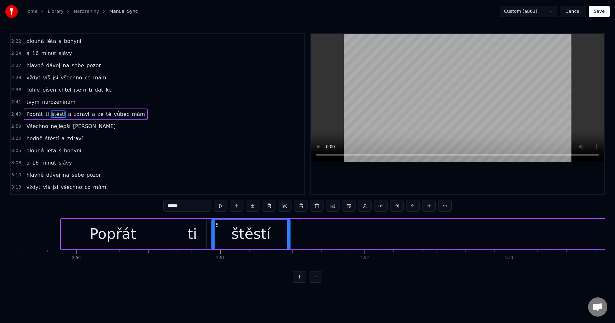
drag, startPoint x: 427, startPoint y: 224, endPoint x: 216, endPoint y: 245, distance: 212.0
click at [216, 245] on div "štěstí" at bounding box center [251, 234] width 78 height 29
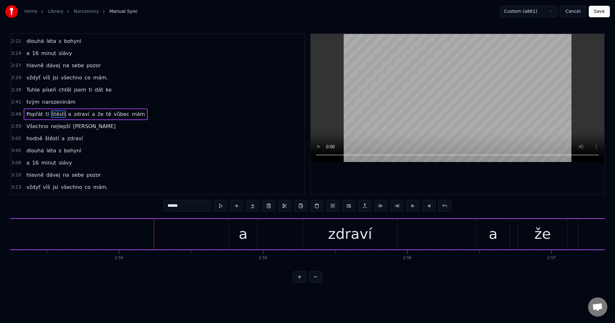
scroll to position [0, 25022]
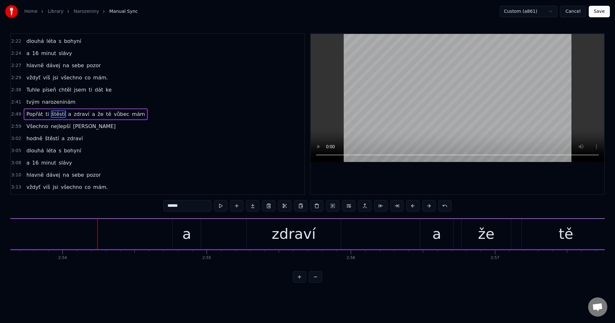
click at [185, 234] on div "a" at bounding box center [186, 234] width 9 height 22
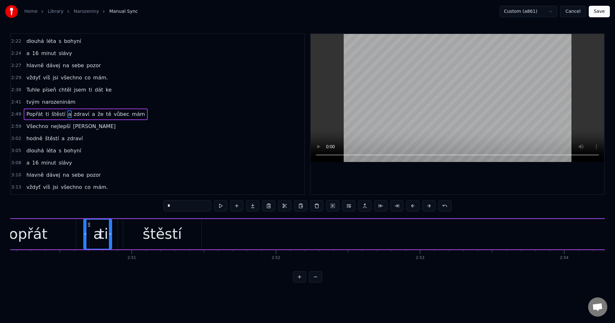
scroll to position [0, 24514]
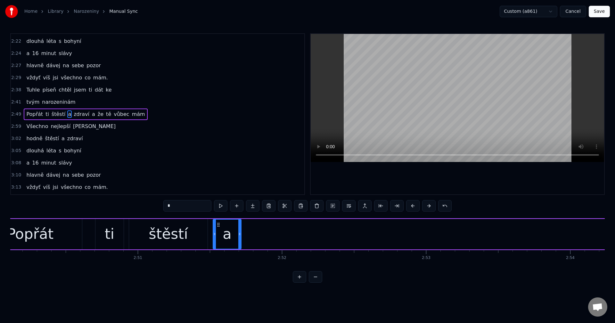
drag, startPoint x: 178, startPoint y: 225, endPoint x: 258, endPoint y: 250, distance: 83.2
click at [219, 238] on div "a" at bounding box center [227, 234] width 28 height 29
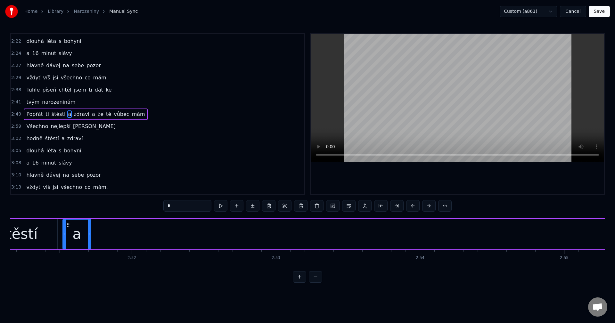
scroll to position [0, 24777]
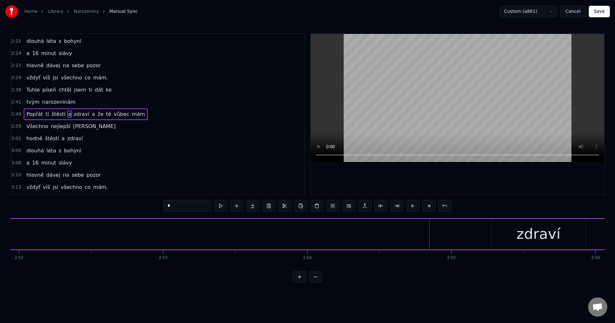
click at [495, 238] on div "zdraví" at bounding box center [538, 234] width 94 height 30
type input "******"
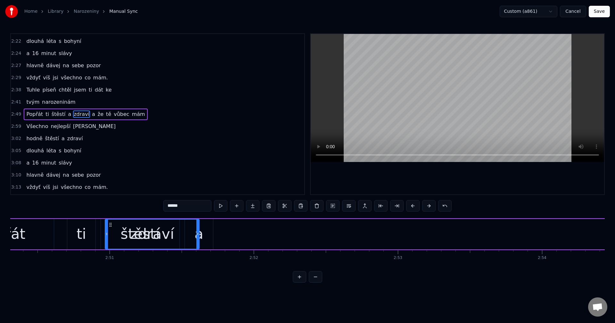
scroll to position [0, 24532]
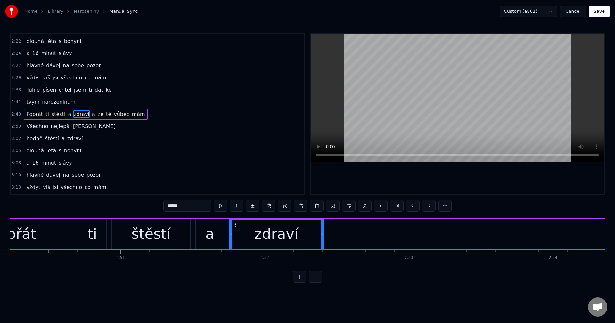
drag, startPoint x: 498, startPoint y: 224, endPoint x: 236, endPoint y: 239, distance: 262.3
click at [236, 239] on div "zdraví" at bounding box center [277, 234] width 94 height 29
drag, startPoint x: 321, startPoint y: 235, endPoint x: 315, endPoint y: 236, distance: 5.5
click at [315, 236] on icon at bounding box center [316, 234] width 3 height 5
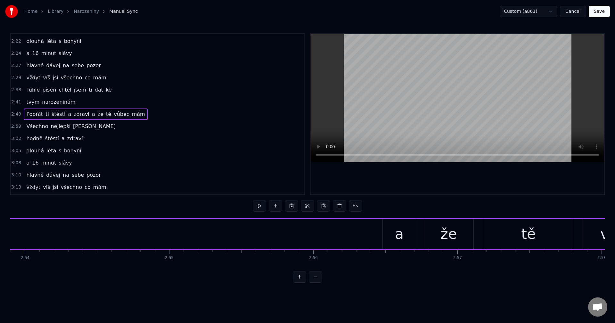
scroll to position [0, 25003]
click at [455, 234] on div "a" at bounding box center [455, 234] width 9 height 22
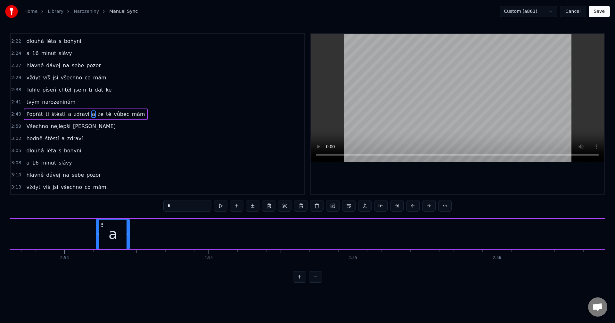
scroll to position [0, 24875]
drag, startPoint x: 433, startPoint y: 224, endPoint x: 327, endPoint y: 250, distance: 109.7
click at [131, 239] on div "a" at bounding box center [142, 234] width 32 height 29
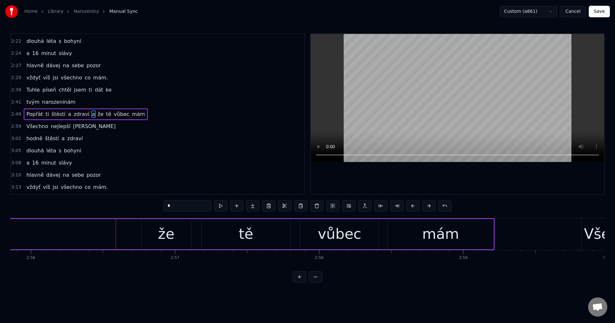
scroll to position [0, 25210]
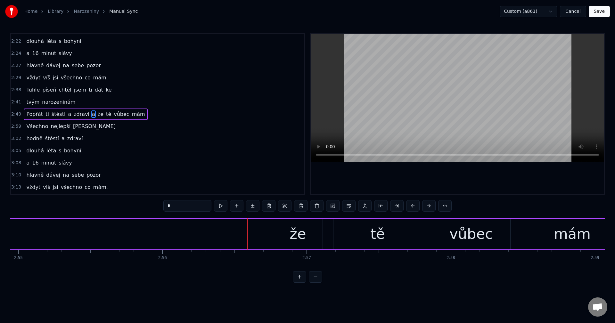
click at [287, 237] on div "že" at bounding box center [297, 234] width 49 height 30
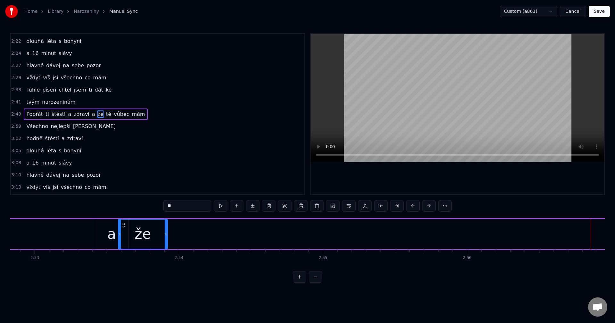
scroll to position [0, 24905]
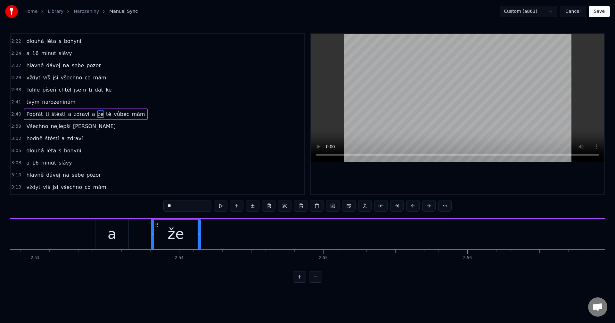
drag, startPoint x: 279, startPoint y: 225, endPoint x: 157, endPoint y: 234, distance: 122.3
click at [157, 234] on div "že" at bounding box center [175, 234] width 49 height 29
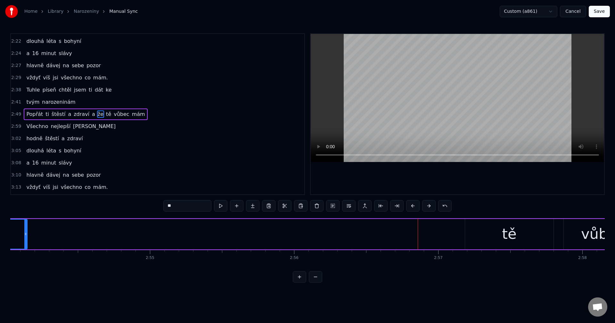
scroll to position [0, 25154]
click at [433, 235] on div "tě" at bounding box center [434, 234] width 14 height 22
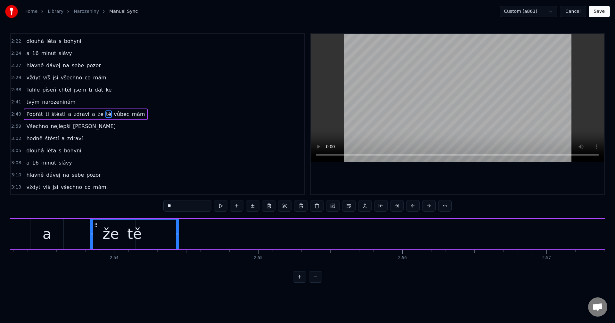
scroll to position [0, 24964]
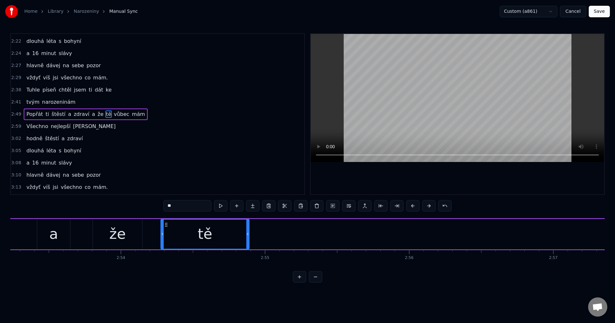
drag, startPoint x: 383, startPoint y: 225, endPoint x: 252, endPoint y: 249, distance: 133.2
click at [166, 247] on div "tě" at bounding box center [205, 234] width 88 height 29
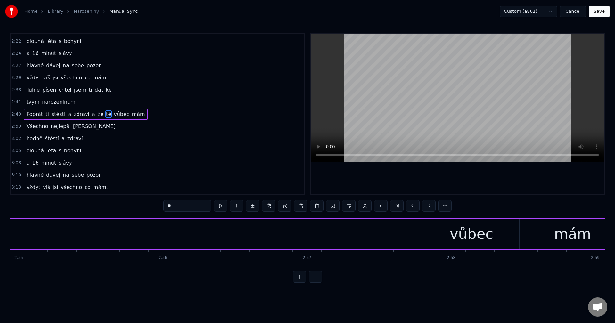
scroll to position [0, 25304]
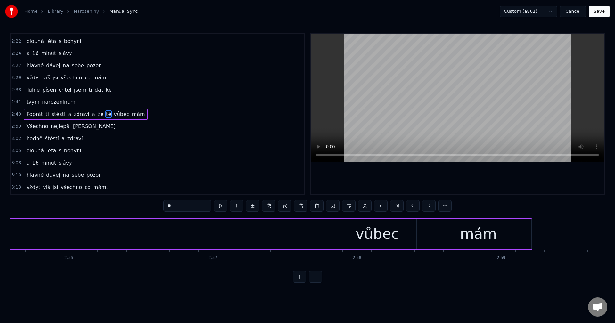
click at [385, 238] on div "vůbec" at bounding box center [377, 234] width 44 height 22
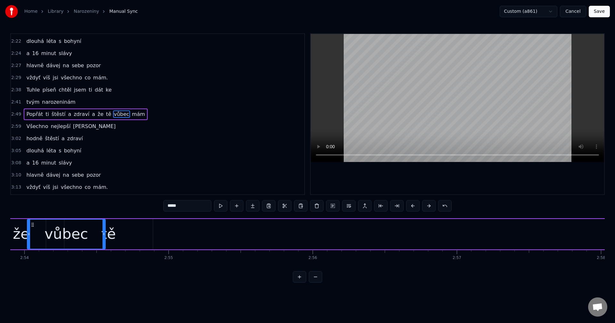
scroll to position [0, 25037]
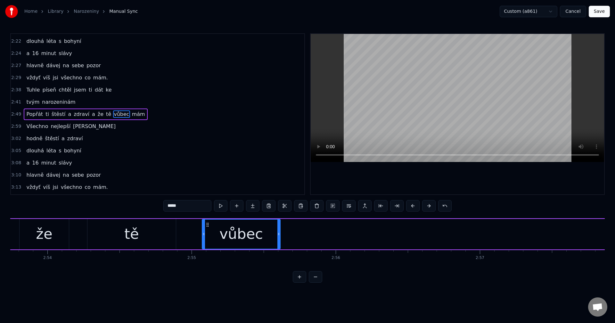
drag, startPoint x: 344, startPoint y: 224, endPoint x: 206, endPoint y: 242, distance: 139.3
click at [206, 242] on div "vůbec" at bounding box center [240, 234] width 77 height 29
drag, startPoint x: 276, startPoint y: 234, endPoint x: 286, endPoint y: 233, distance: 10.3
click at [278, 233] on icon at bounding box center [276, 234] width 3 height 5
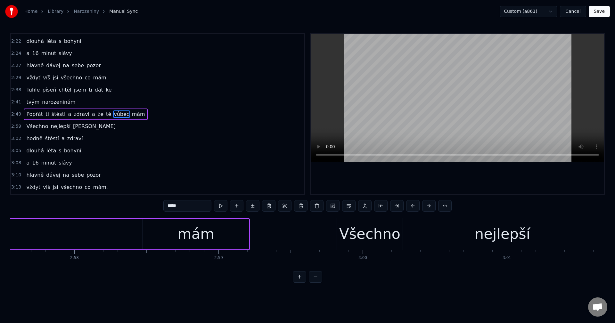
scroll to position [0, 25605]
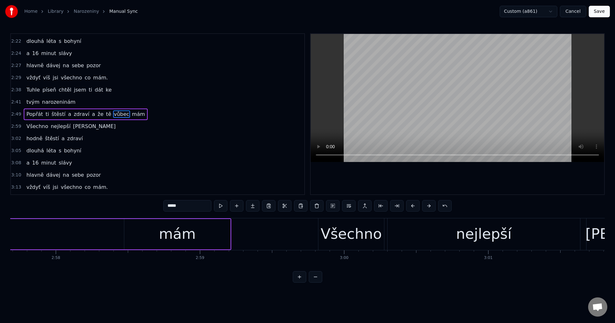
click at [131, 236] on div "mám" at bounding box center [177, 234] width 106 height 30
type input "***"
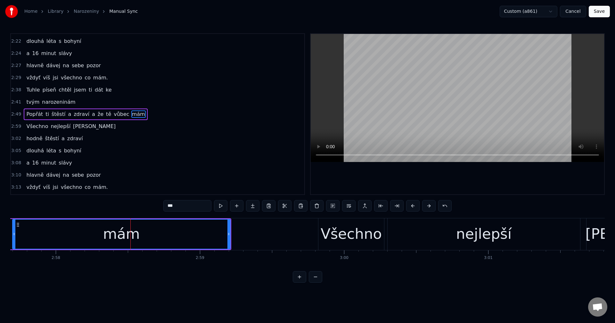
drag, startPoint x: 125, startPoint y: 237, endPoint x: 13, endPoint y: 237, distance: 111.8
click at [13, 237] on div at bounding box center [14, 234] width 3 height 29
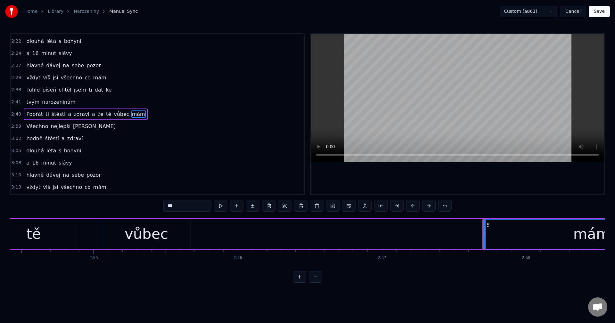
scroll to position [0, 25154]
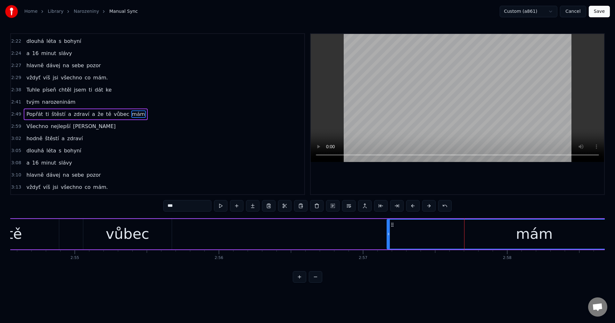
drag, startPoint x: 464, startPoint y: 235, endPoint x: 385, endPoint y: 239, distance: 79.8
click at [387, 239] on div at bounding box center [388, 234] width 3 height 29
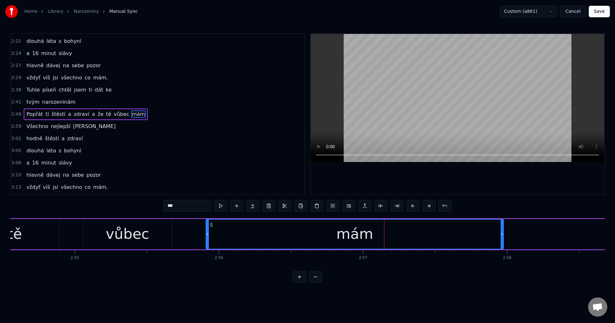
drag, startPoint x: 390, startPoint y: 224, endPoint x: 212, endPoint y: 231, distance: 178.2
click at [212, 231] on div "mám" at bounding box center [354, 234] width 297 height 29
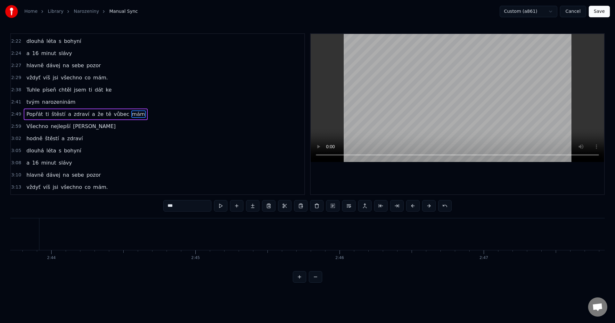
scroll to position [0, 23705]
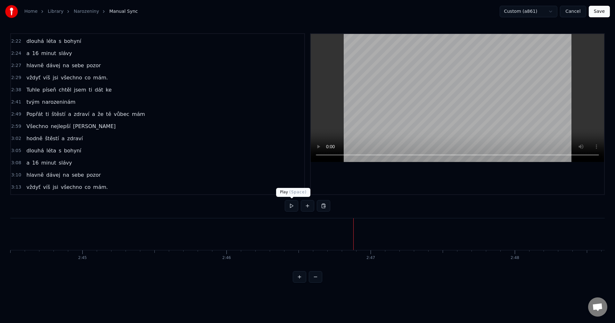
click at [292, 209] on button at bounding box center [291, 206] width 13 height 12
click at [286, 207] on button at bounding box center [291, 206] width 13 height 12
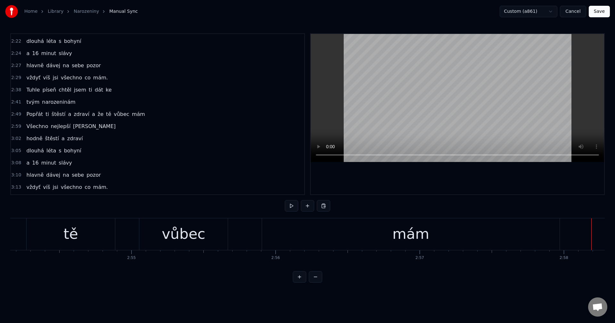
scroll to position [0, 25041]
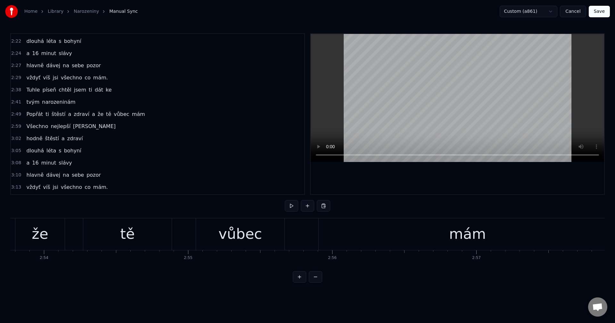
click at [260, 245] on div "vůbec" at bounding box center [240, 234] width 88 height 32
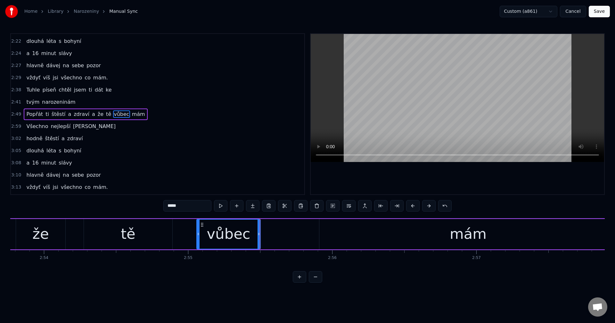
drag, startPoint x: 284, startPoint y: 233, endPoint x: 252, endPoint y: 236, distance: 31.8
click at [257, 235] on icon at bounding box center [258, 234] width 3 height 5
drag, startPoint x: 203, startPoint y: 224, endPoint x: 186, endPoint y: 227, distance: 16.5
click at [186, 227] on icon at bounding box center [186, 224] width 5 height 5
click at [335, 229] on div "mám" at bounding box center [467, 234] width 297 height 30
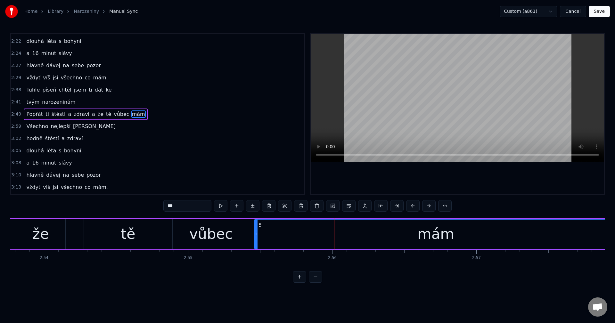
drag, startPoint x: 320, startPoint y: 232, endPoint x: 256, endPoint y: 233, distance: 64.7
click at [256, 233] on icon at bounding box center [256, 234] width 3 height 5
drag, startPoint x: 146, startPoint y: 238, endPoint x: 168, endPoint y: 236, distance: 22.1
click at [148, 237] on div "tě" at bounding box center [128, 234] width 88 height 30
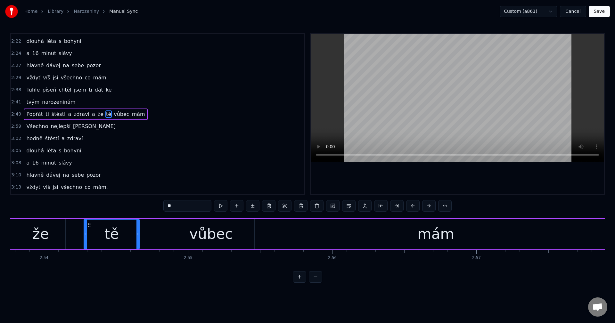
drag, startPoint x: 171, startPoint y: 236, endPoint x: 152, endPoint y: 235, distance: 19.2
click at [139, 235] on icon at bounding box center [137, 234] width 3 height 5
click at [187, 235] on div "vůbec" at bounding box center [210, 234] width 61 height 30
type input "*****"
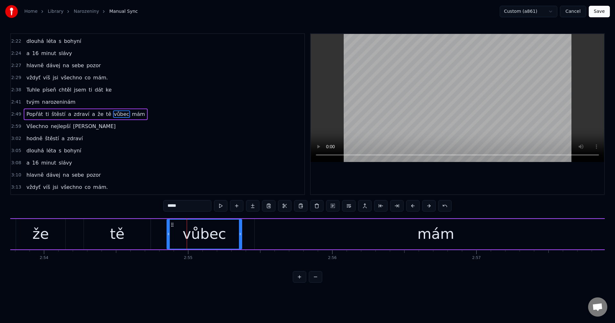
drag, startPoint x: 182, startPoint y: 235, endPoint x: 169, endPoint y: 235, distance: 13.5
click at [169, 235] on circle at bounding box center [169, 235] width 0 height 0
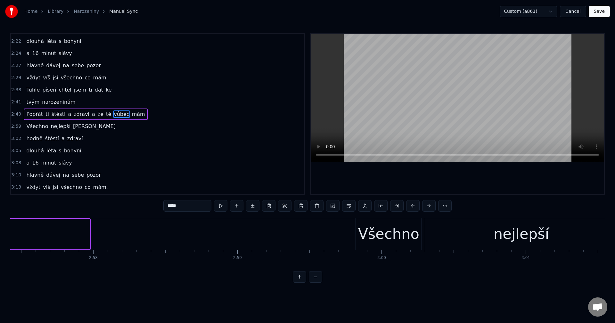
scroll to position [0, 25586]
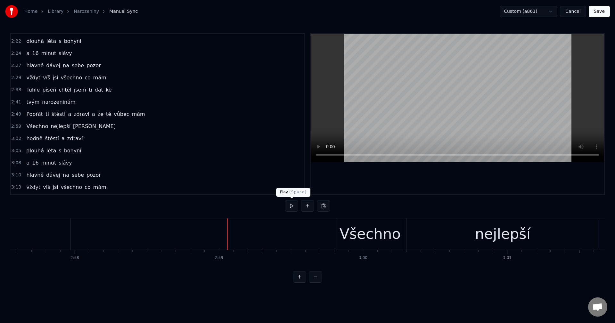
click at [290, 206] on button at bounding box center [291, 206] width 13 height 12
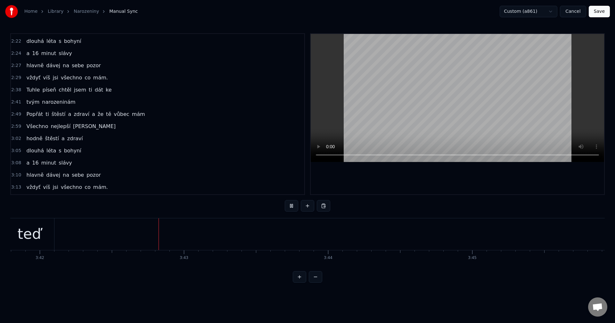
scroll to position [0, 32013]
click at [289, 202] on button at bounding box center [291, 206] width 13 height 12
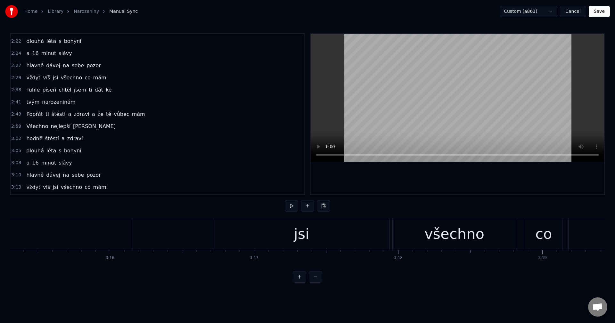
click at [26, 89] on span "Tuhle" at bounding box center [33, 89] width 15 height 7
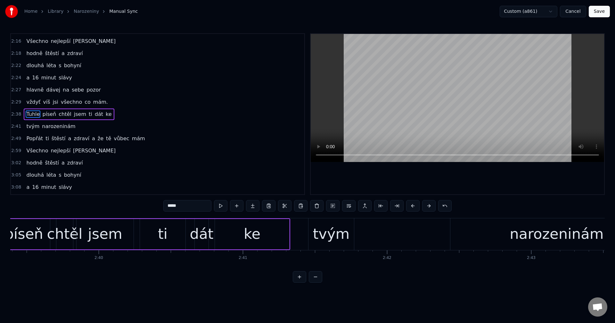
scroll to position [0, 22870]
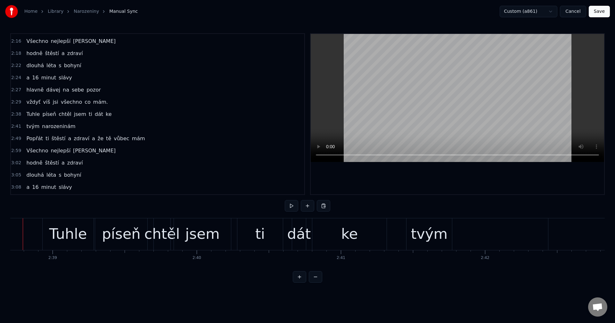
scroll to position [0, 22851]
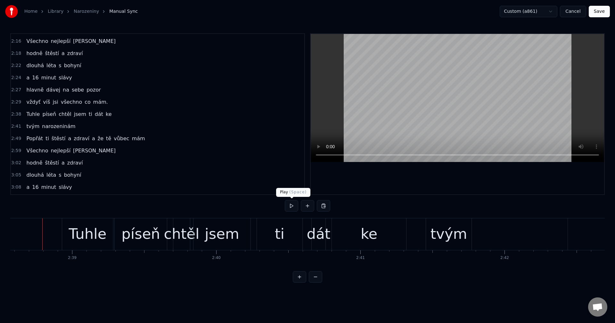
click at [295, 205] on button at bounding box center [291, 206] width 13 height 12
click at [215, 233] on div "jsem" at bounding box center [222, 234] width 34 height 22
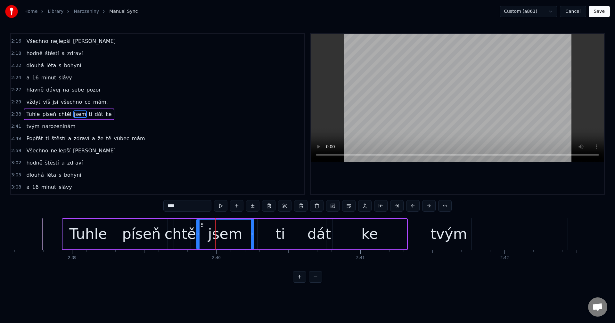
click at [203, 223] on icon at bounding box center [202, 224] width 5 height 5
click at [152, 230] on div "píseň" at bounding box center [141, 234] width 39 height 22
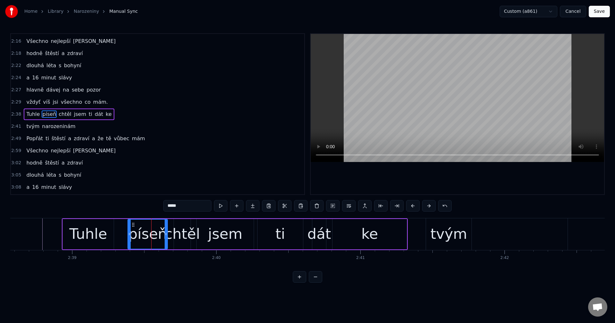
drag, startPoint x: 117, startPoint y: 234, endPoint x: 130, endPoint y: 232, distance: 13.0
click at [130, 232] on icon at bounding box center [129, 234] width 3 height 5
click at [91, 237] on div "Tuhle" at bounding box center [88, 234] width 38 height 22
type input "*****"
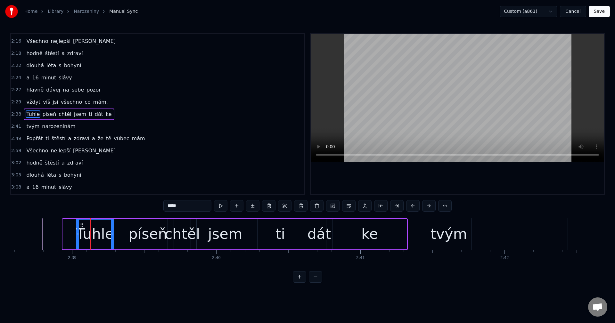
drag, startPoint x: 64, startPoint y: 232, endPoint x: 78, endPoint y: 232, distance: 13.8
click at [78, 232] on icon at bounding box center [78, 234] width 3 height 5
drag, startPoint x: 82, startPoint y: 225, endPoint x: 91, endPoint y: 224, distance: 9.3
click at [91, 224] on icon at bounding box center [91, 224] width 5 height 5
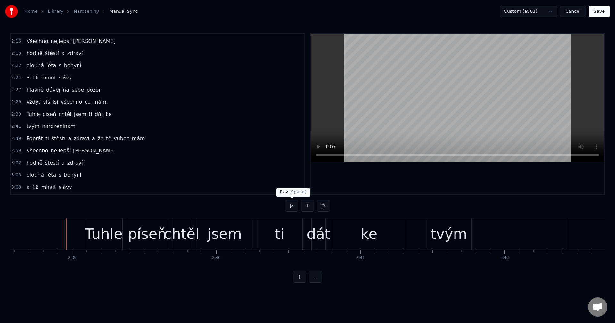
click at [288, 205] on button at bounding box center [291, 206] width 13 height 12
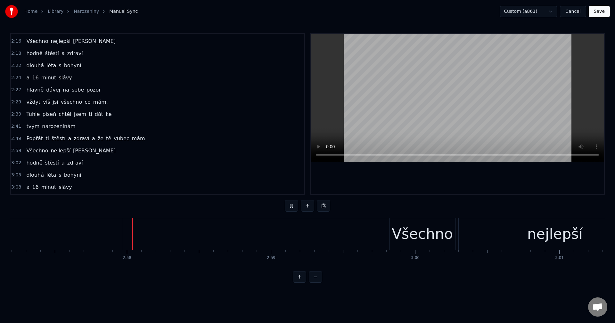
scroll to position [0, 25545]
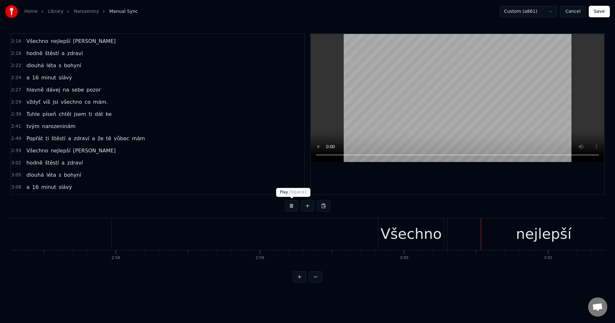
click at [292, 204] on button at bounding box center [291, 206] width 13 height 12
click at [606, 13] on button "Save" at bounding box center [599, 12] width 21 height 12
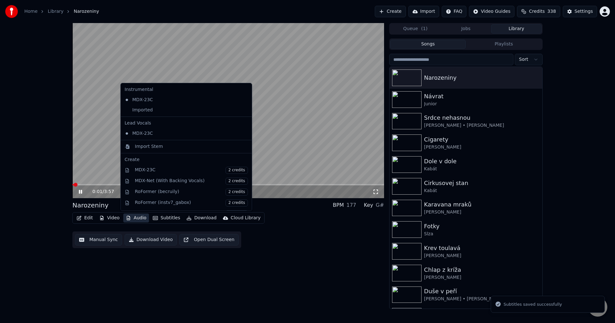
click at [137, 219] on button "Audio" at bounding box center [136, 218] width 26 height 9
click at [164, 108] on div "Imported" at bounding box center [181, 110] width 119 height 10
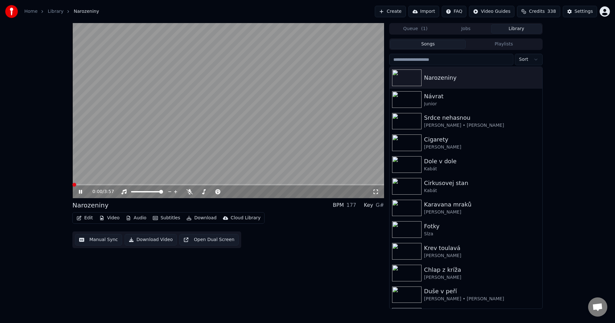
click at [80, 191] on icon at bounding box center [84, 191] width 15 height 5
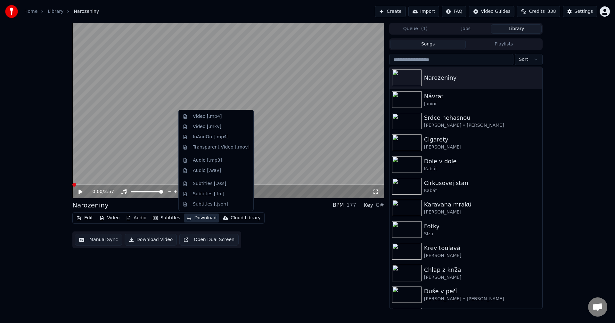
click at [195, 218] on button "Download" at bounding box center [201, 218] width 35 height 9
click at [214, 118] on div "Video [.mp4]" at bounding box center [207, 116] width 29 height 6
